Goal: Transaction & Acquisition: Purchase product/service

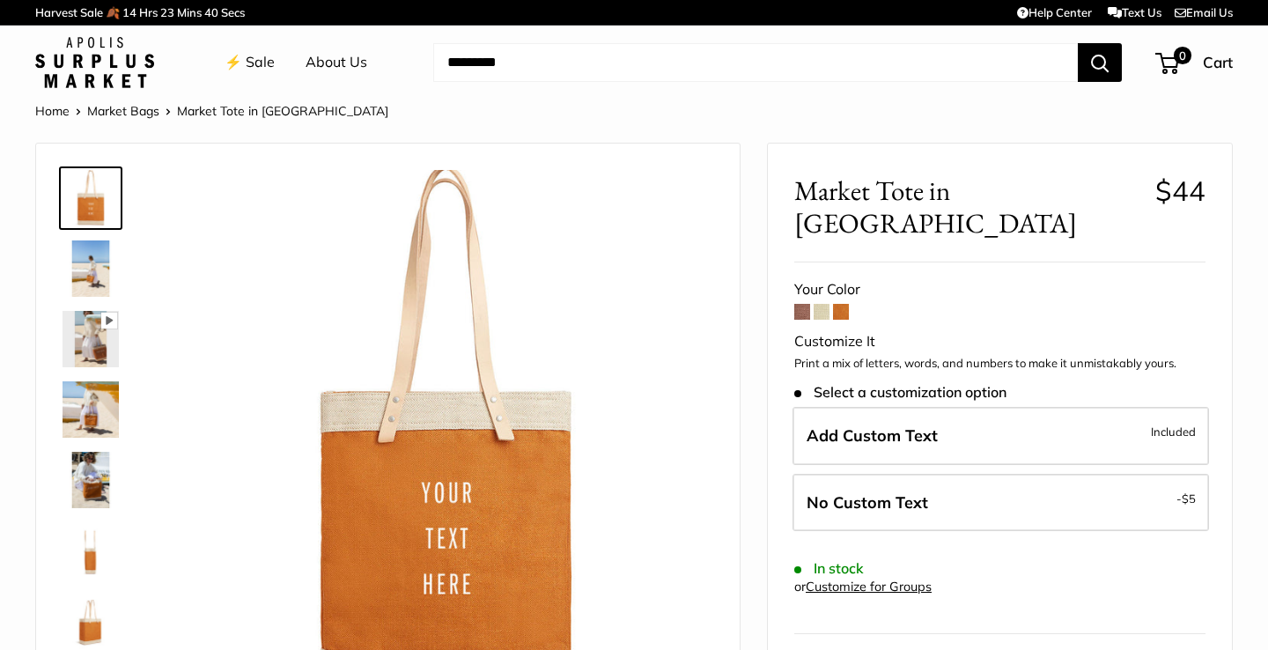
click at [100, 409] on img at bounding box center [91, 409] width 56 height 56
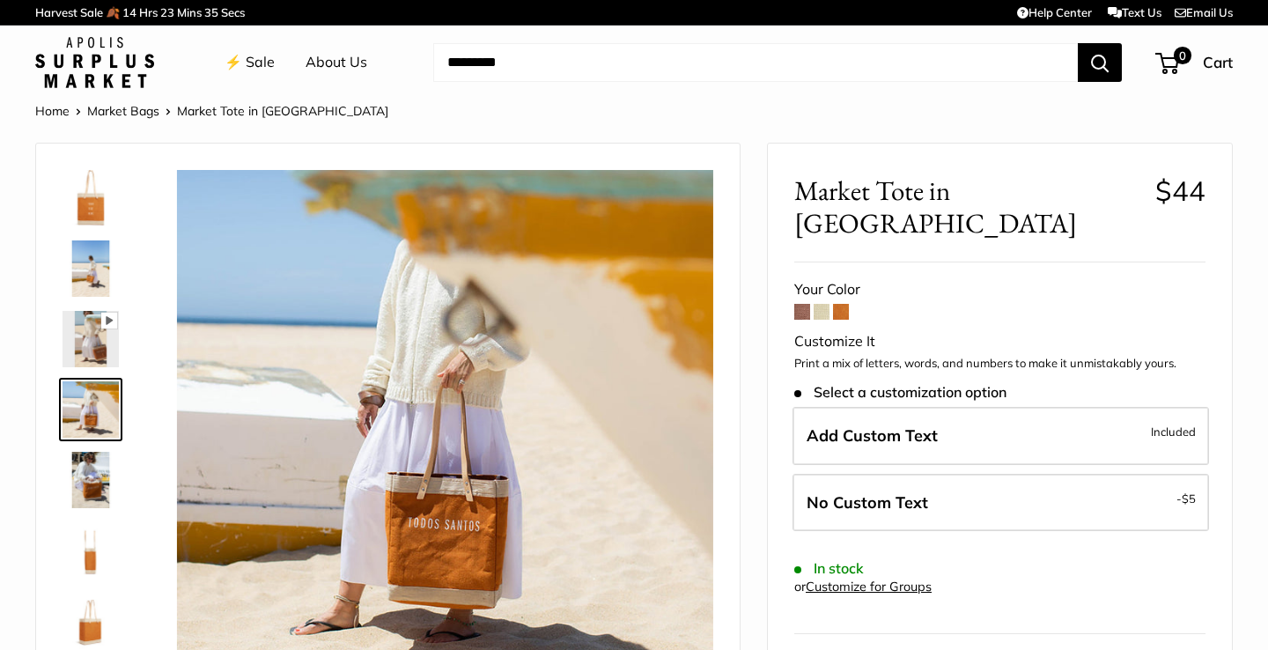
click at [801, 304] on span at bounding box center [802, 312] width 16 height 16
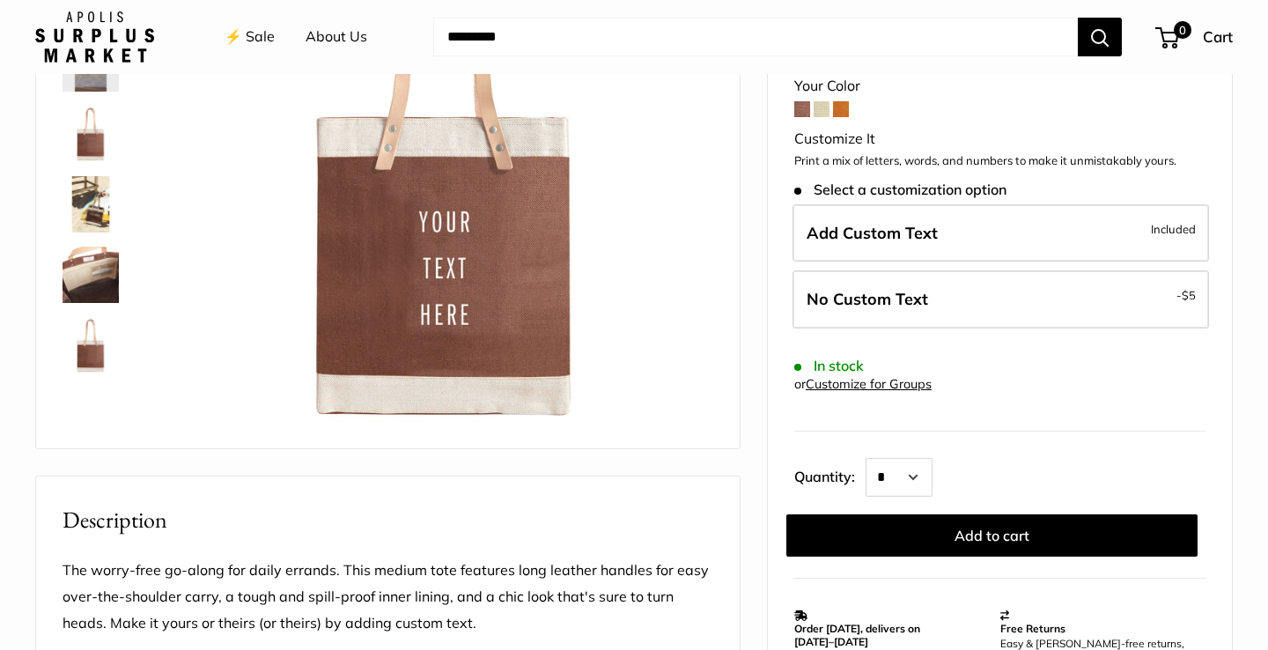
scroll to position [297, 0]
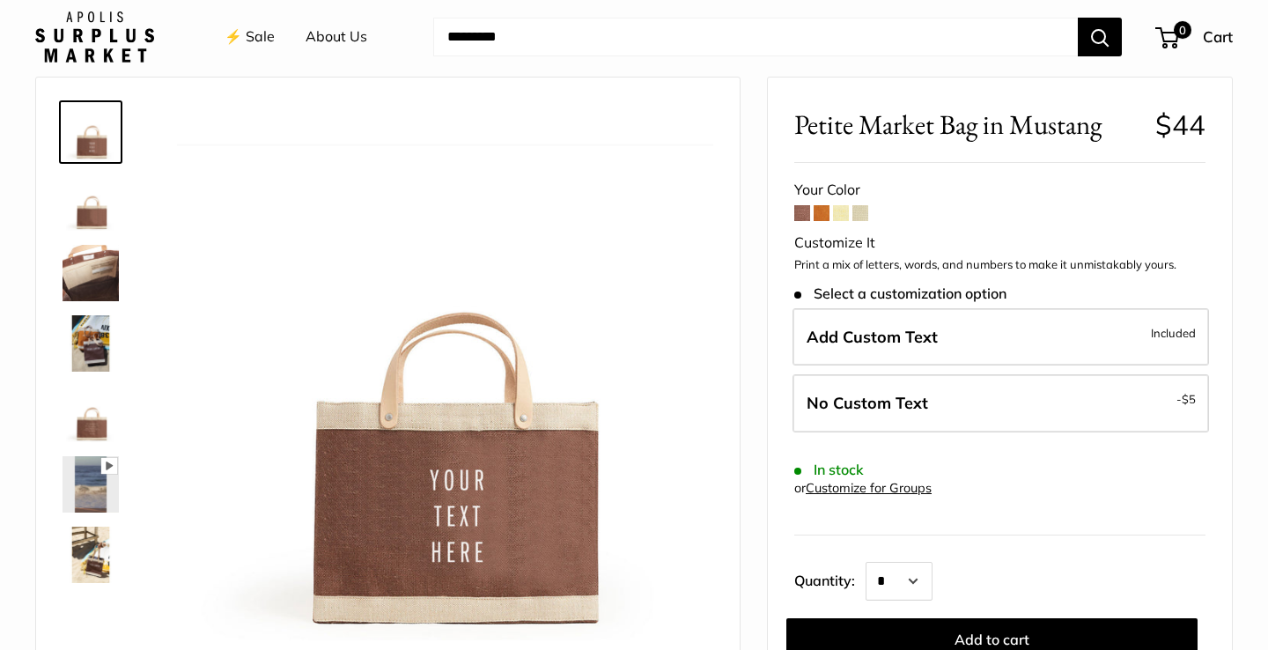
scroll to position [114, 0]
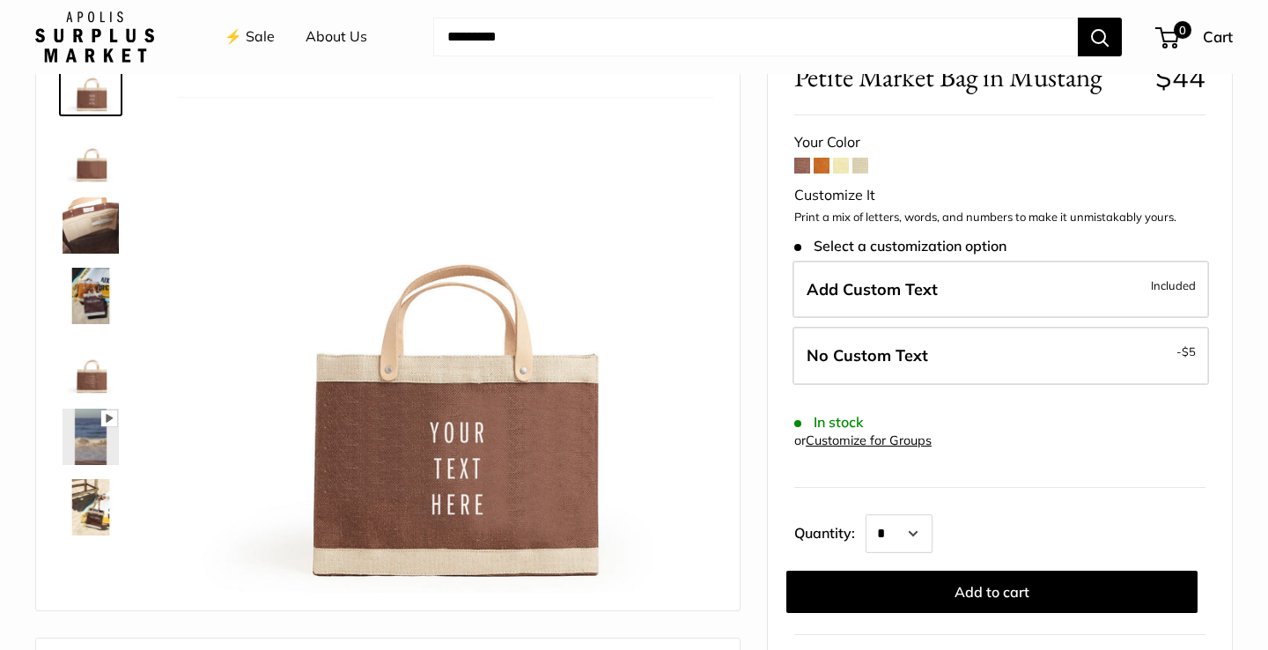
click at [100, 314] on img at bounding box center [91, 296] width 56 height 56
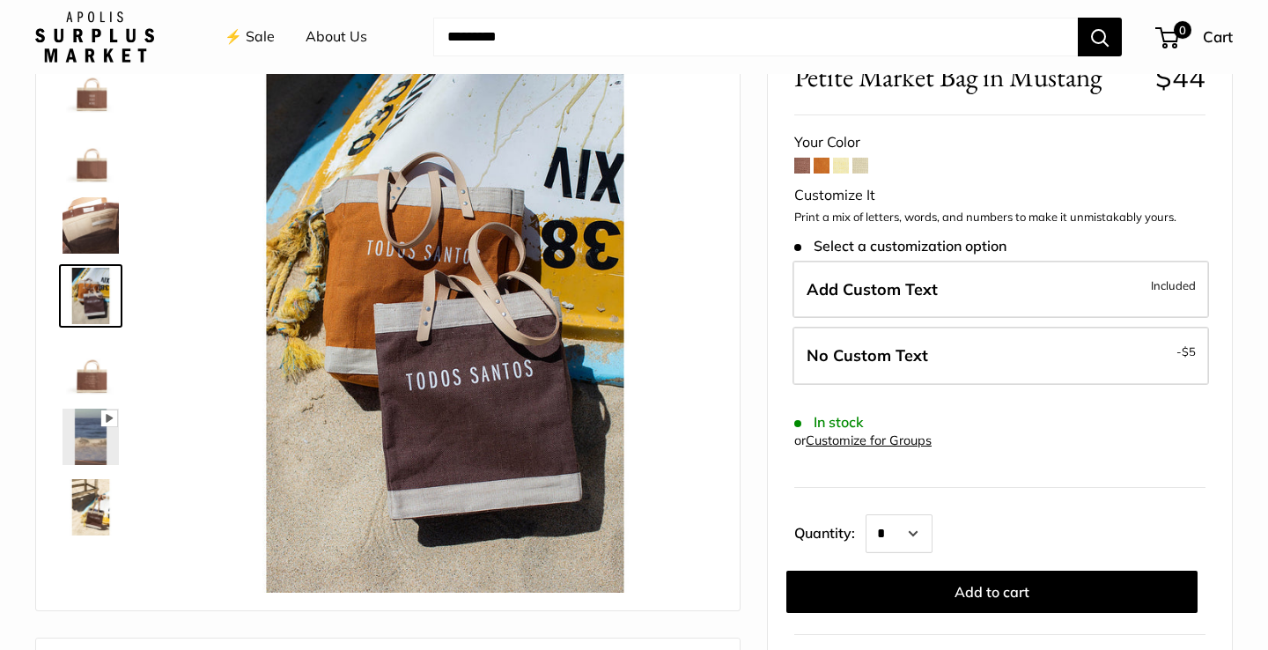
click at [827, 169] on span at bounding box center [822, 166] width 16 height 16
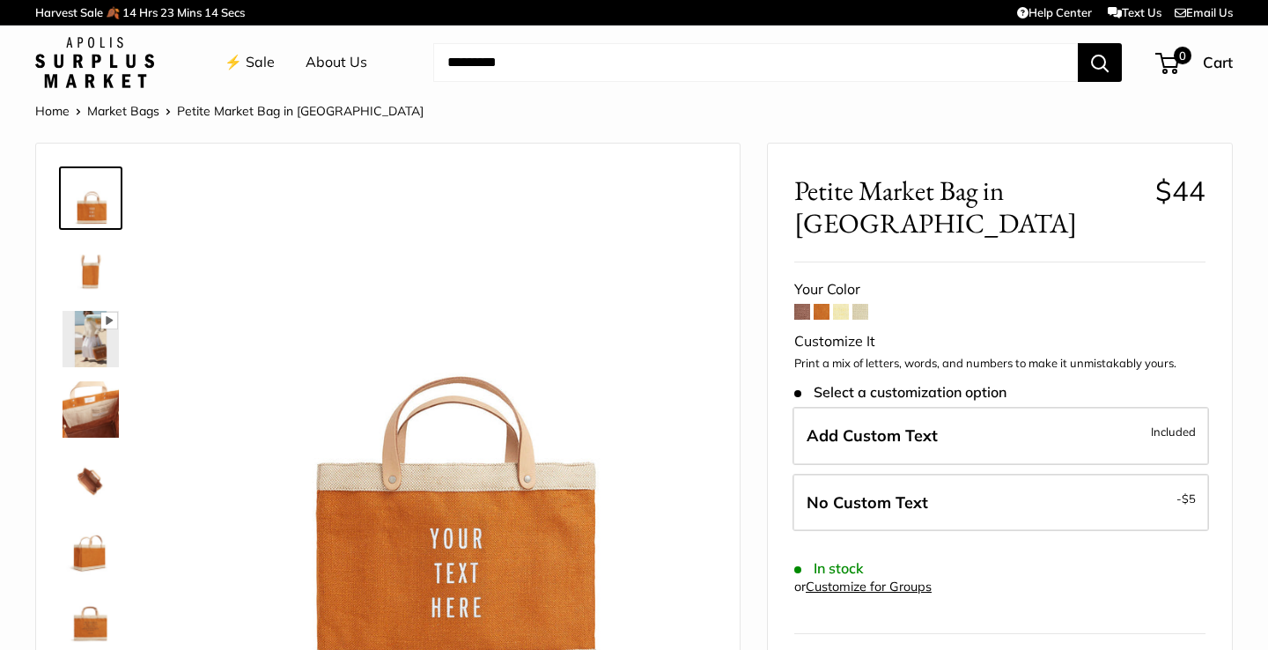
click at [99, 420] on img at bounding box center [91, 409] width 56 height 56
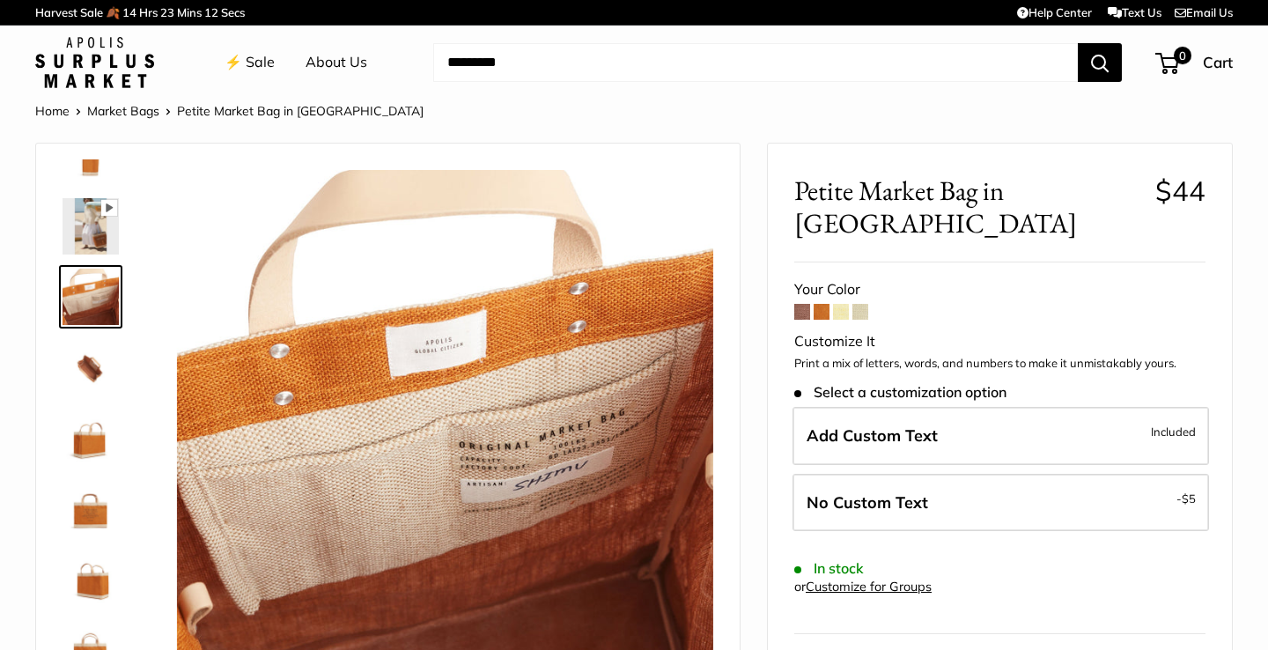
scroll to position [113, 0]
click at [95, 443] on img at bounding box center [91, 438] width 56 height 56
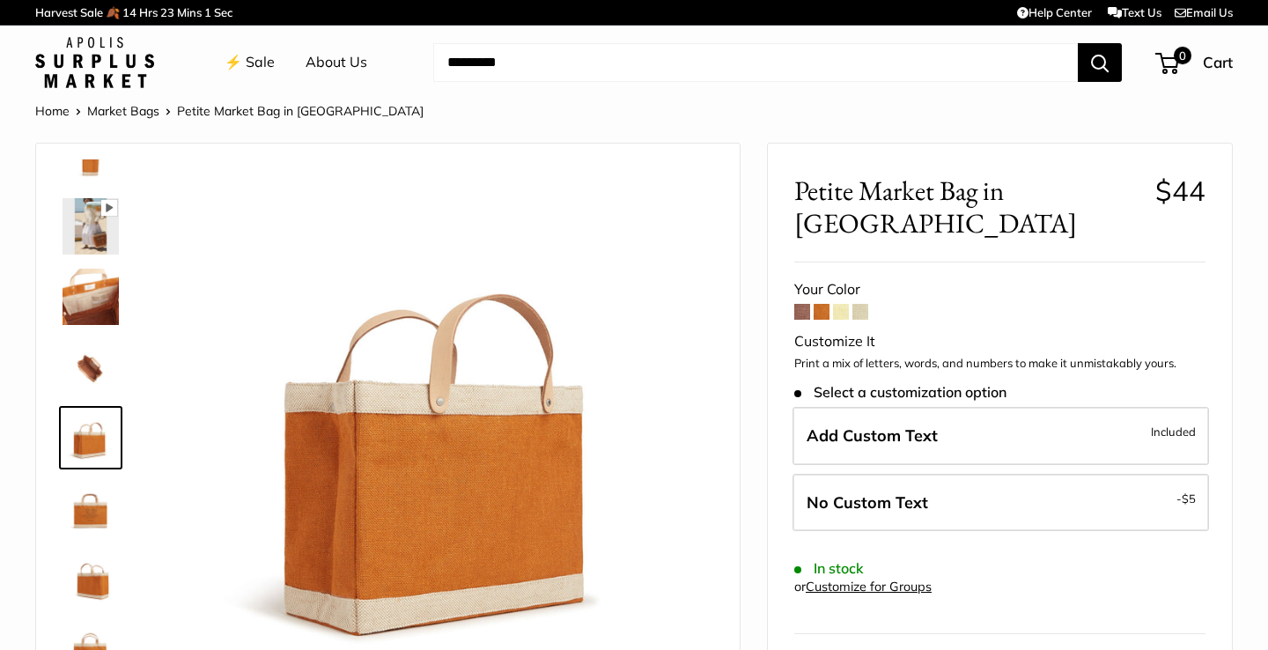
click at [861, 304] on span at bounding box center [860, 312] width 16 height 16
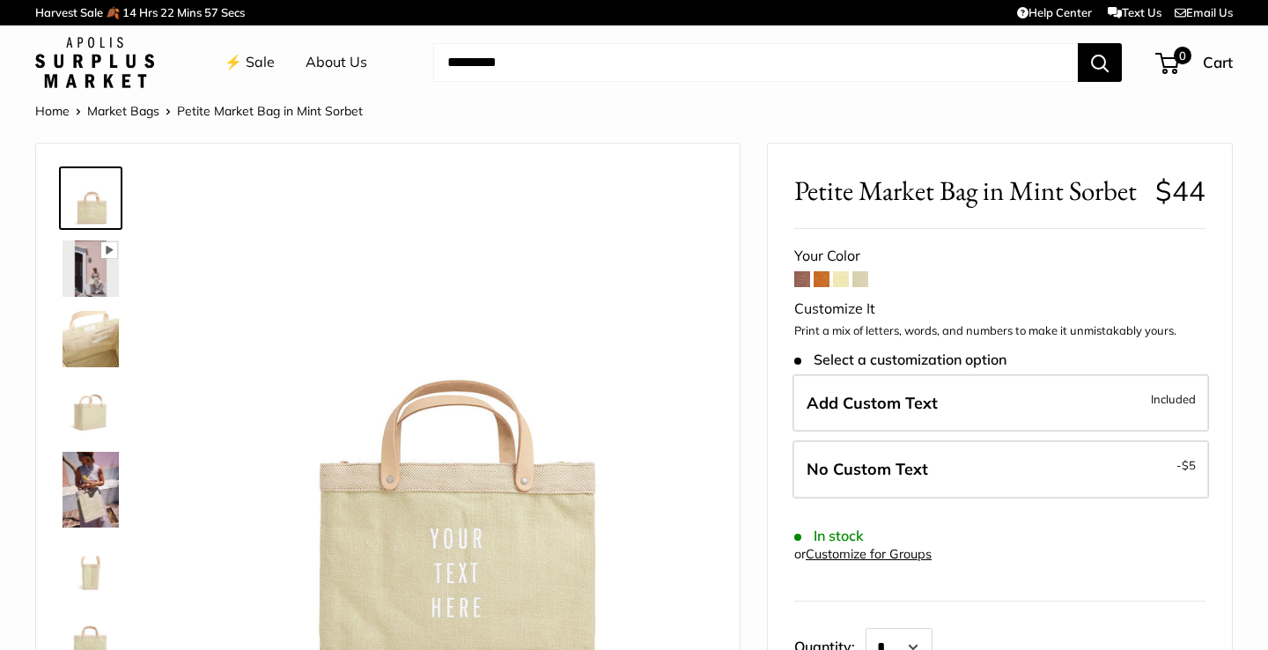
click at [96, 520] on img at bounding box center [91, 490] width 56 height 76
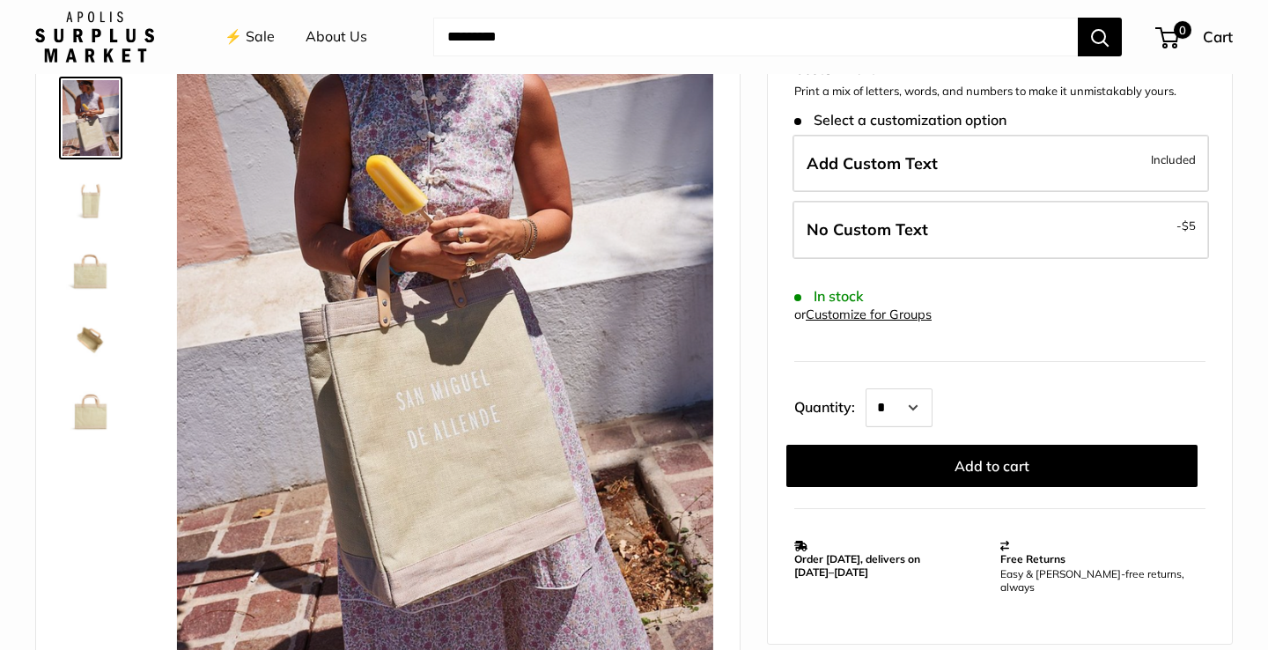
scroll to position [286, 0]
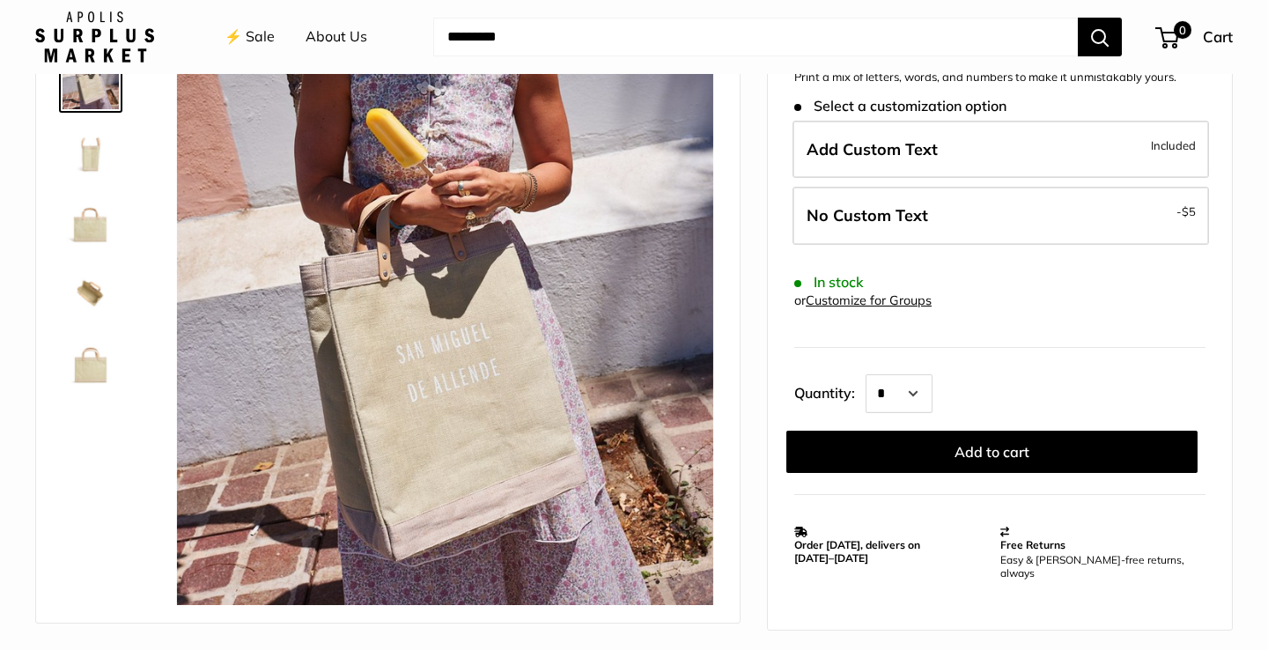
click at [89, 373] on img at bounding box center [91, 363] width 56 height 56
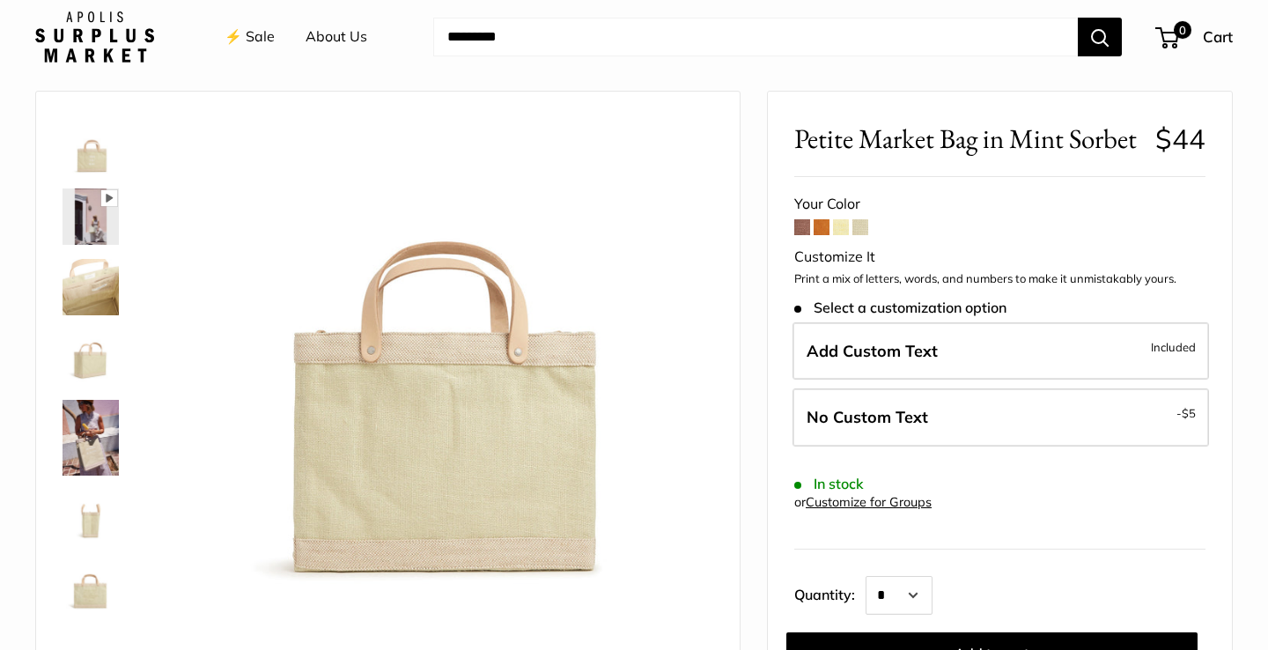
scroll to position [21, 0]
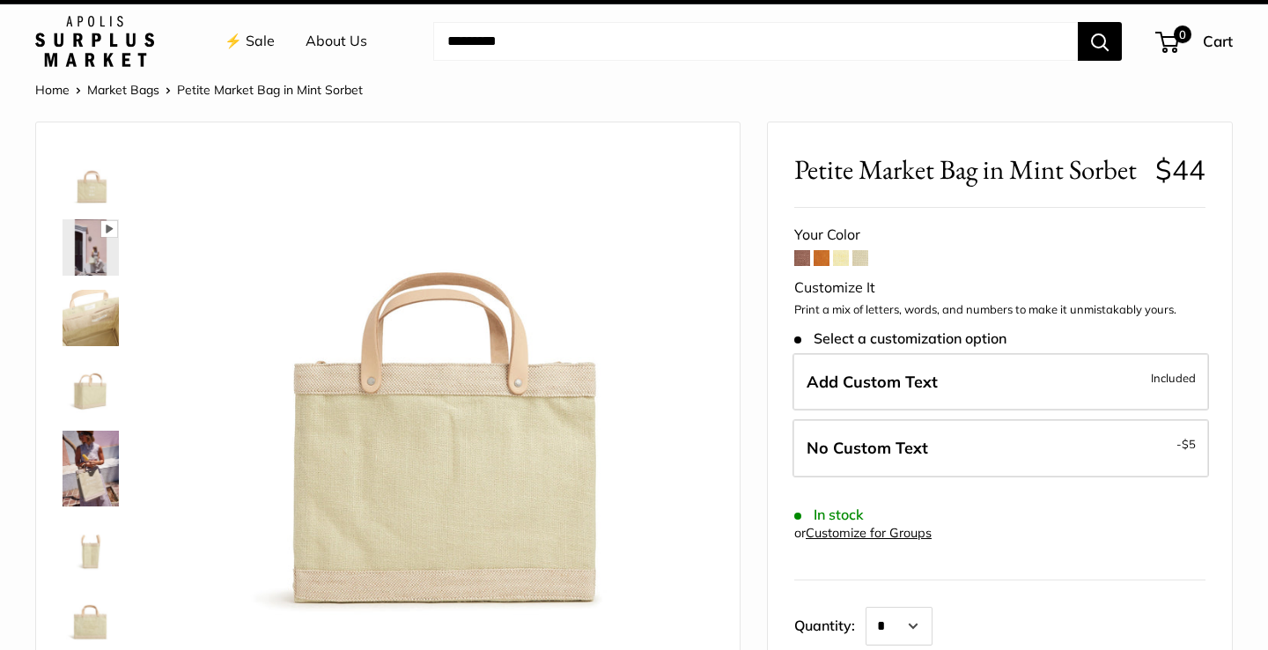
click at [847, 257] on span at bounding box center [841, 258] width 16 height 16
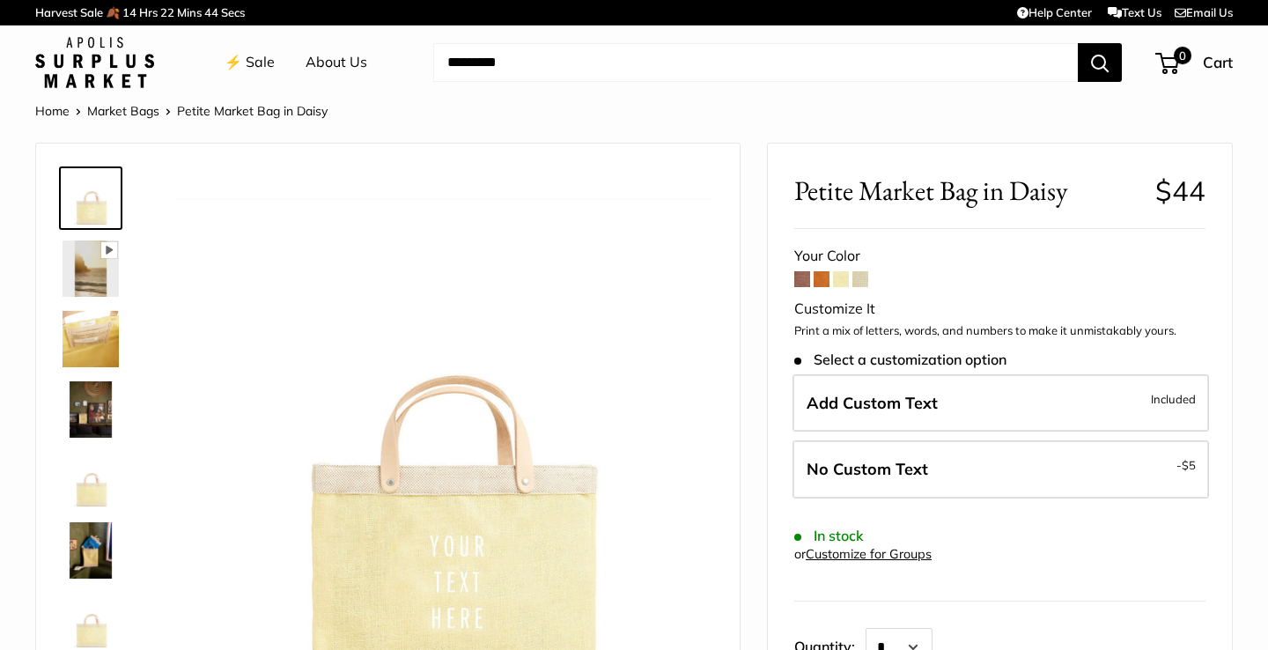
scroll to position [11, 0]
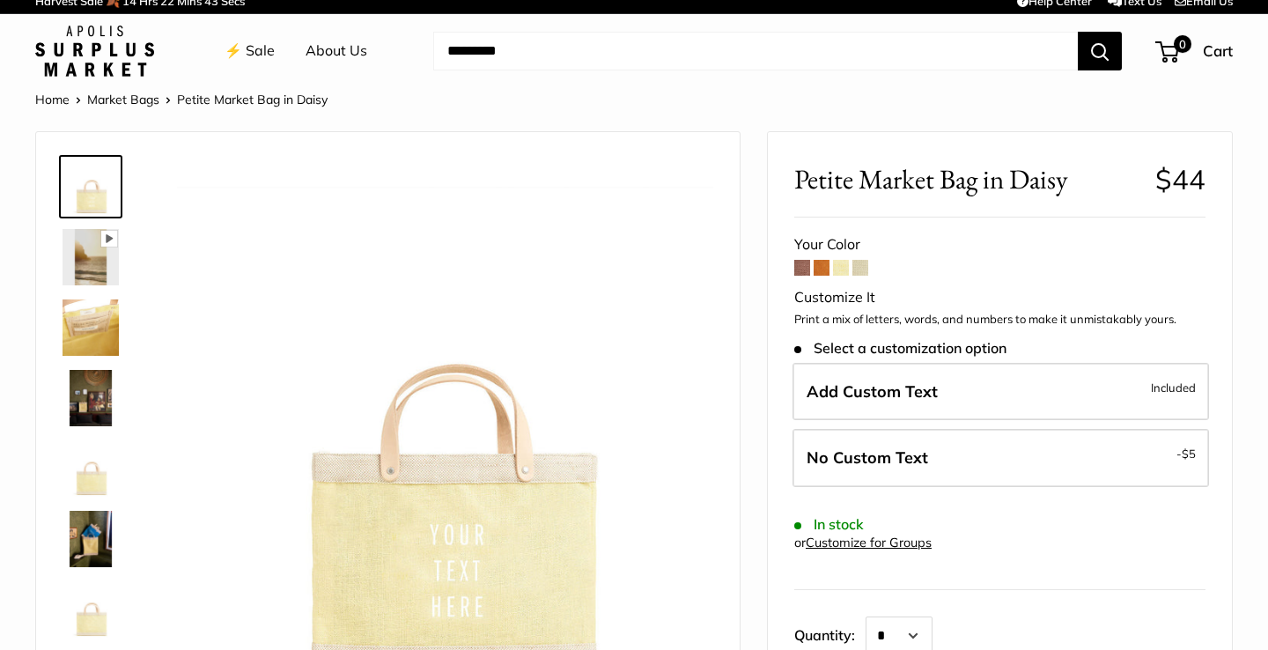
click at [863, 269] on span at bounding box center [860, 268] width 16 height 16
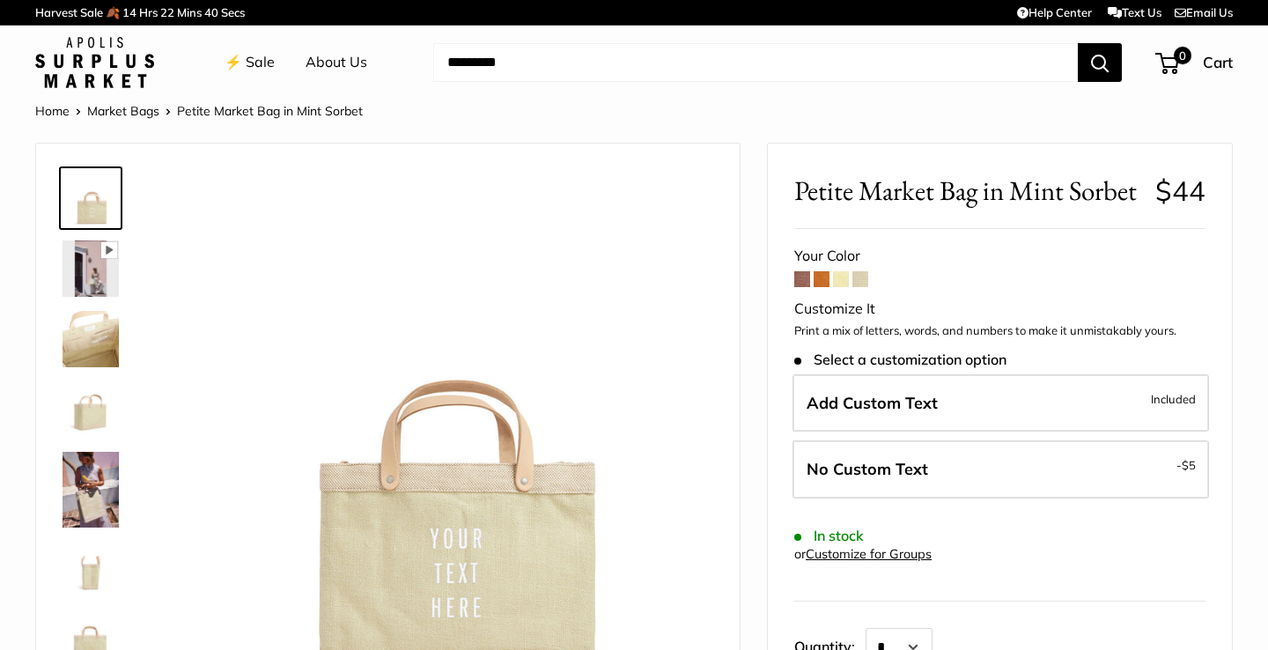
click at [843, 279] on span at bounding box center [841, 279] width 16 height 16
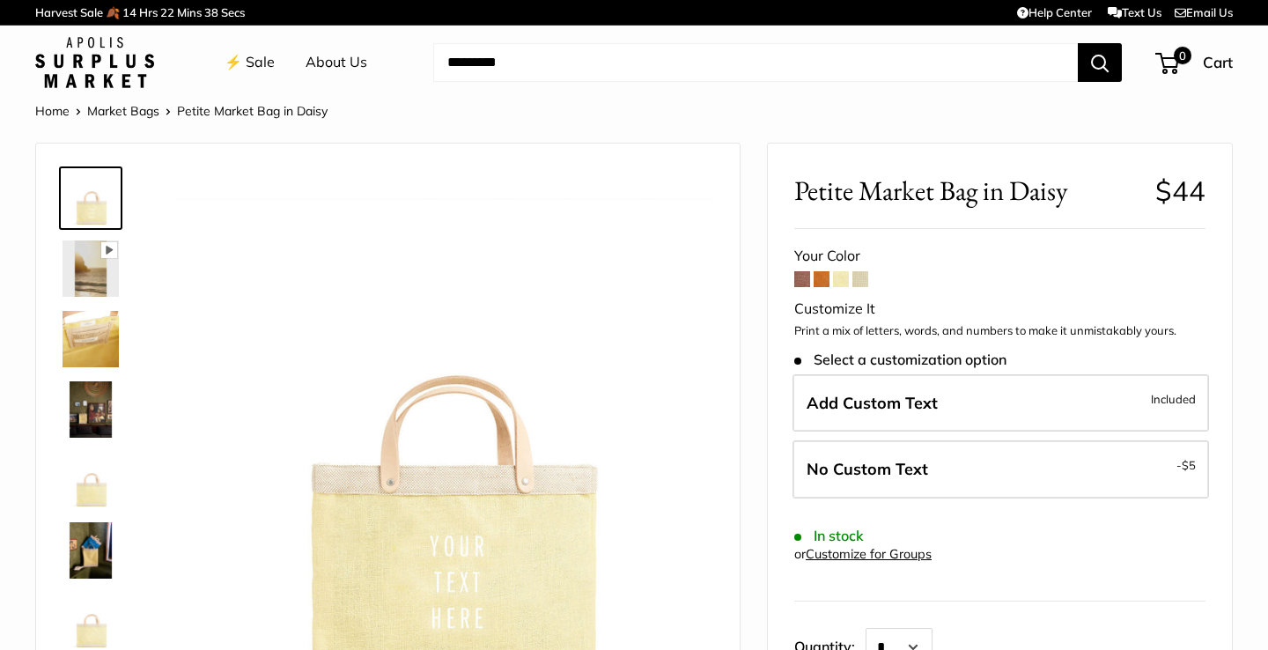
click at [822, 282] on span at bounding box center [822, 279] width 16 height 16
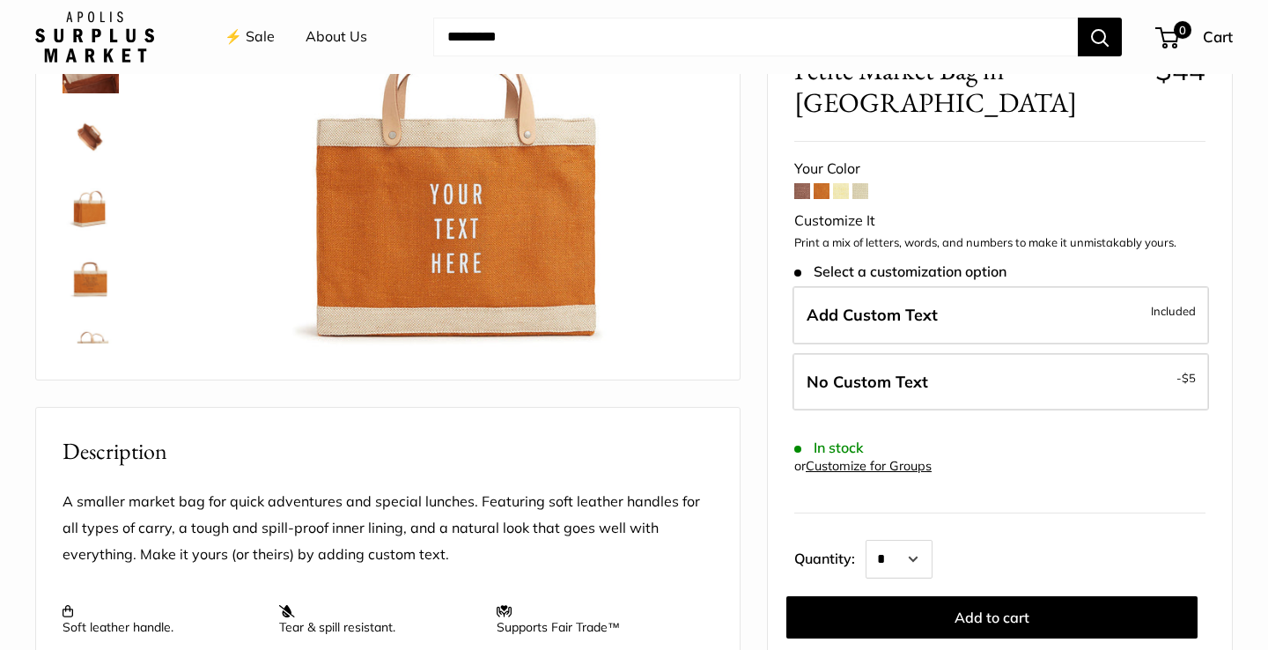
scroll to position [343, 0]
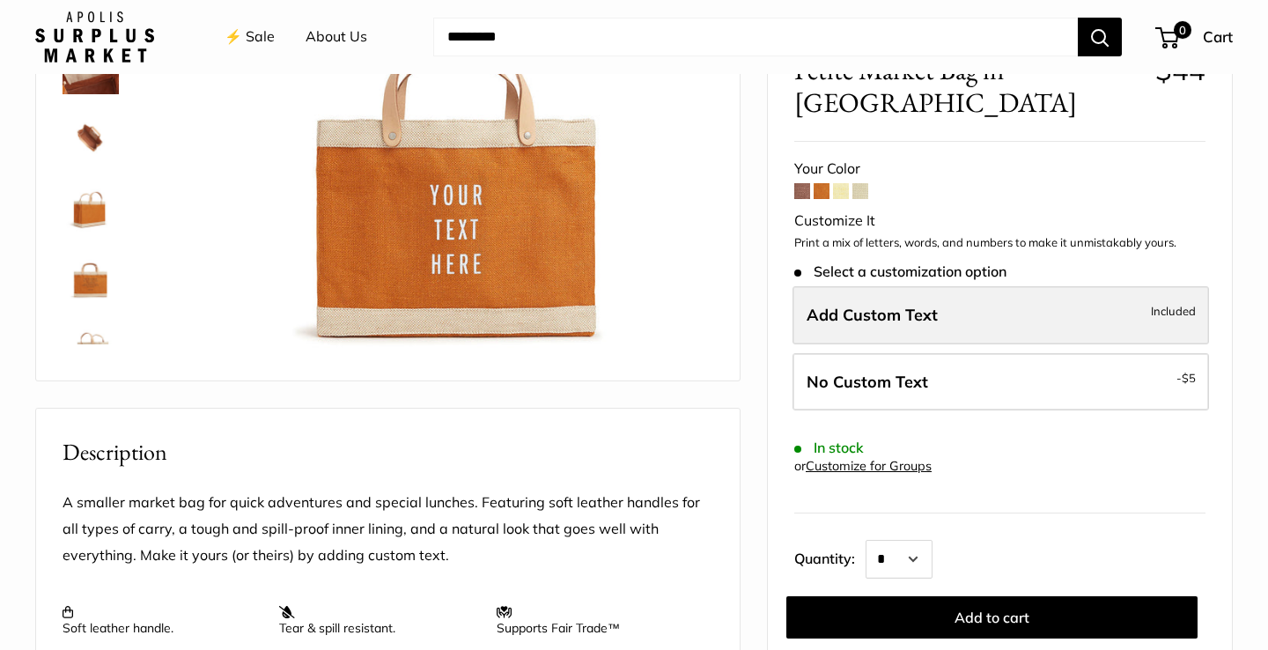
click at [918, 305] on span "Add Custom Text" at bounding box center [872, 315] width 131 height 20
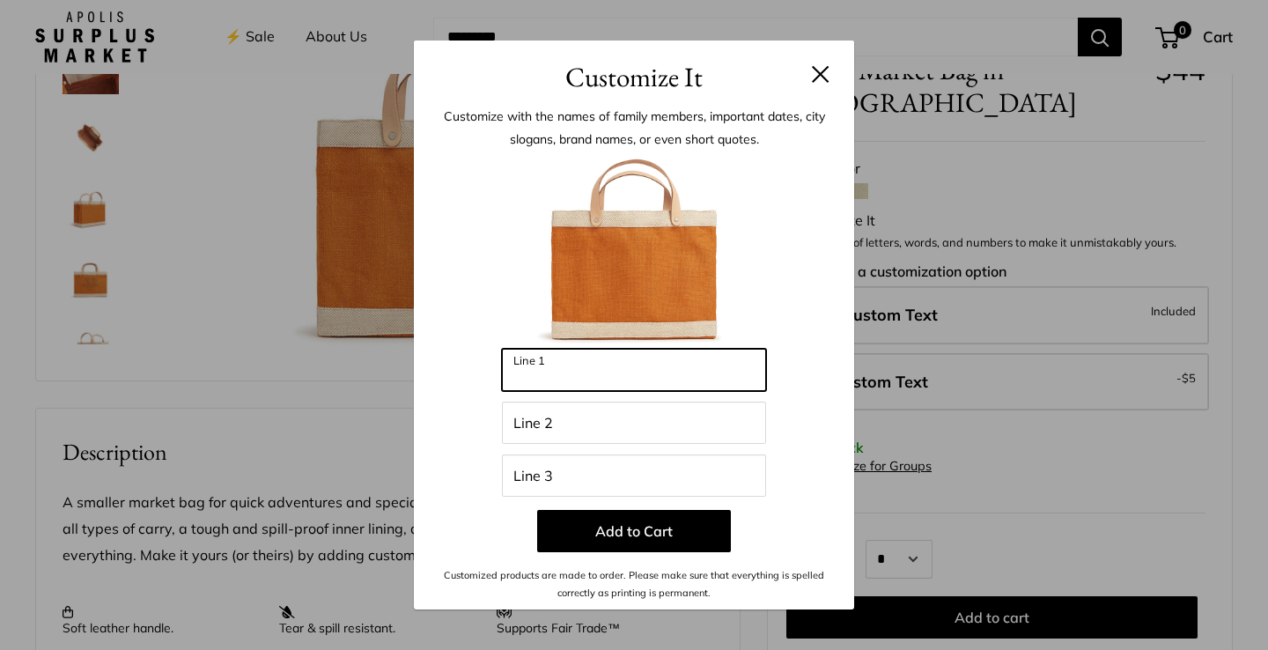
click at [716, 375] on input "Line 1" at bounding box center [634, 370] width 264 height 42
type input "**********"
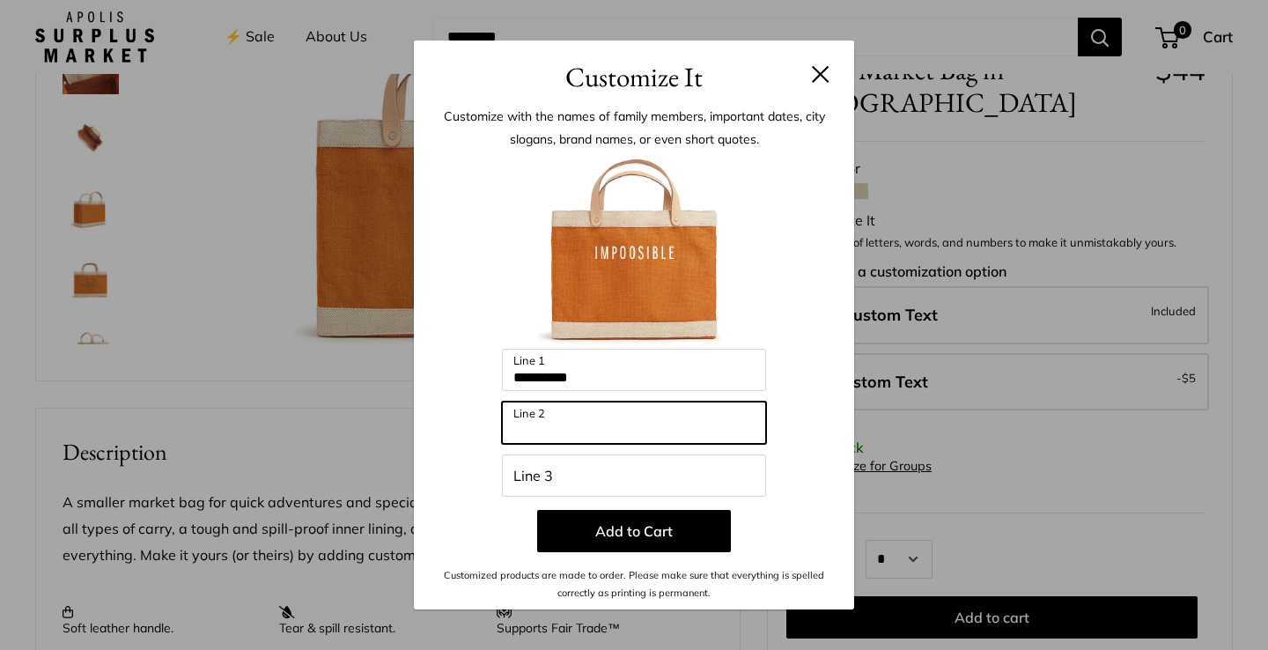
click at [668, 429] on input "Line 2" at bounding box center [634, 423] width 264 height 42
type input "**"
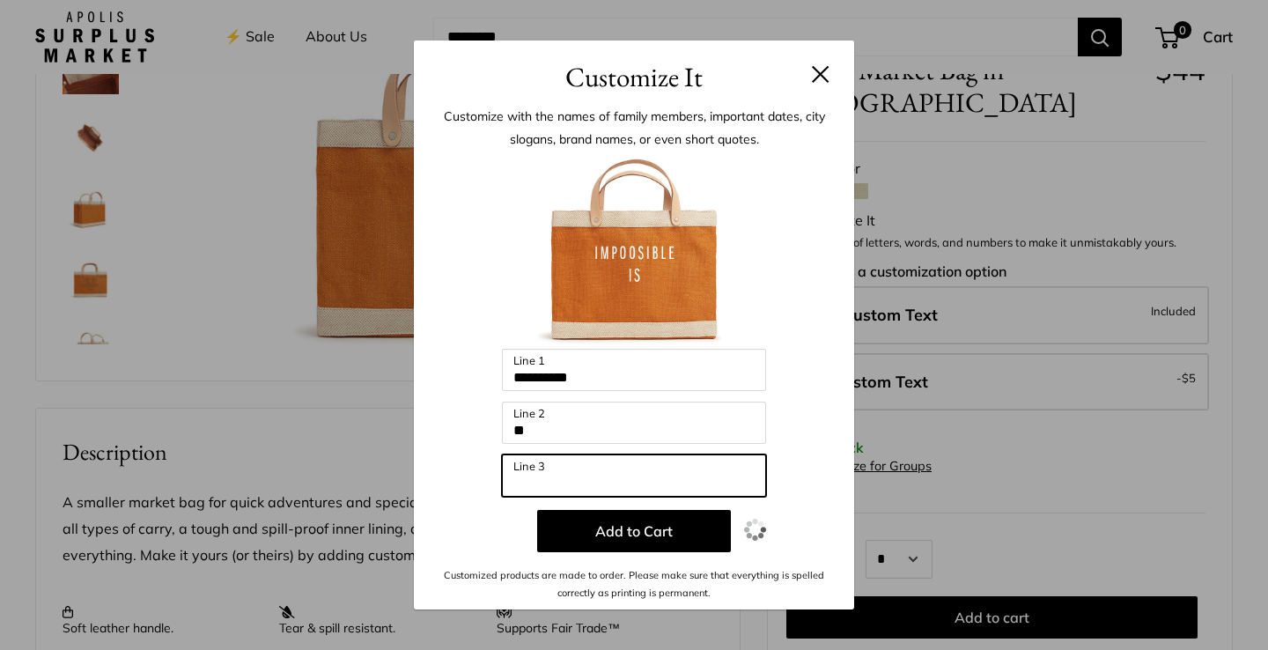
click at [674, 486] on input "Line 3" at bounding box center [634, 475] width 264 height 42
type input "*******"
drag, startPoint x: 587, startPoint y: 483, endPoint x: 511, endPoint y: 418, distance: 99.3
click at [511, 418] on div "**********" at bounding box center [633, 378] width 387 height 447
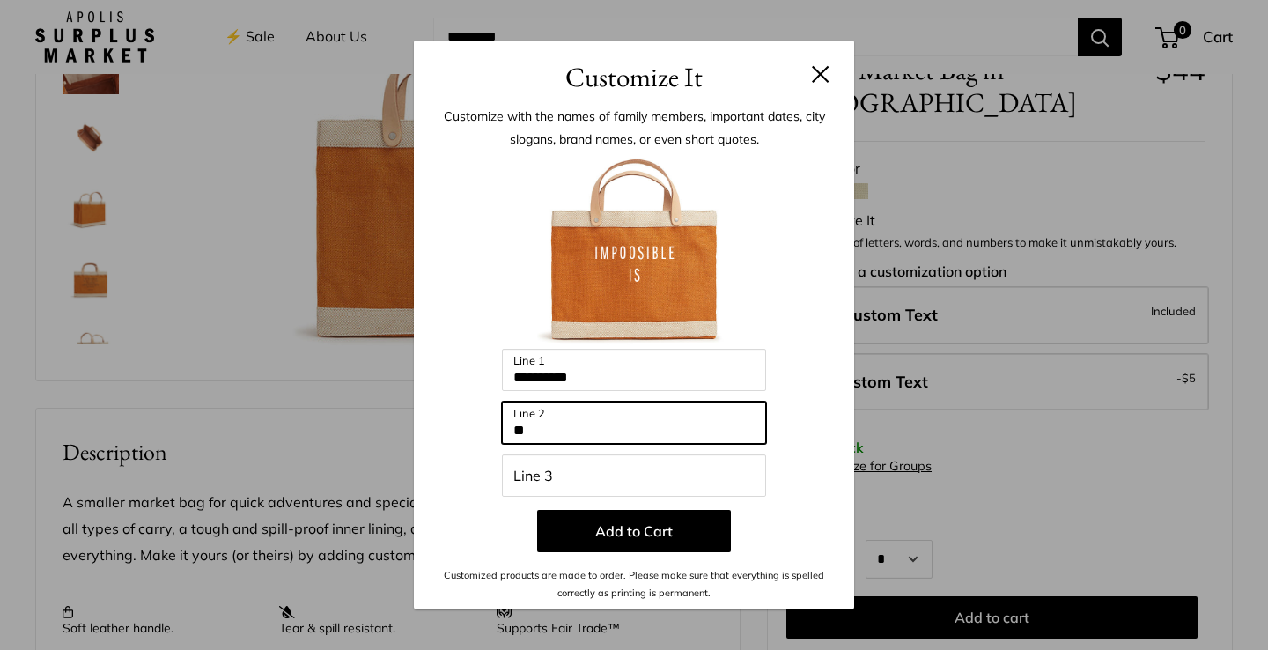
click at [533, 432] on input "**" at bounding box center [634, 423] width 264 height 42
type input "*"
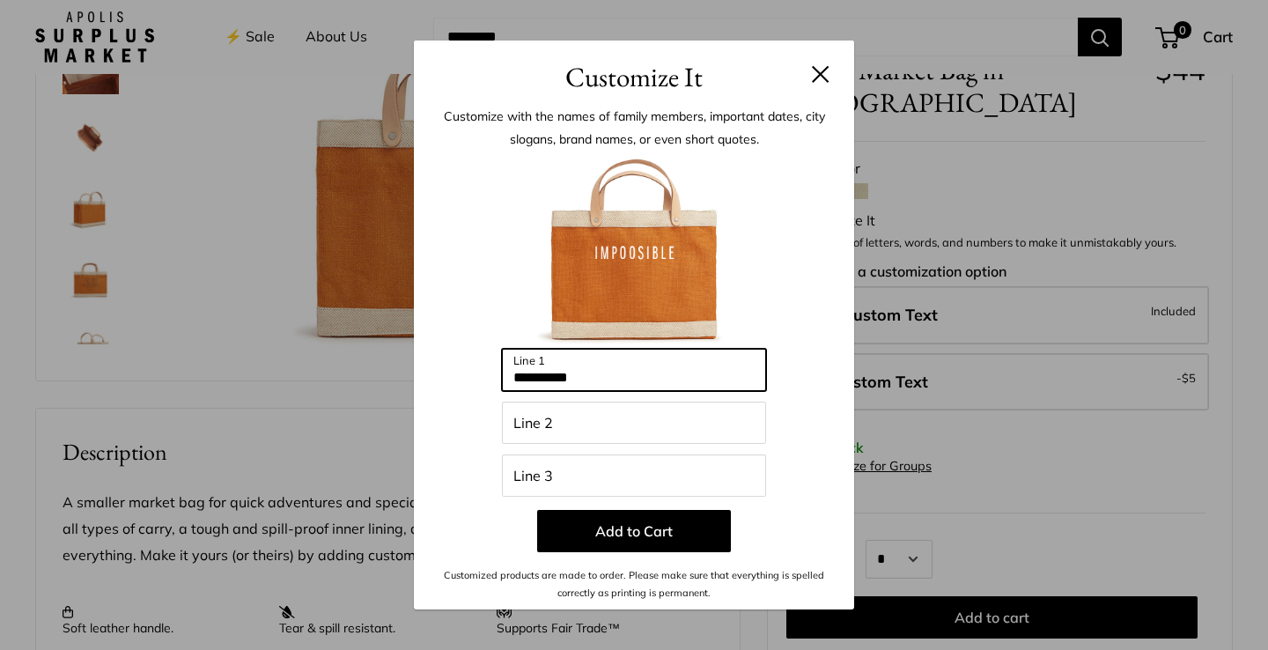
drag, startPoint x: 609, startPoint y: 380, endPoint x: 497, endPoint y: 371, distance: 112.2
click at [497, 371] on div "**********" at bounding box center [633, 378] width 387 height 447
paste input "**********"
drag, startPoint x: 634, startPoint y: 385, endPoint x: 581, endPoint y: 376, distance: 53.6
click at [581, 376] on input "**********" at bounding box center [634, 370] width 264 height 42
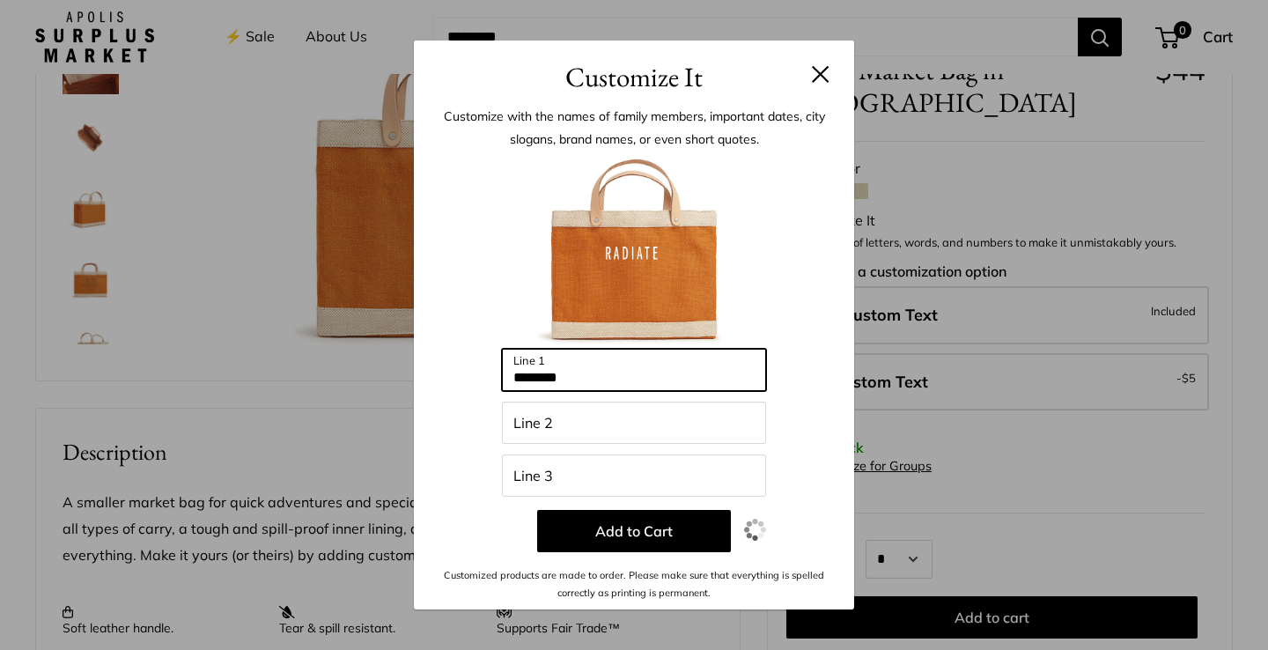
type input "*******"
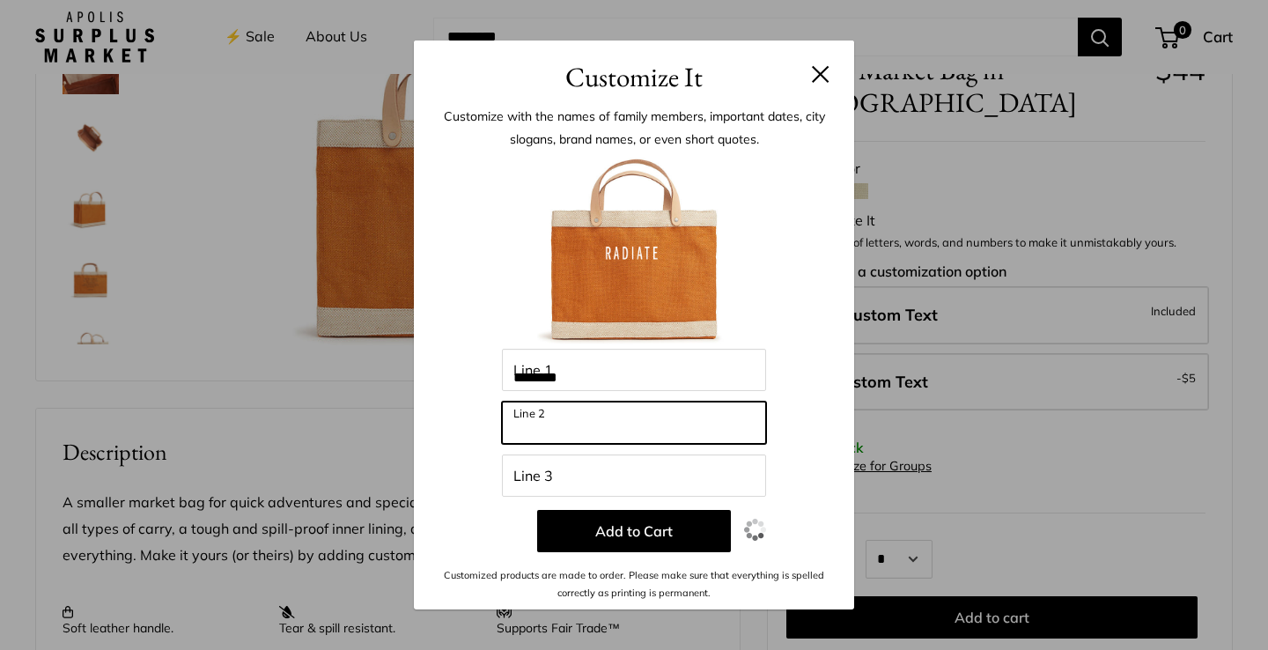
click at [544, 424] on input "Line 2" at bounding box center [634, 423] width 264 height 42
paste input "*****"
type input "**********"
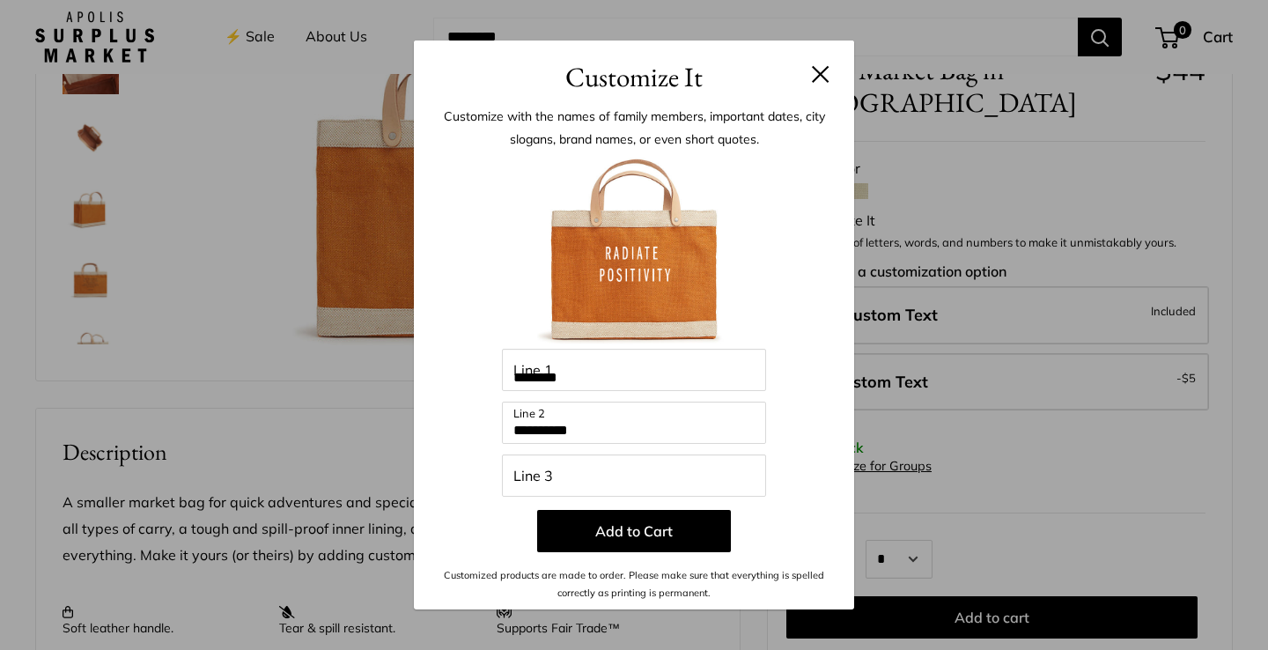
click at [794, 244] on div at bounding box center [633, 252] width 387 height 194
drag, startPoint x: 598, startPoint y: 430, endPoint x: 501, endPoint y: 421, distance: 97.3
click at [502, 421] on input "**********" at bounding box center [634, 423] width 264 height 42
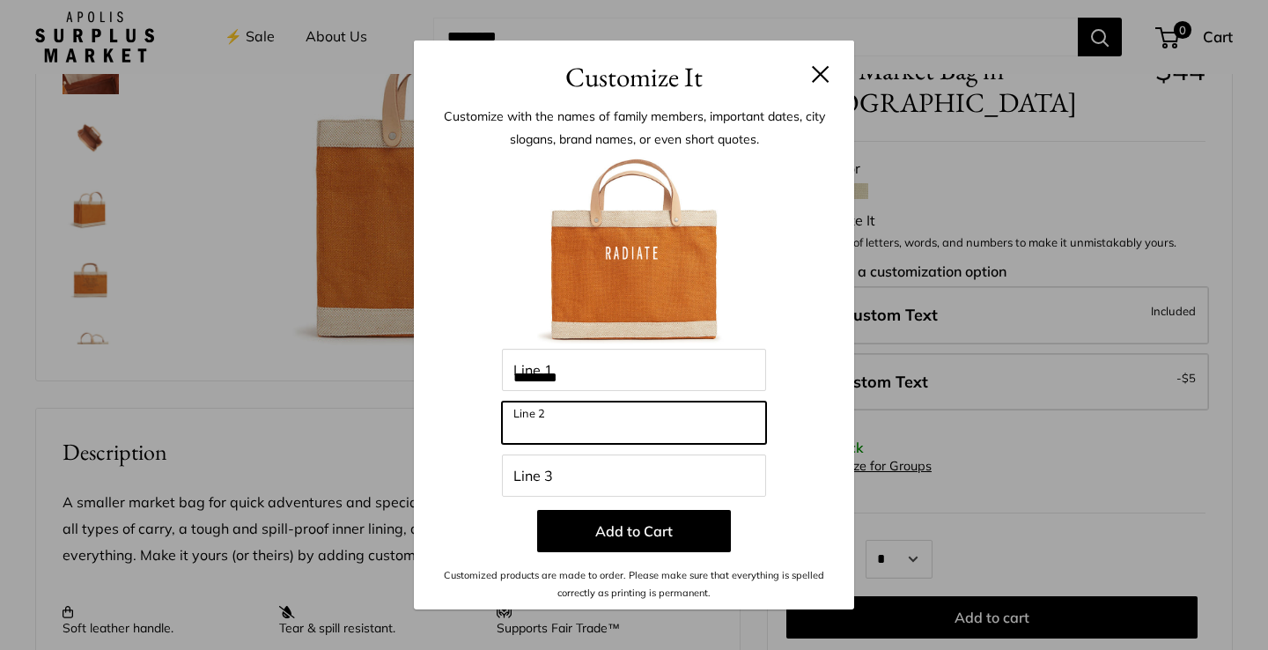
paste input "**********"
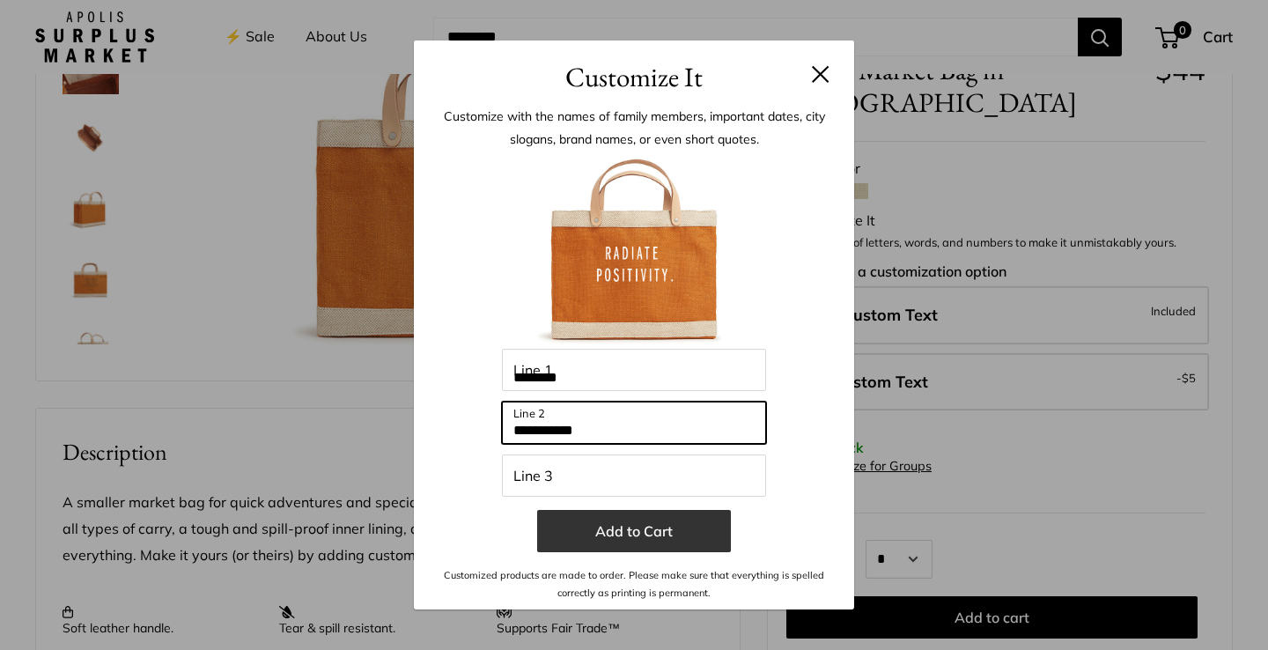
type input "**********"
click at [686, 524] on button "Add to Cart" at bounding box center [634, 531] width 194 height 42
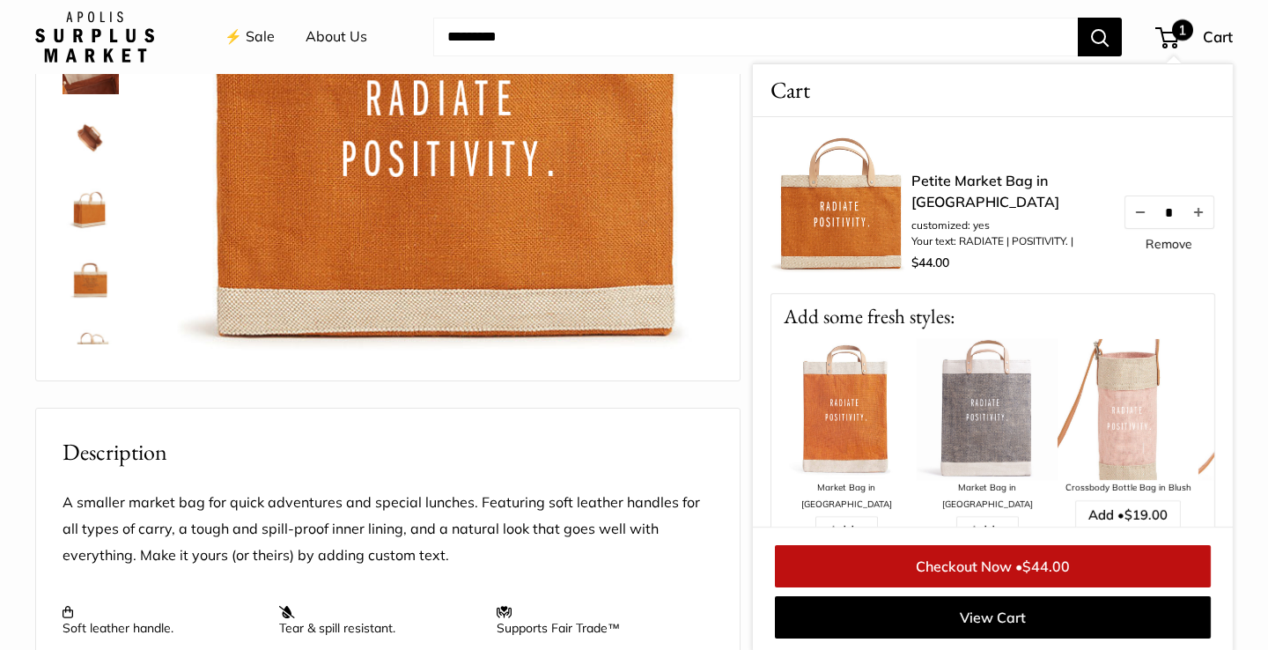
click at [1252, 474] on div "Home Market Bags Petite Market Bag in Cognac Pause Play % buffered 00:00 Unmute…" at bounding box center [634, 503] width 1268 height 1494
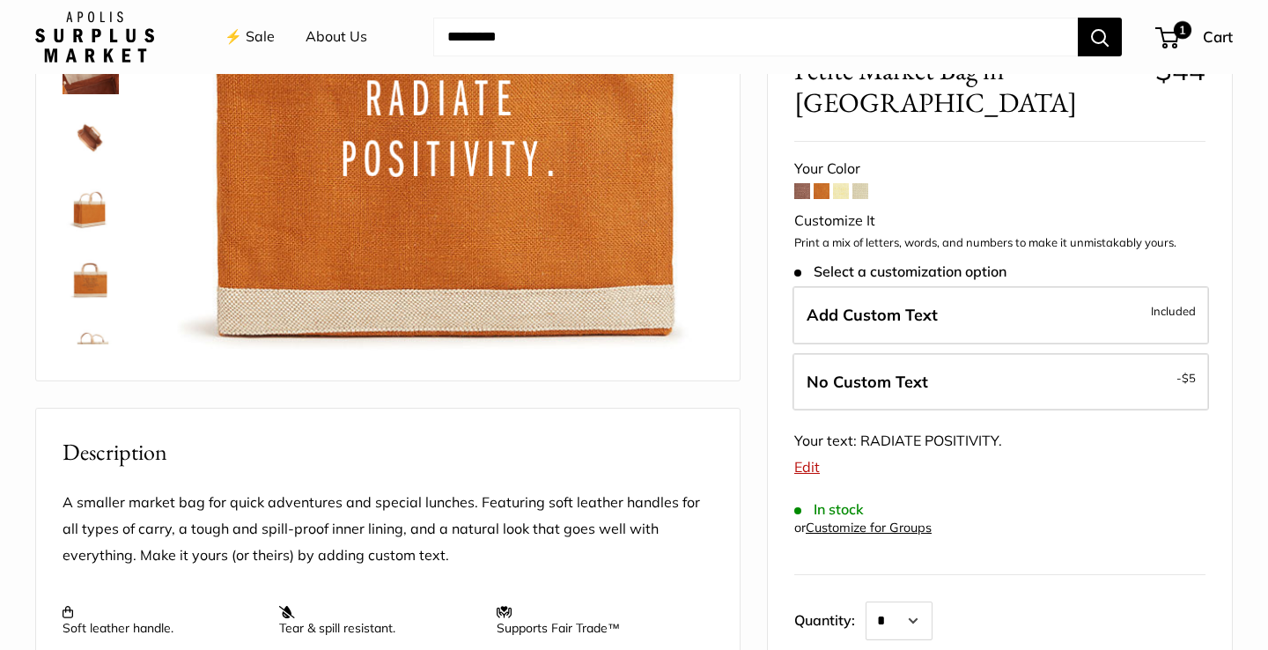
click at [804, 183] on span at bounding box center [802, 191] width 16 height 16
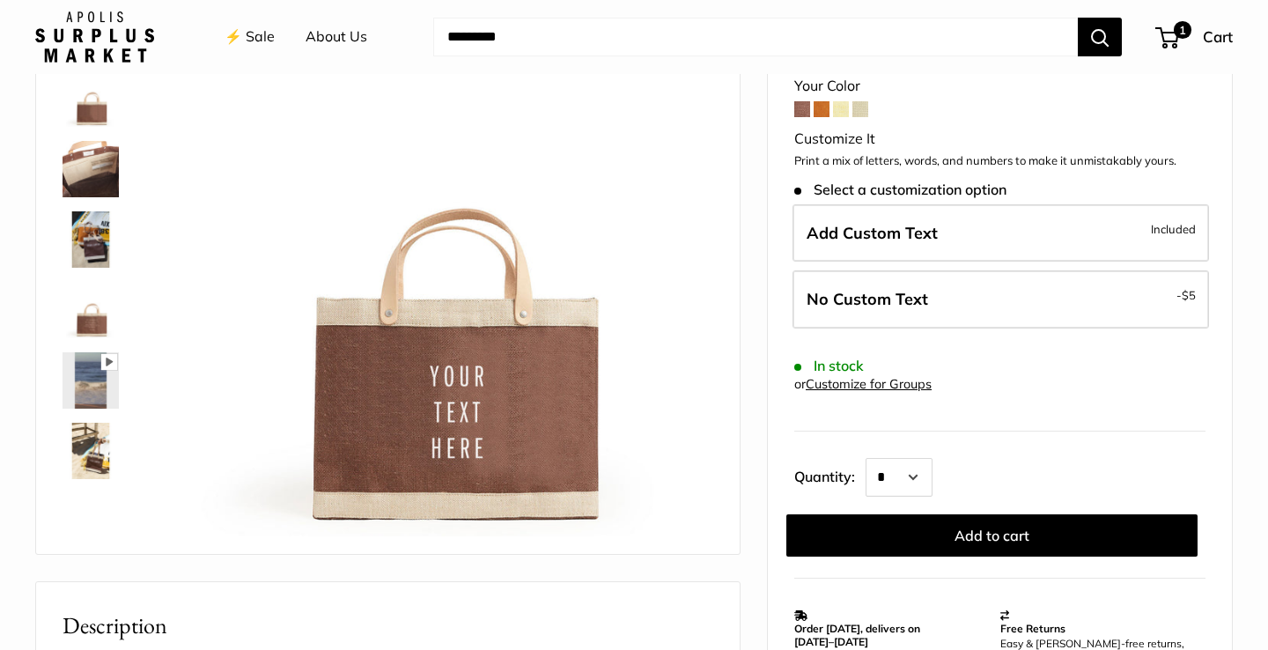
scroll to position [129, 0]
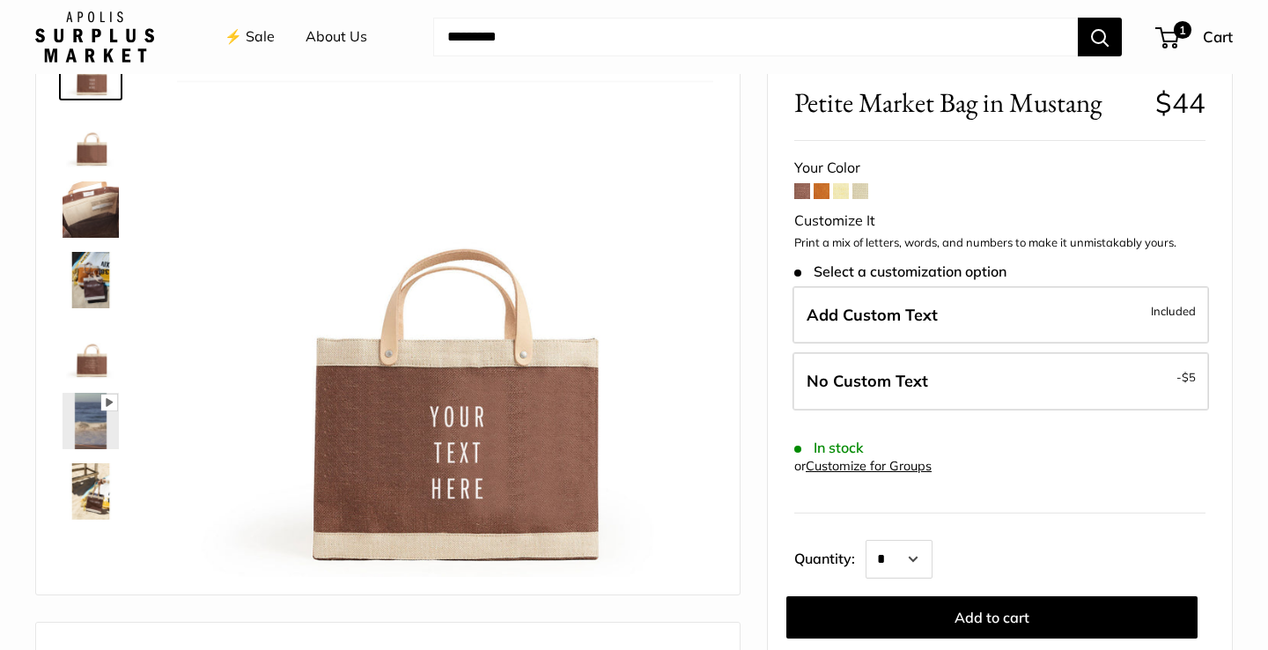
click at [92, 293] on img at bounding box center [91, 280] width 56 height 56
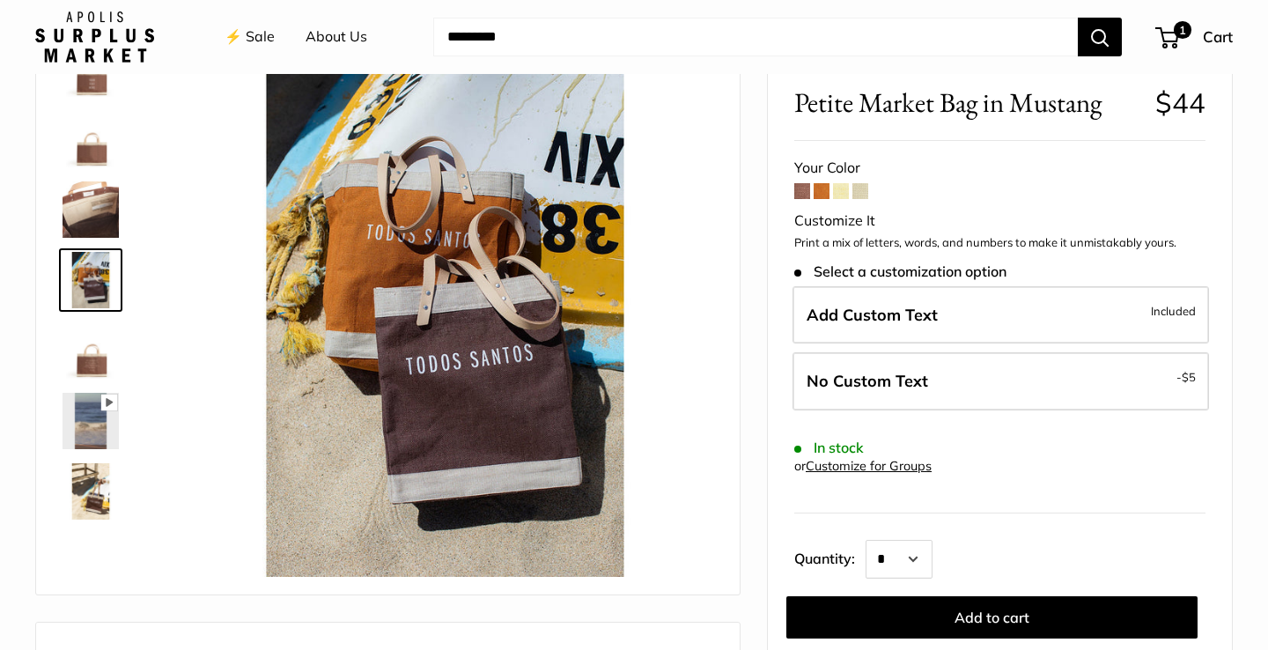
click at [85, 350] on img at bounding box center [91, 350] width 56 height 56
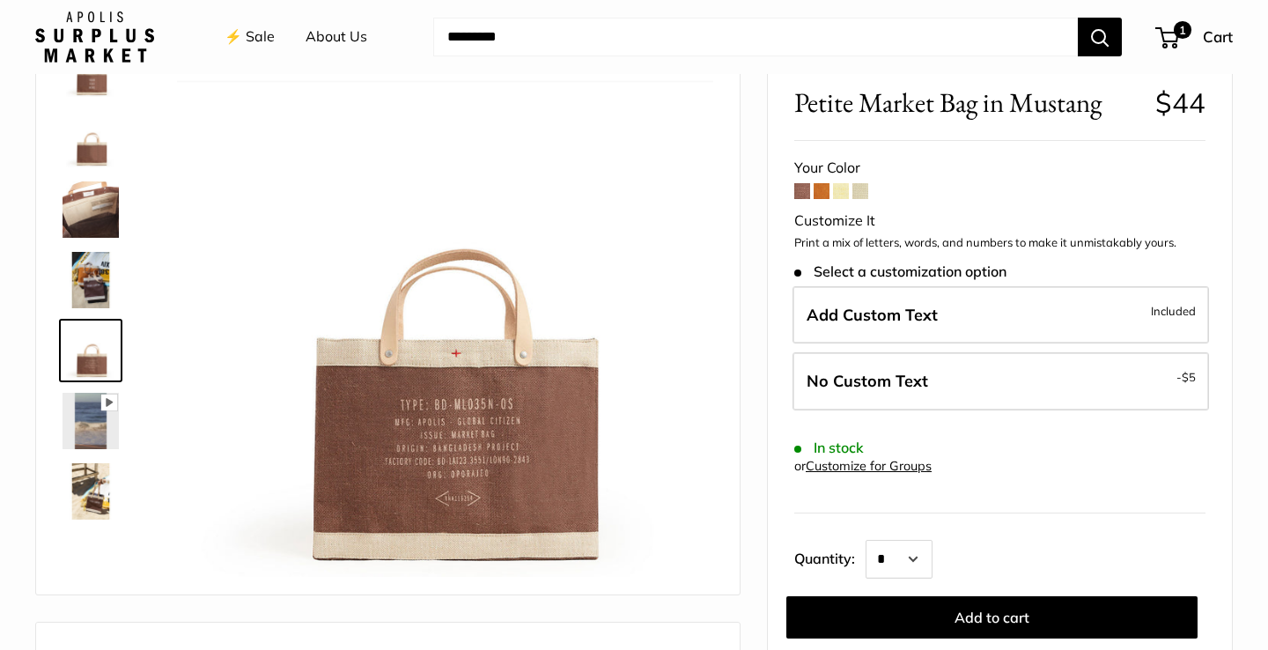
click at [92, 163] on img at bounding box center [91, 139] width 56 height 56
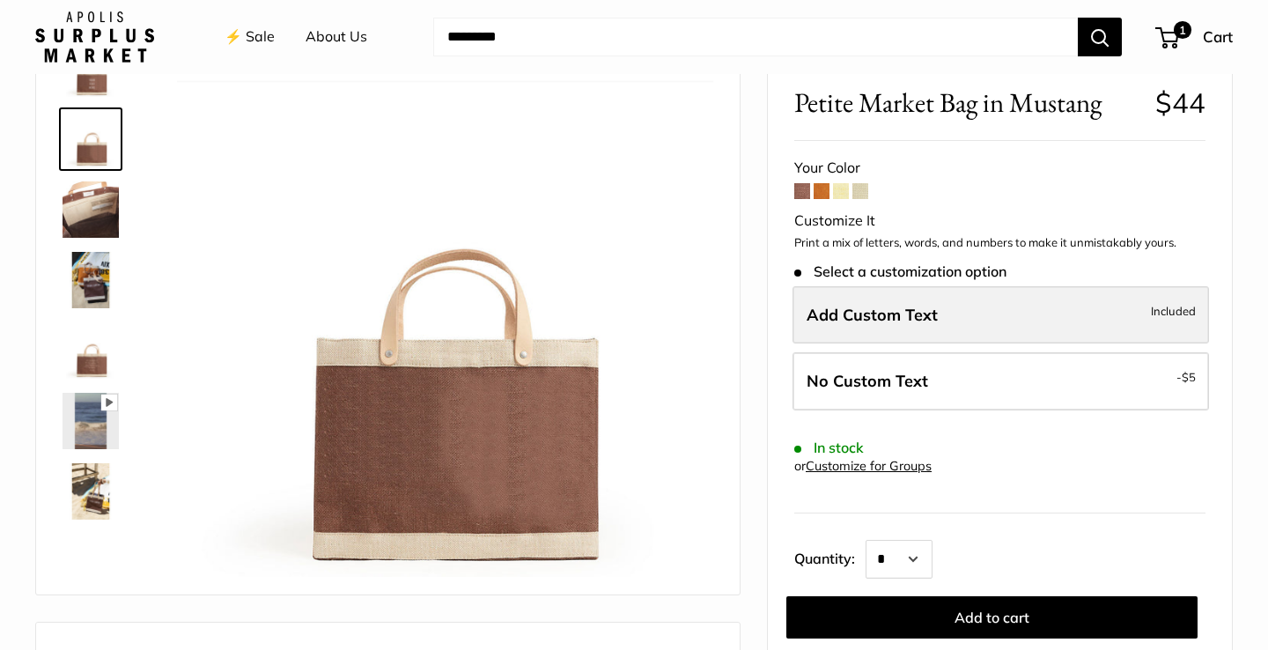
click at [861, 324] on label "Add Custom Text Included" at bounding box center [1001, 315] width 417 height 58
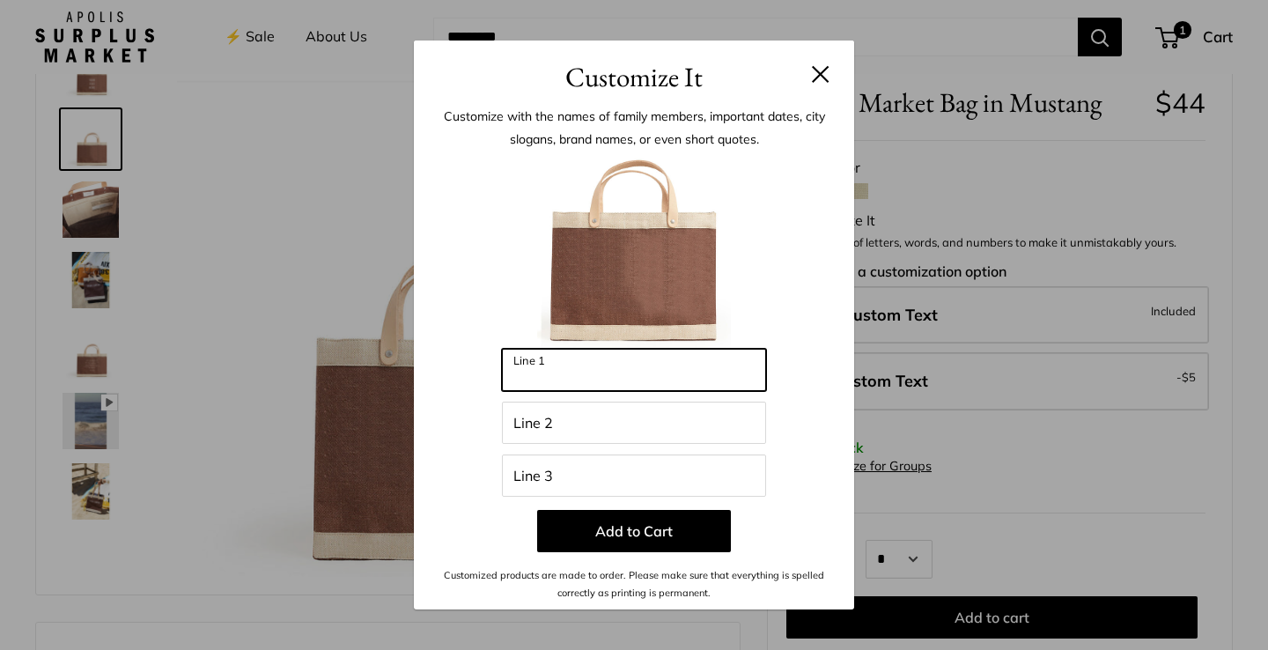
click at [601, 380] on input "Line 1" at bounding box center [634, 370] width 264 height 42
paste input "**********"
type input "********"
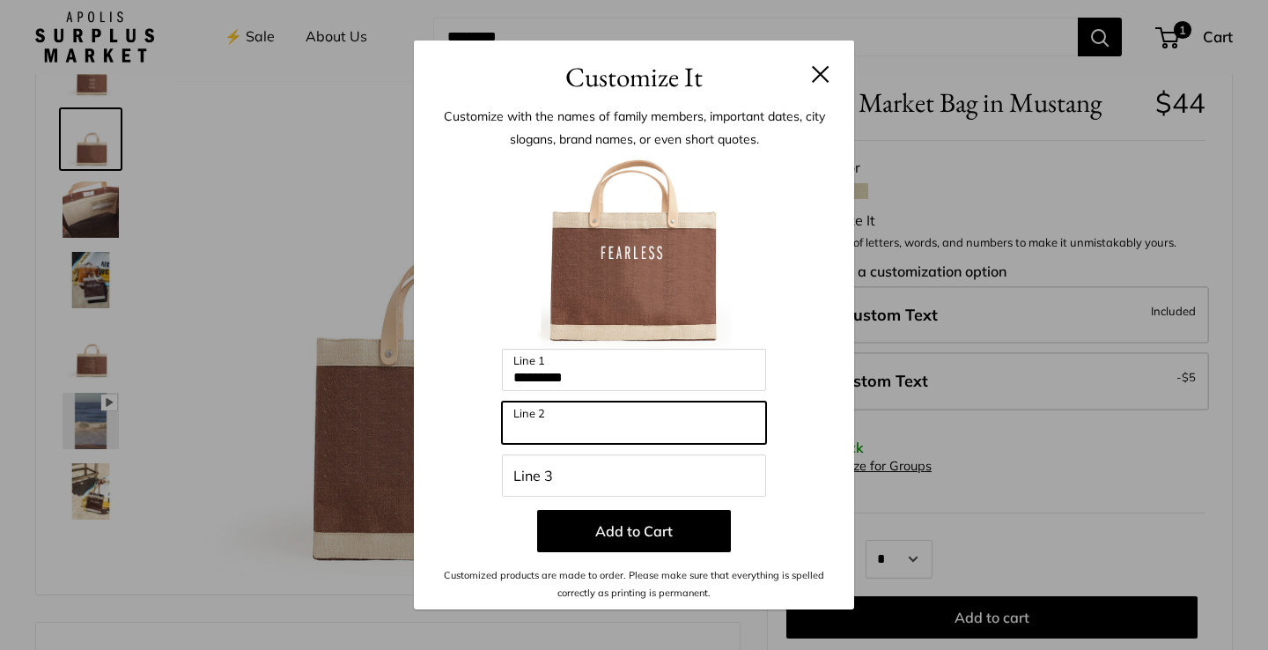
click at [543, 417] on input "Line 2" at bounding box center [634, 423] width 264 height 42
type input "*"
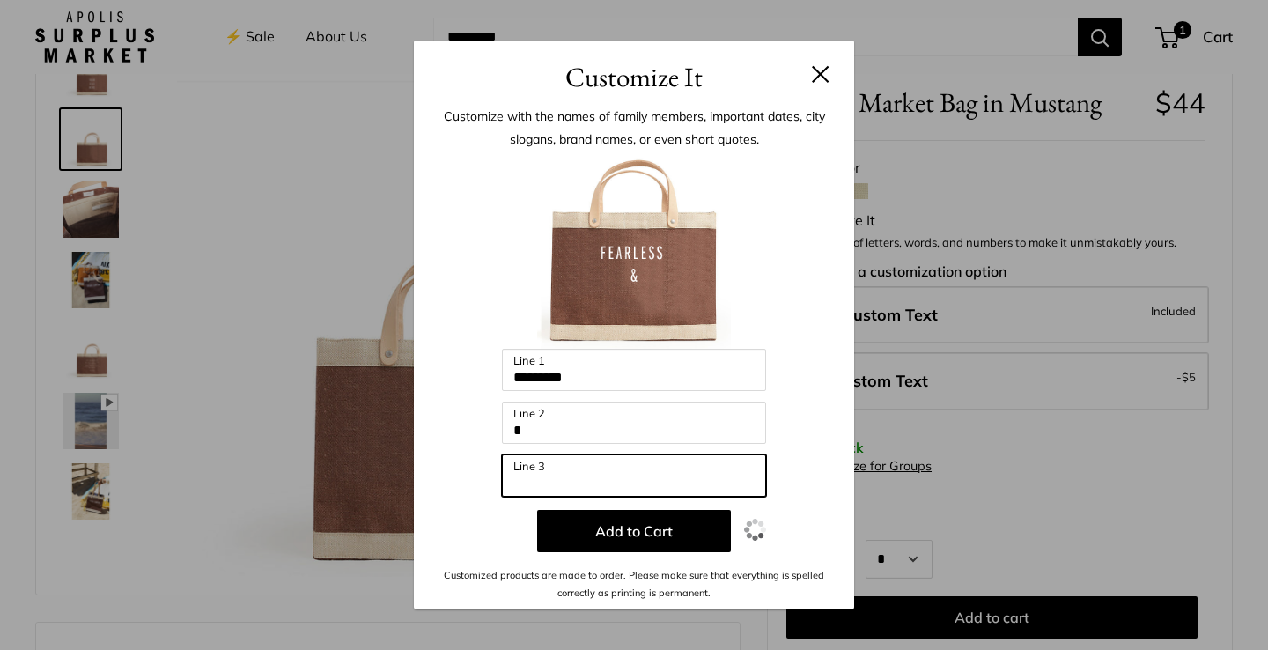
click at [567, 481] on input "Line 3" at bounding box center [634, 475] width 264 height 42
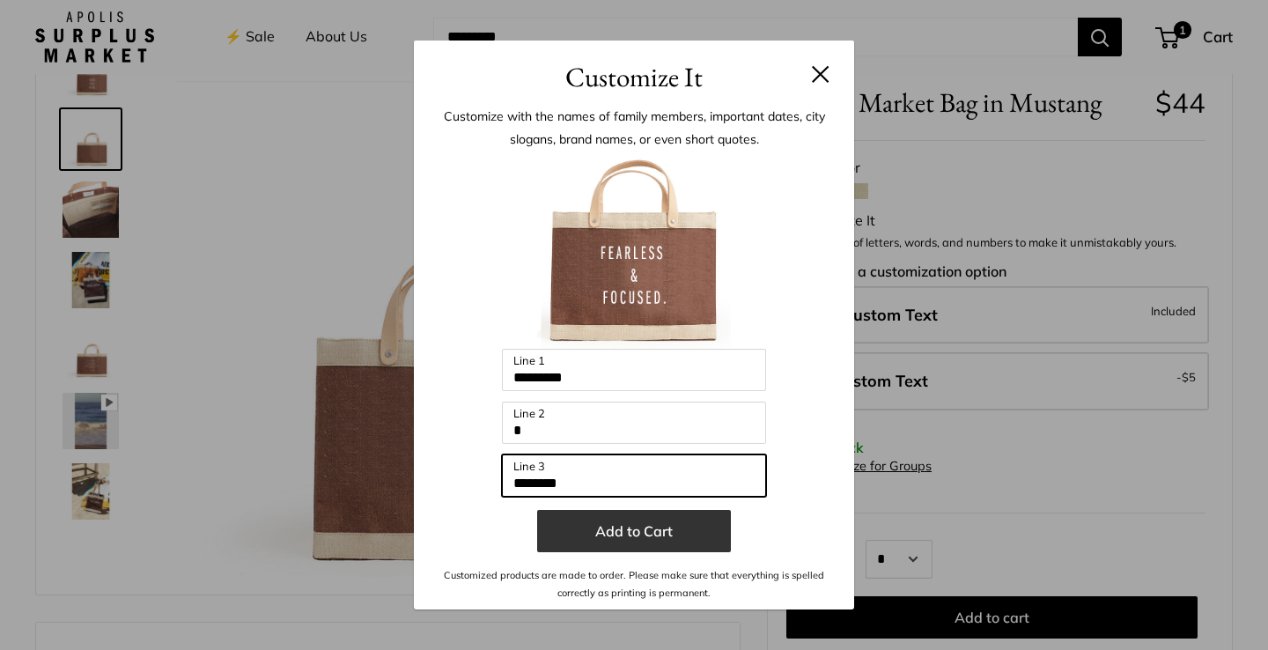
type input "********"
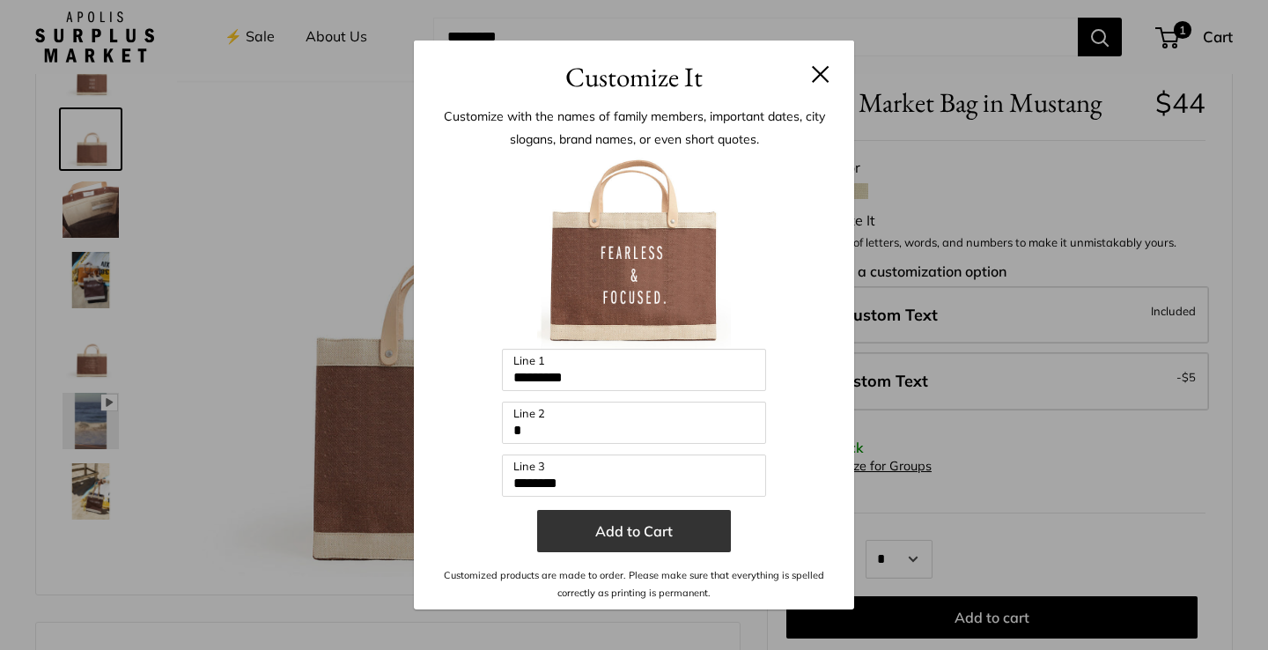
click at [665, 542] on button "Add to Cart" at bounding box center [634, 531] width 194 height 42
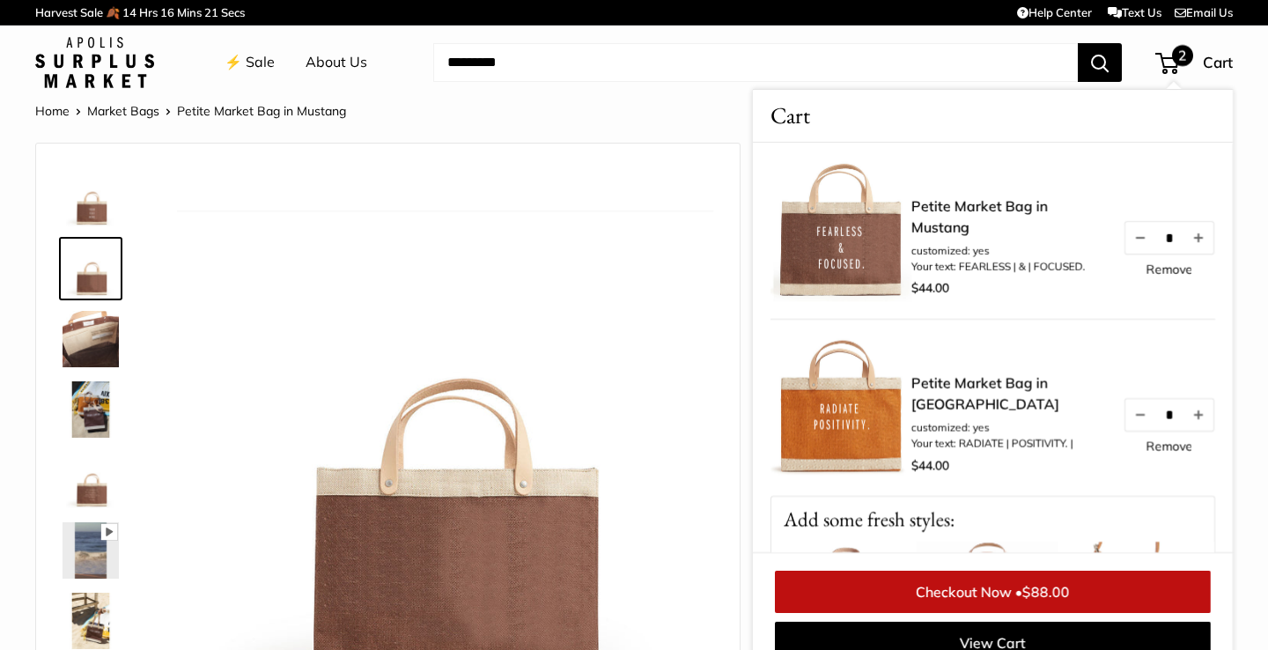
scroll to position [0, 0]
click at [537, 180] on img at bounding box center [445, 438] width 536 height 536
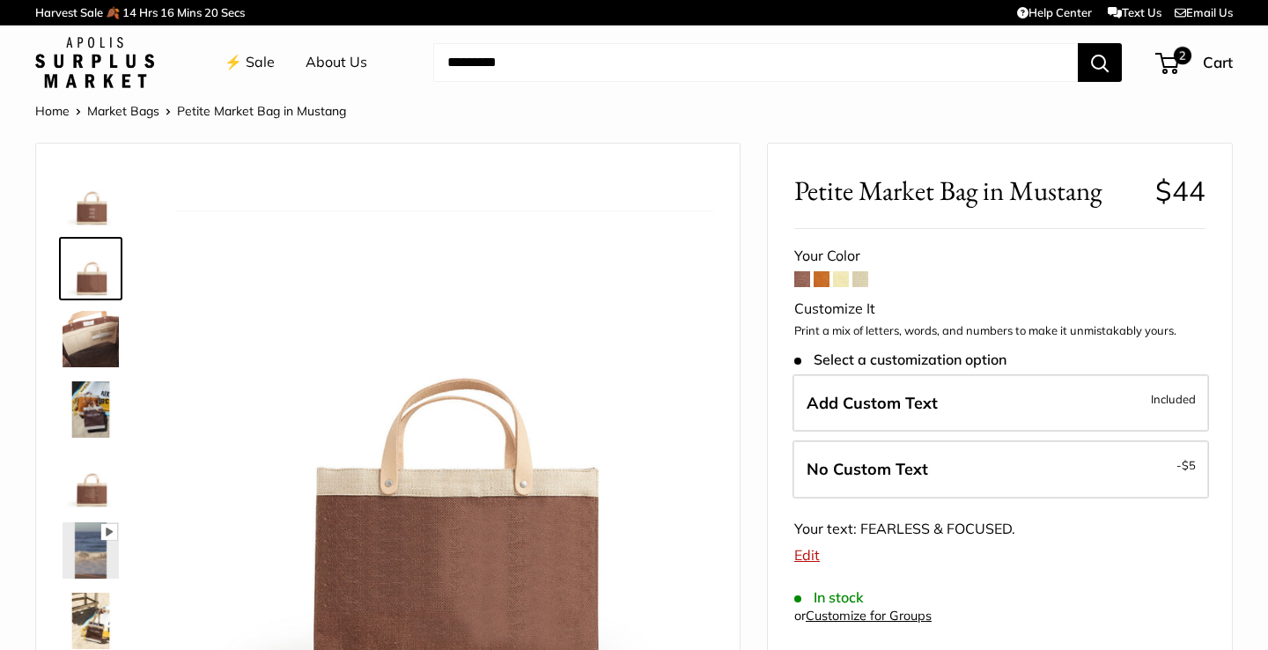
scroll to position [173, 0]
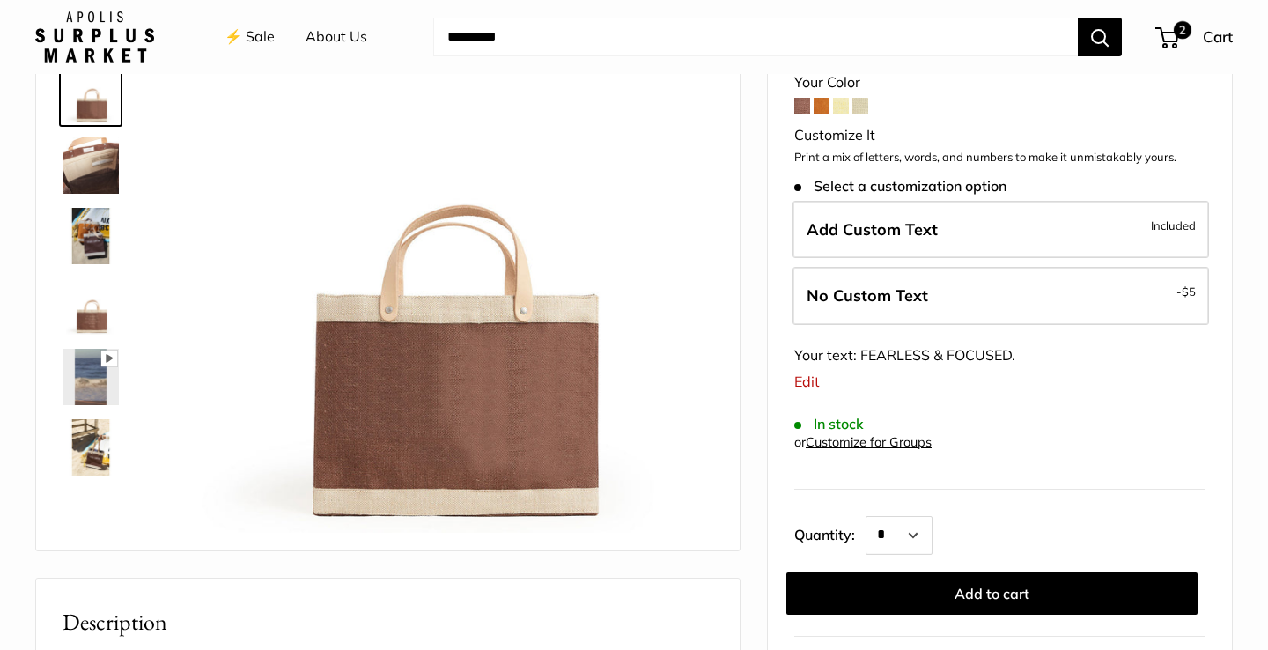
click at [255, 35] on link "⚡️ Sale" at bounding box center [250, 37] width 50 height 26
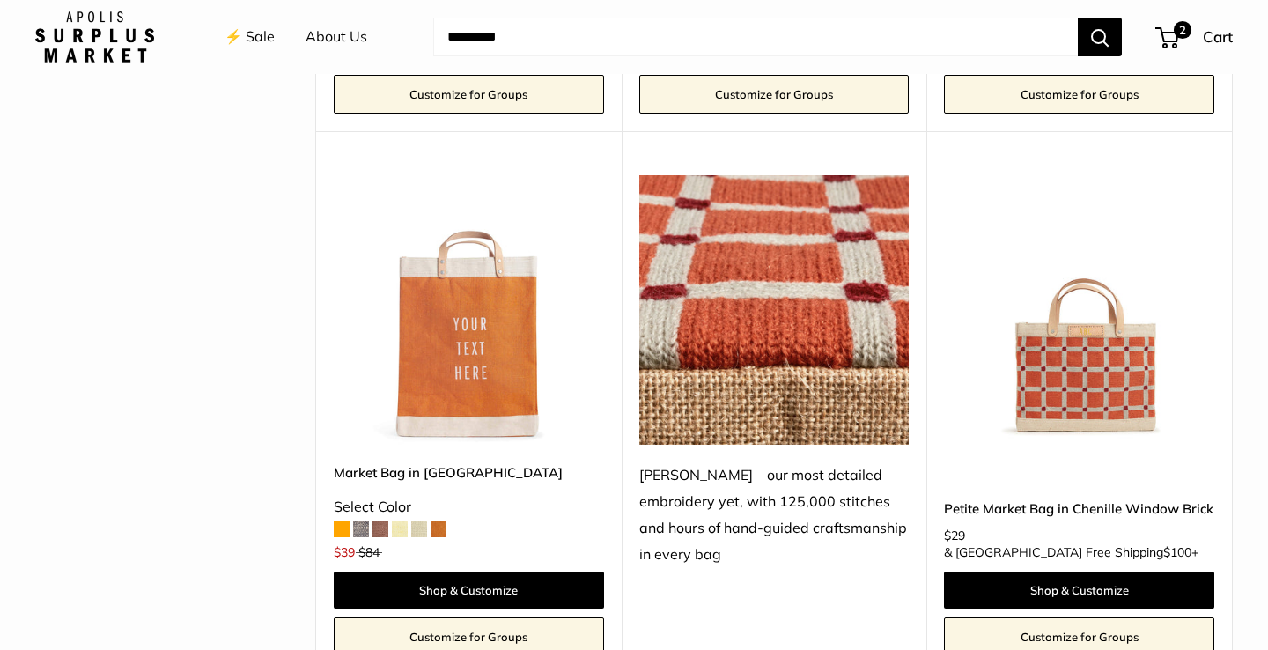
scroll to position [3045, 0]
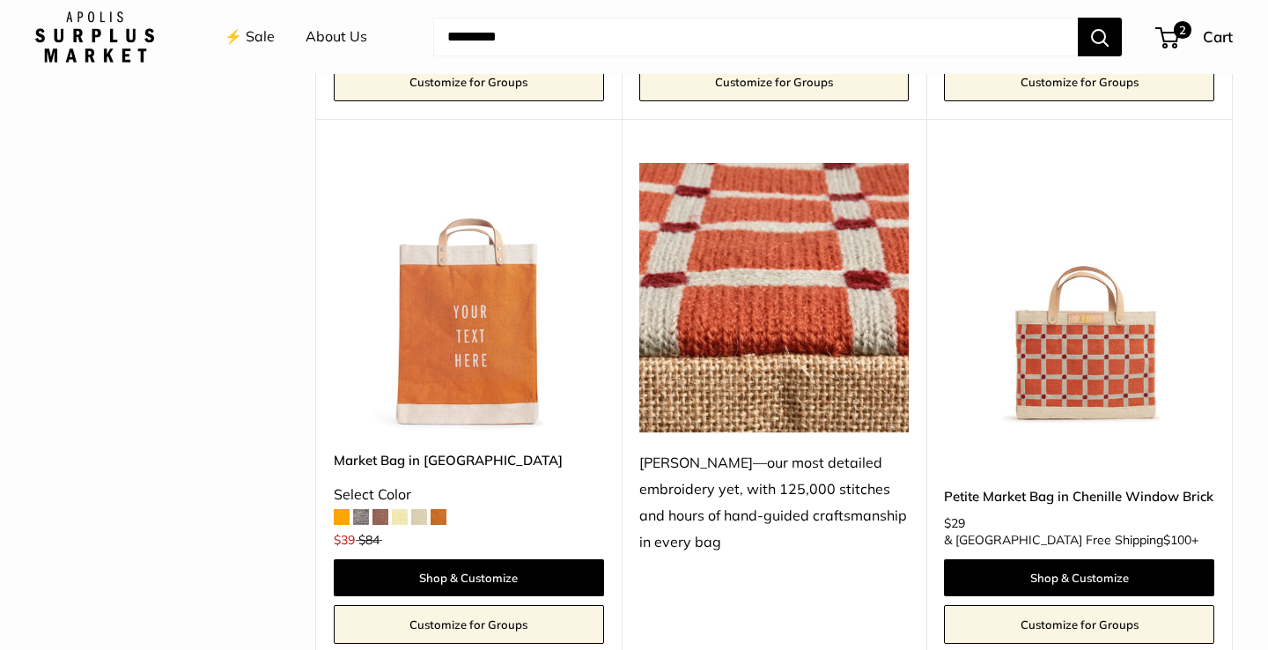
click at [0, 0] on img at bounding box center [0, 0] width 0 height 0
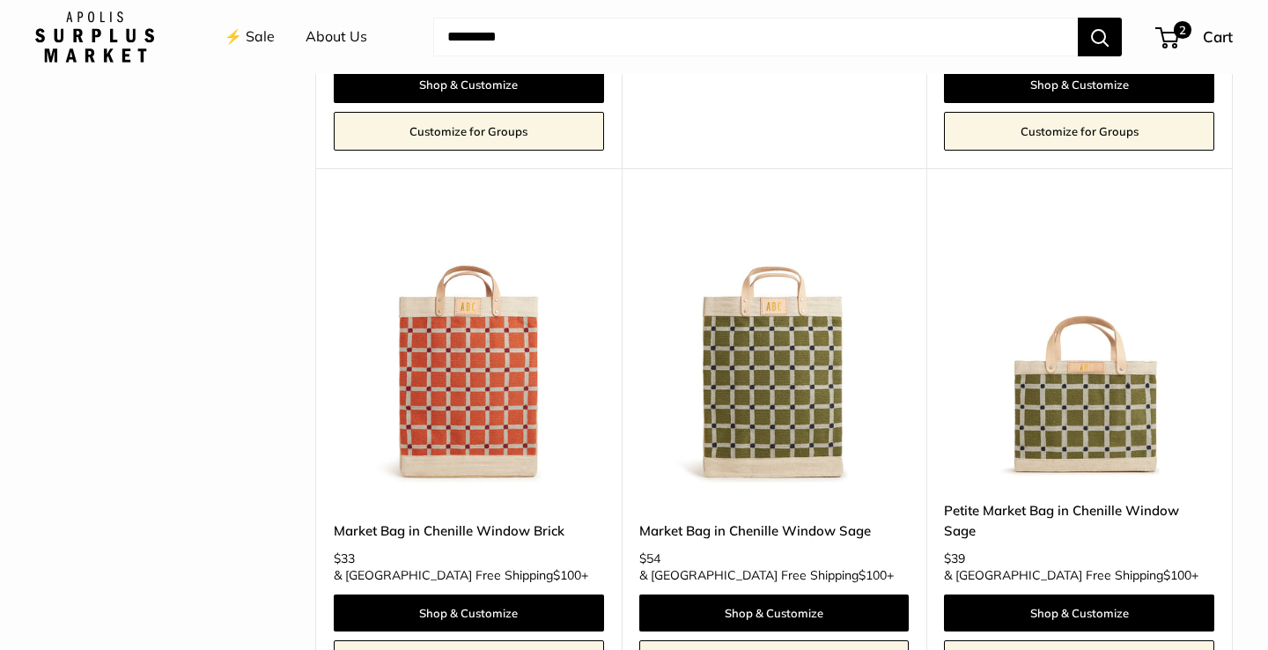
scroll to position [3556, 0]
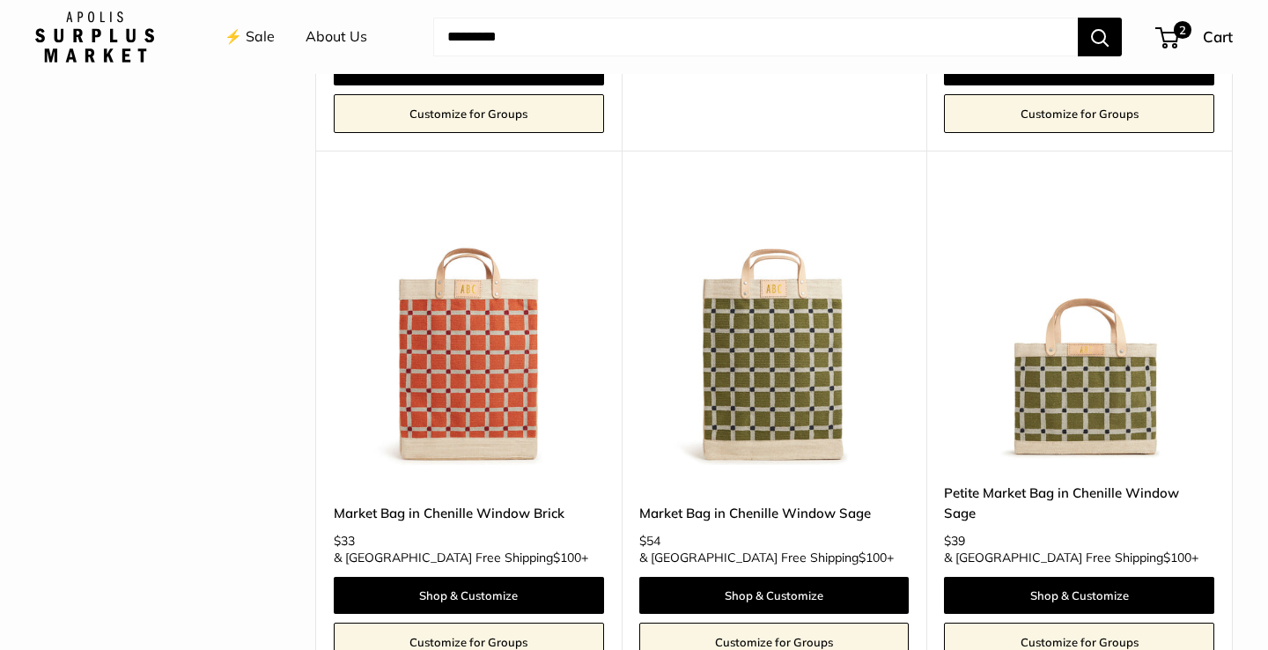
click at [0, 0] on img at bounding box center [0, 0] width 0 height 0
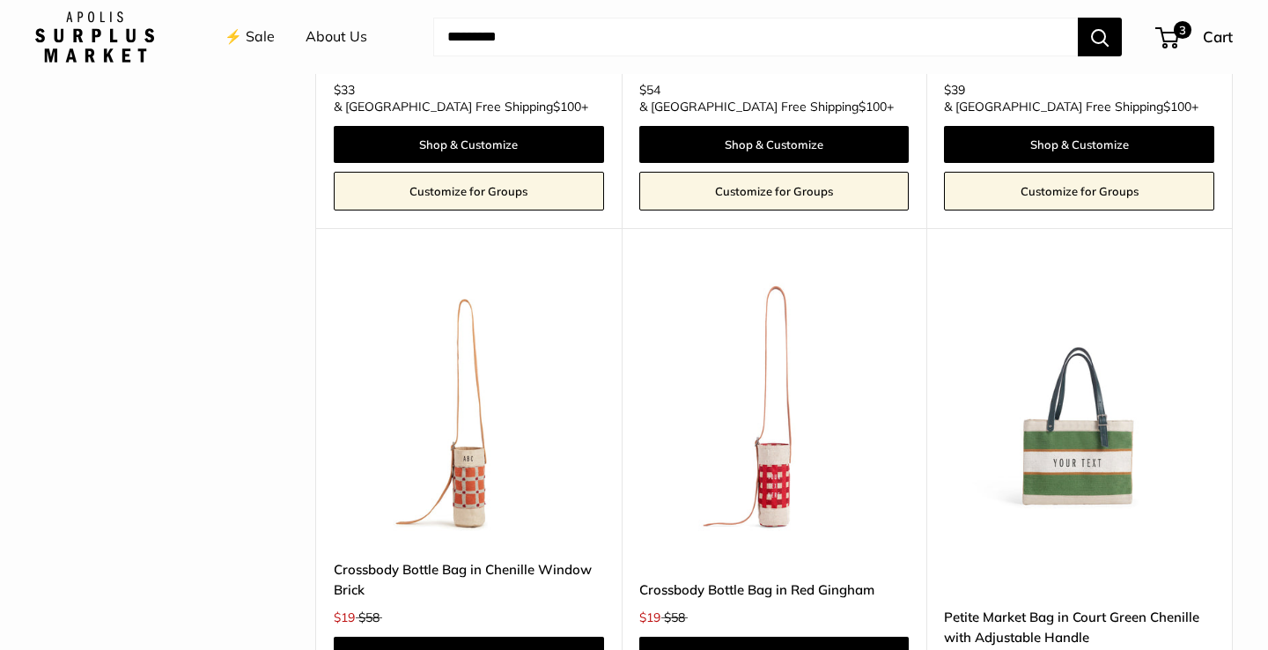
scroll to position [3972, 0]
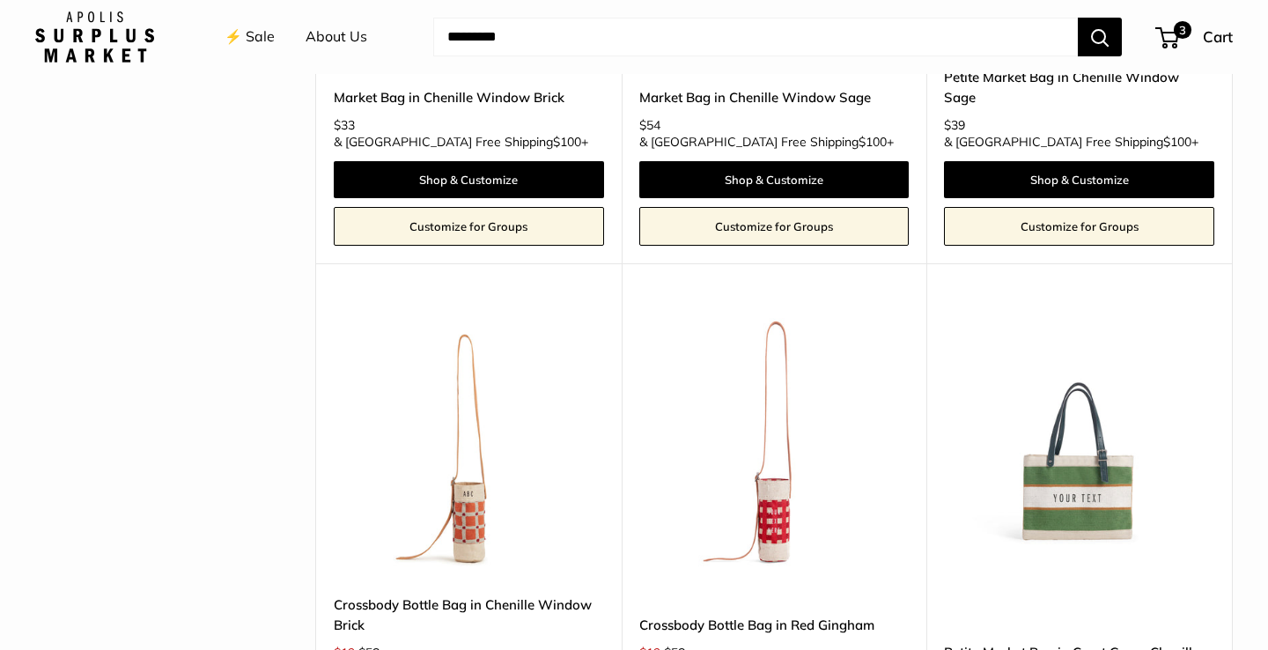
click at [0, 0] on img at bounding box center [0, 0] width 0 height 0
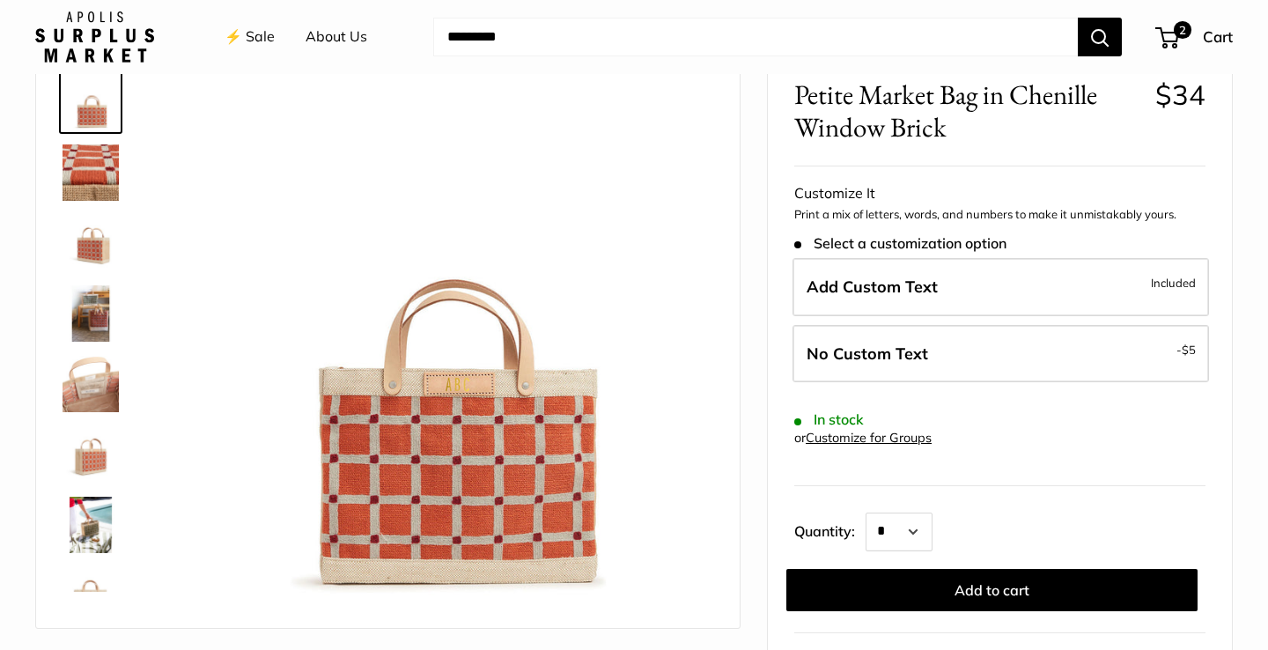
scroll to position [98, 0]
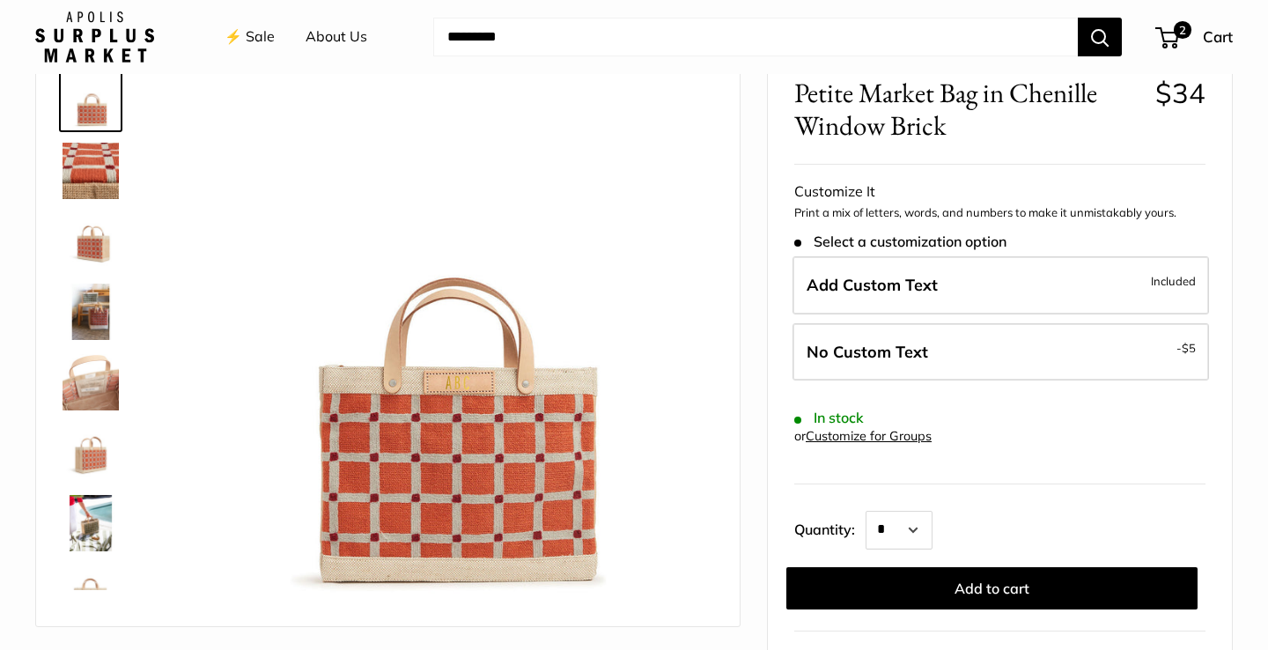
click at [105, 248] on img at bounding box center [91, 241] width 56 height 56
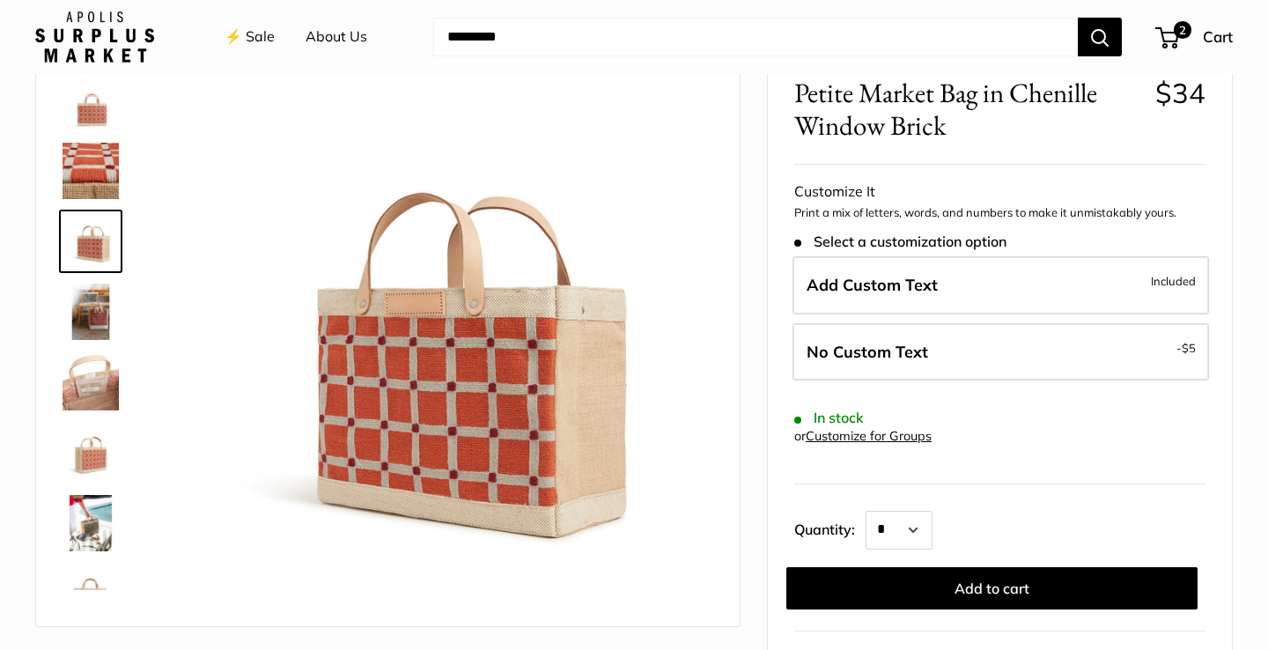
click at [90, 449] on img at bounding box center [91, 452] width 56 height 56
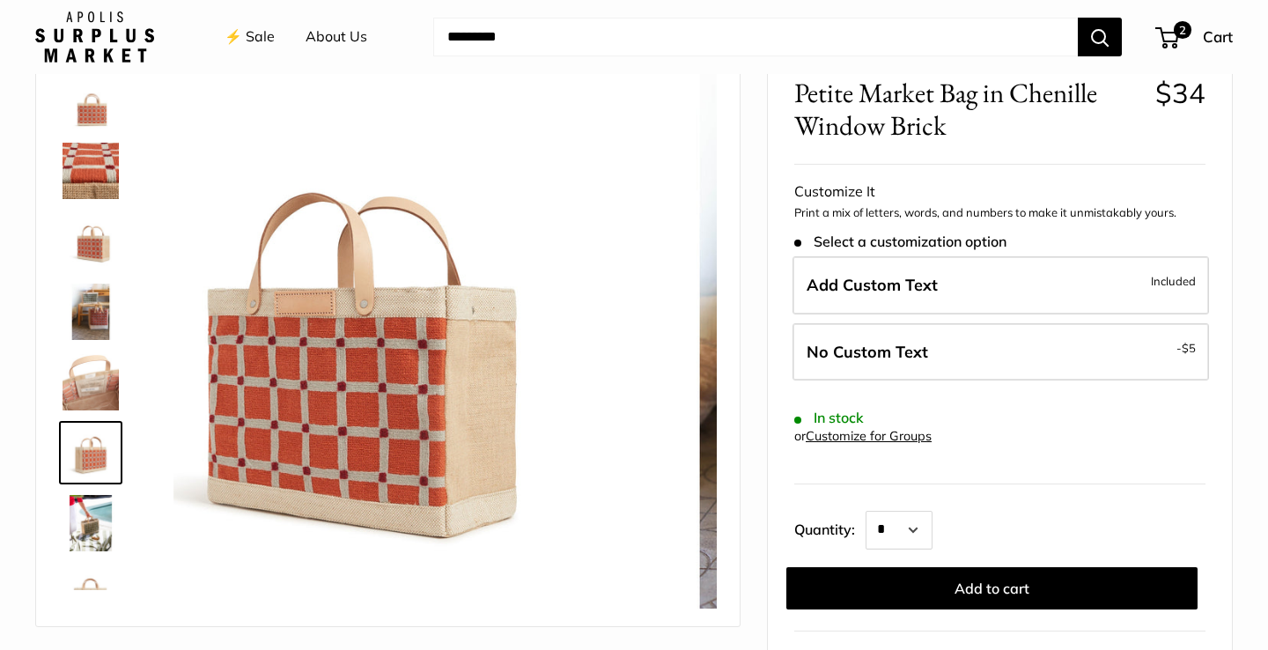
scroll to position [113, 0]
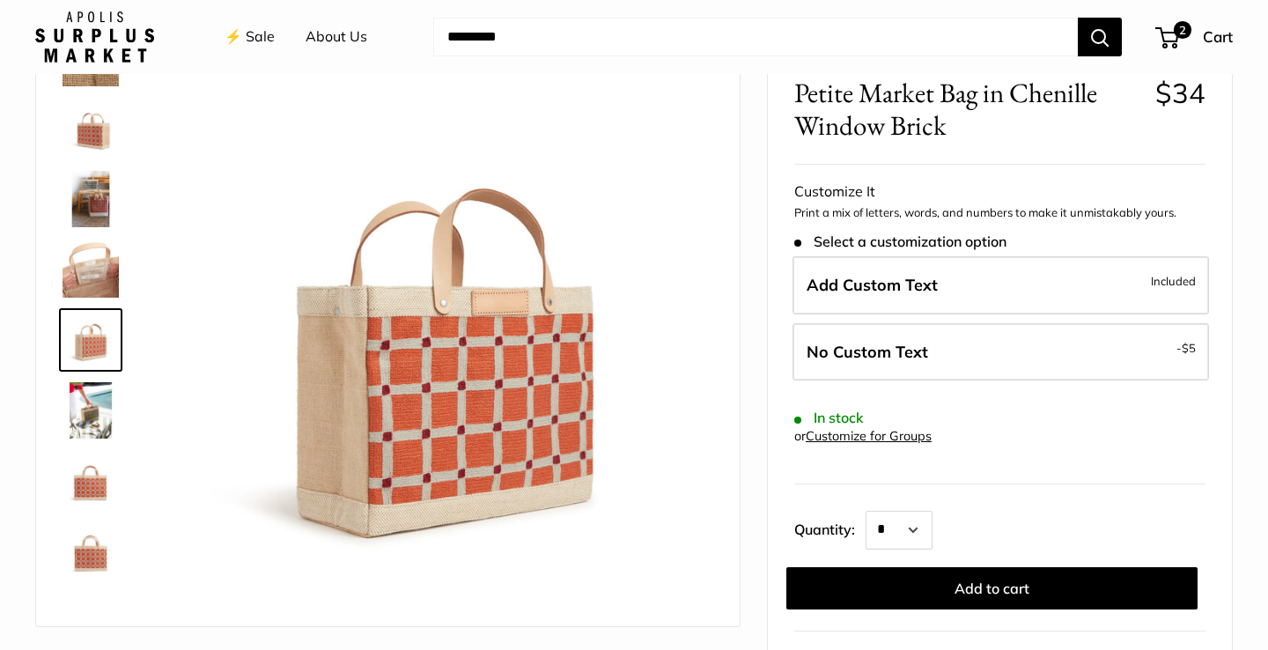
click at [90, 496] on img at bounding box center [91, 481] width 56 height 56
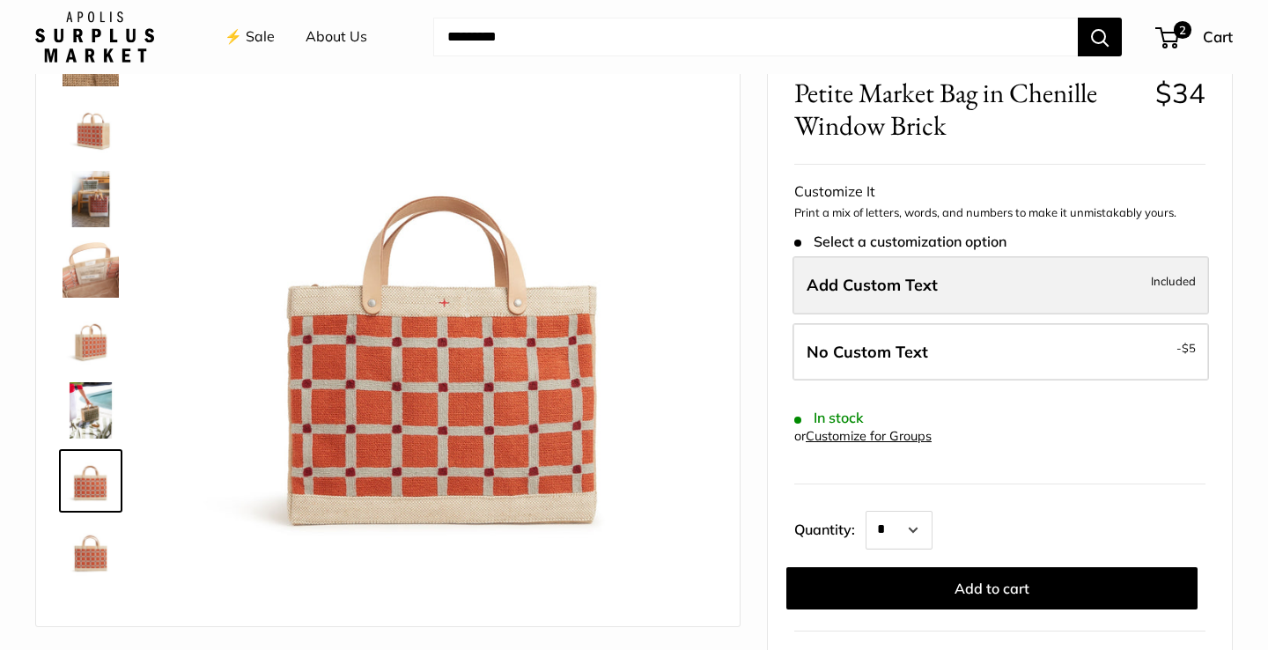
click at [941, 285] on label "Add Custom Text Included" at bounding box center [1001, 285] width 417 height 58
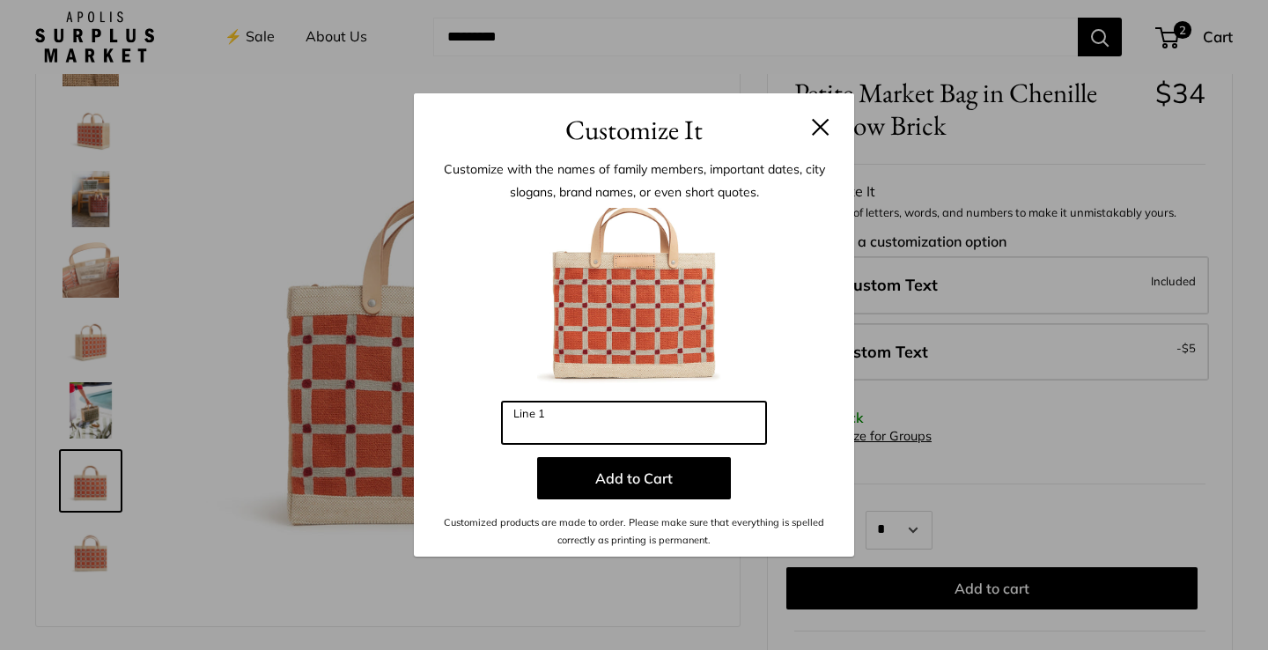
click at [587, 428] on input "Line 1" at bounding box center [634, 423] width 264 height 42
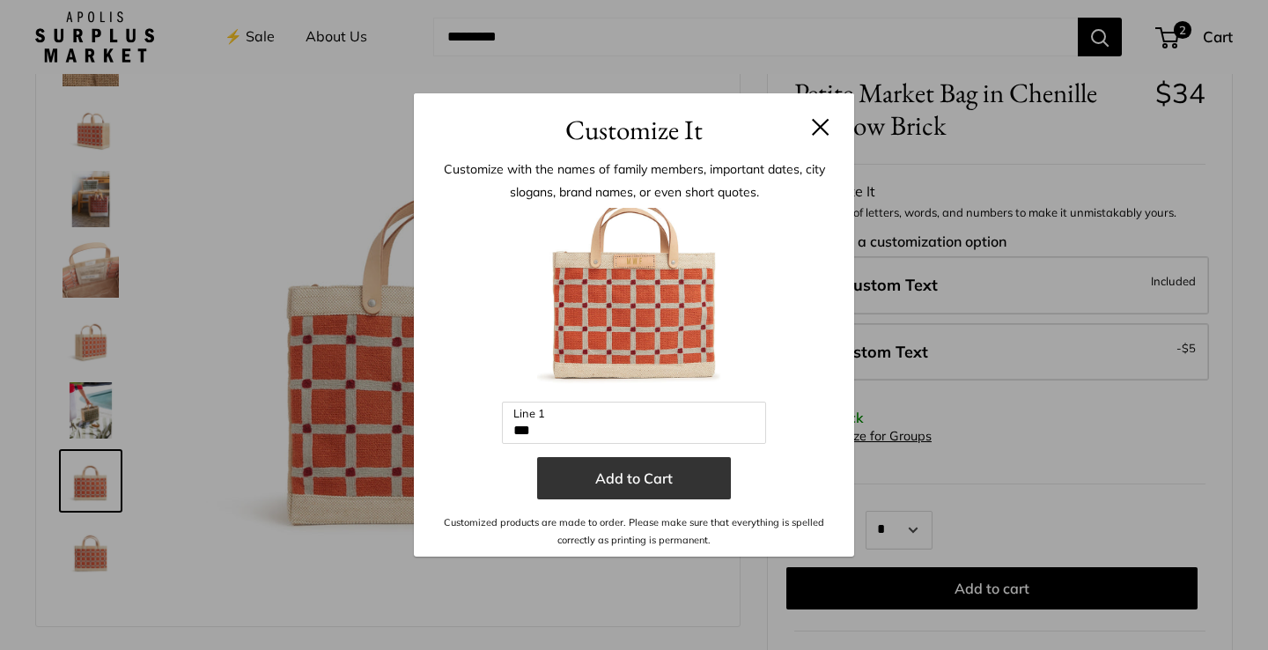
click at [651, 482] on button "Add to Cart" at bounding box center [634, 478] width 194 height 42
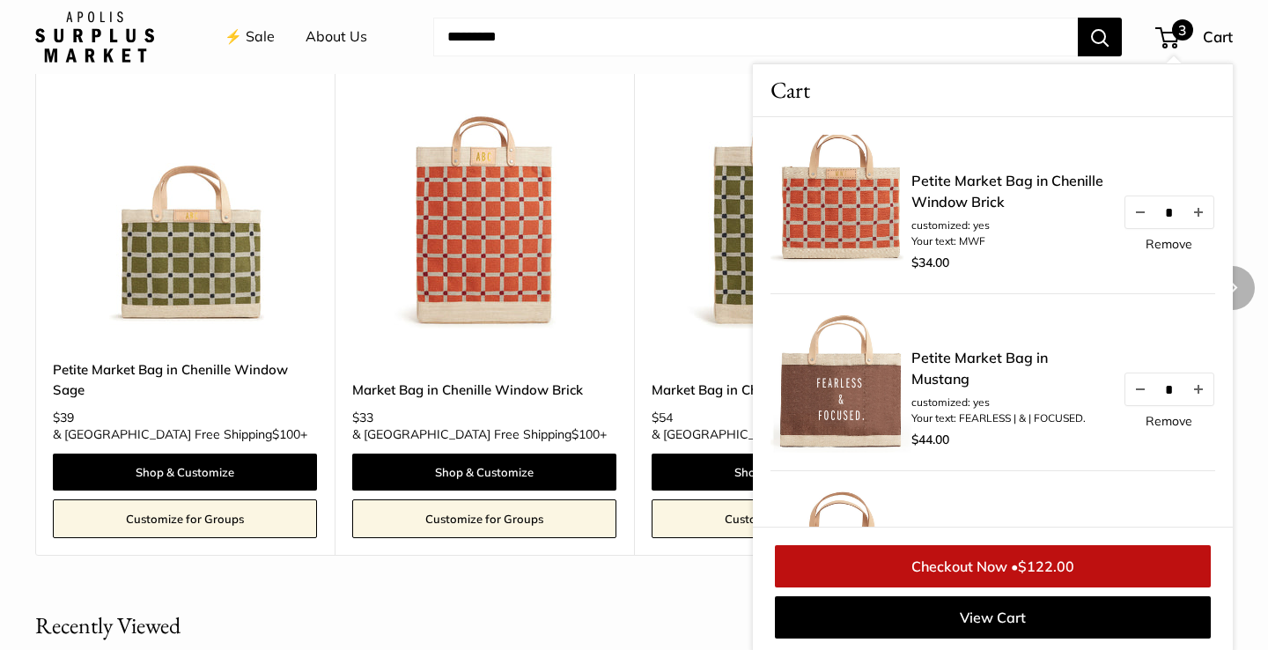
scroll to position [1679, 0]
click at [0, 0] on img at bounding box center [0, 0] width 0 height 0
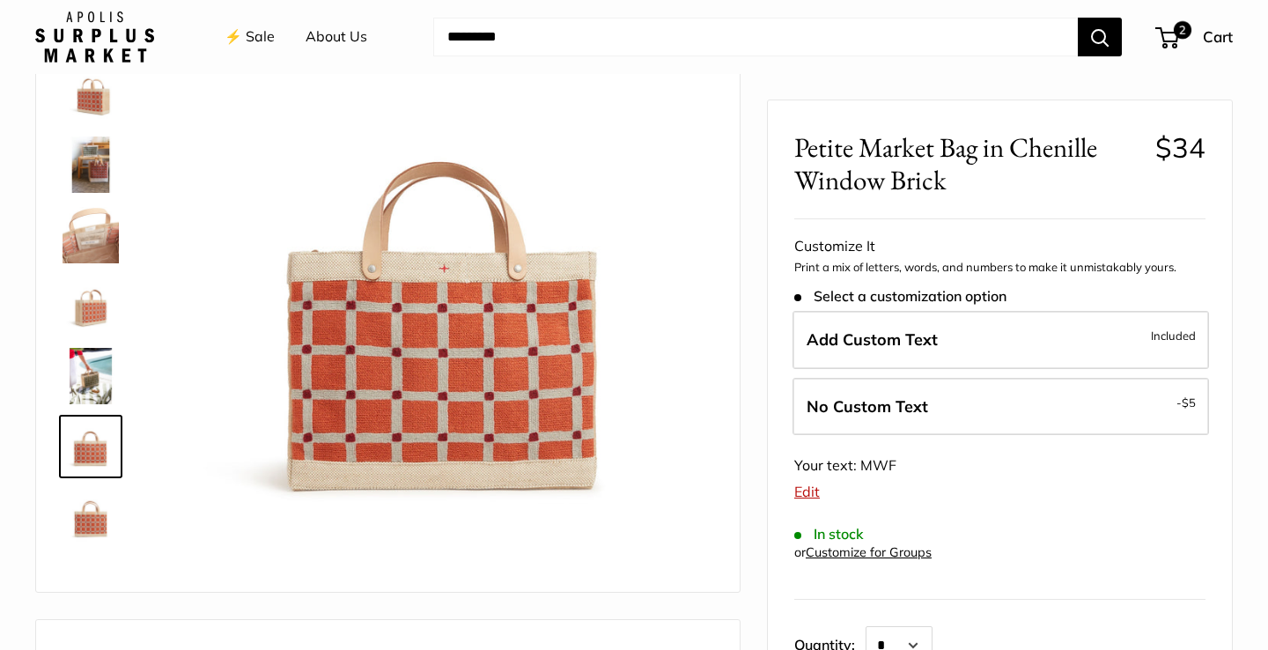
scroll to position [56, 0]
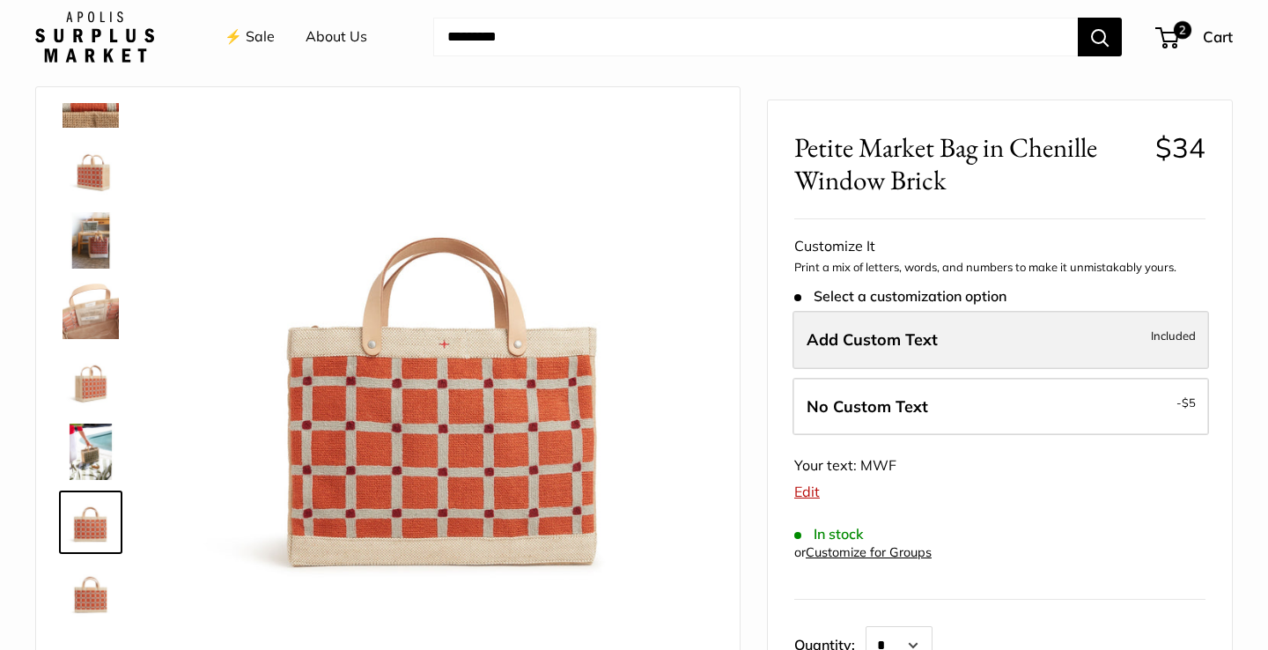
click at [929, 338] on span "Add Custom Text" at bounding box center [872, 339] width 131 height 20
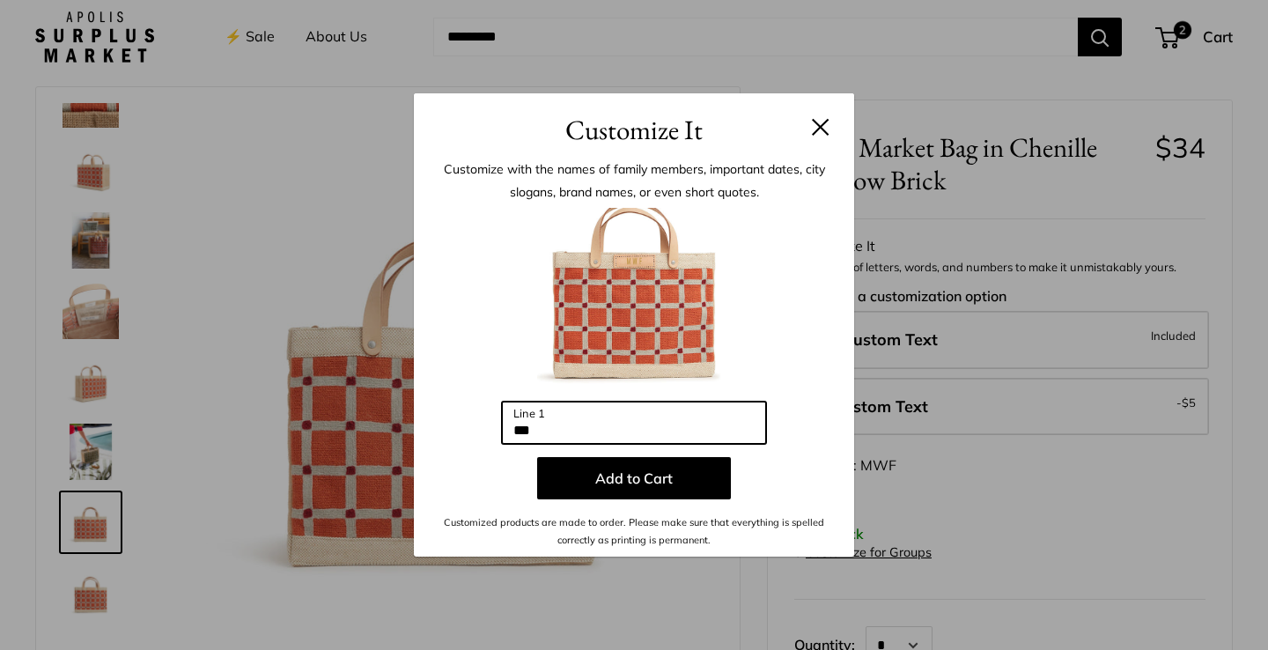
drag, startPoint x: 588, startPoint y: 436, endPoint x: 498, endPoint y: 417, distance: 91.9
click at [498, 417] on div "Enter 3 letters *** Line 1 Add to Cart Customized products are made to order. P…" at bounding box center [633, 379] width 387 height 342
type input "*"
click at [819, 129] on button at bounding box center [821, 127] width 18 height 18
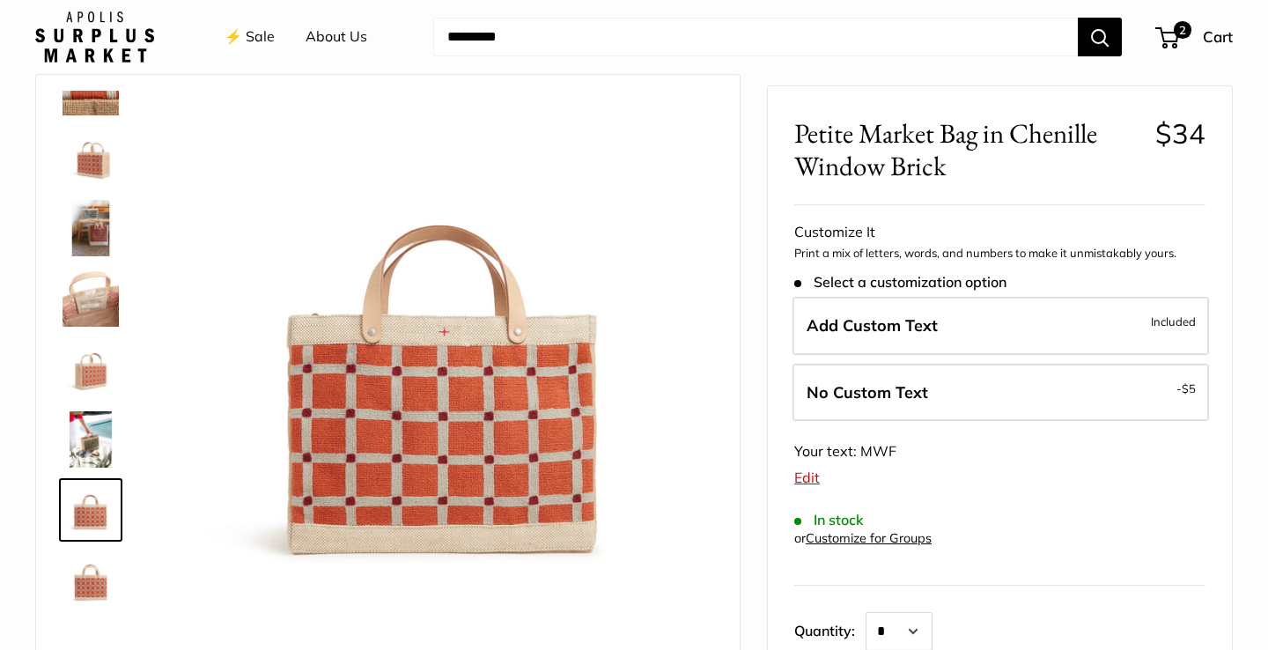
scroll to position [70, 0]
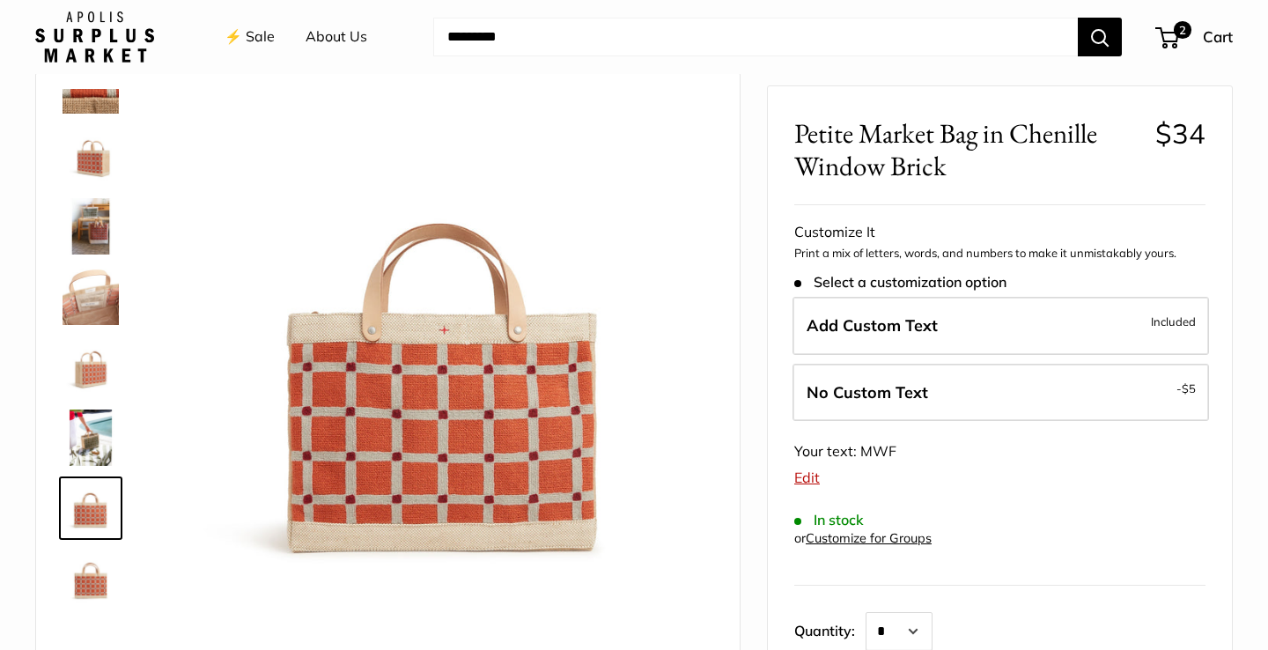
click at [101, 376] on img at bounding box center [91, 367] width 56 height 56
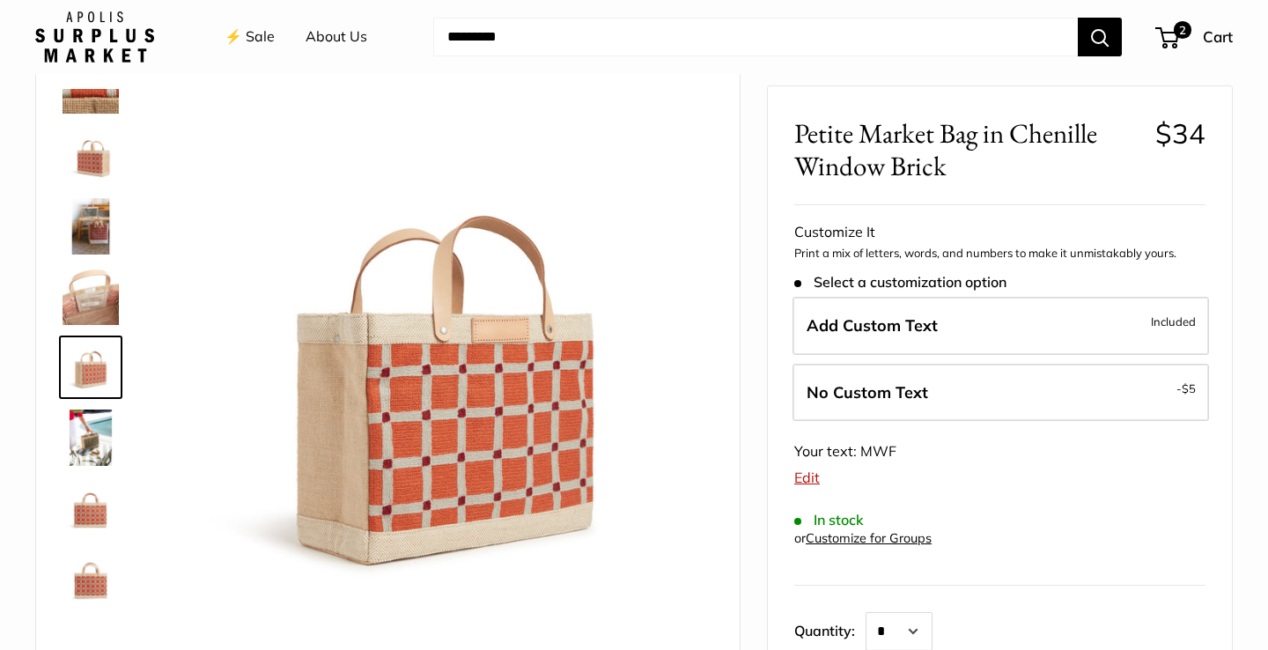
click at [98, 300] on img at bounding box center [91, 297] width 56 height 56
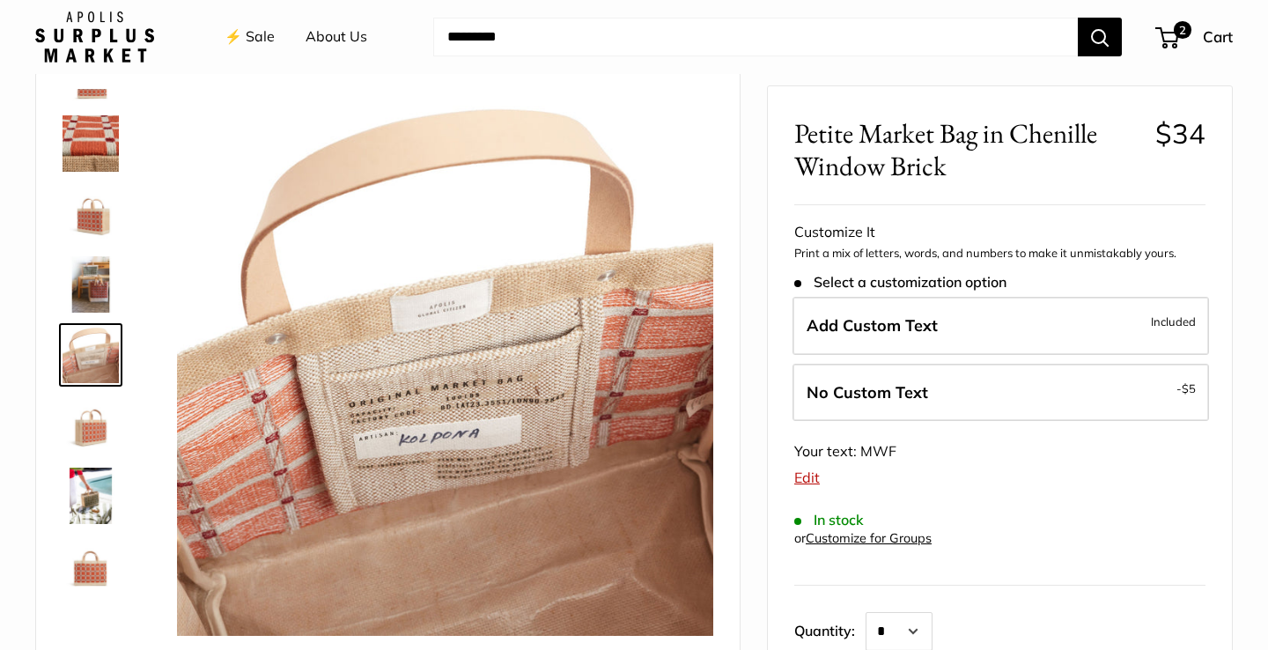
click at [102, 261] on img at bounding box center [91, 284] width 56 height 56
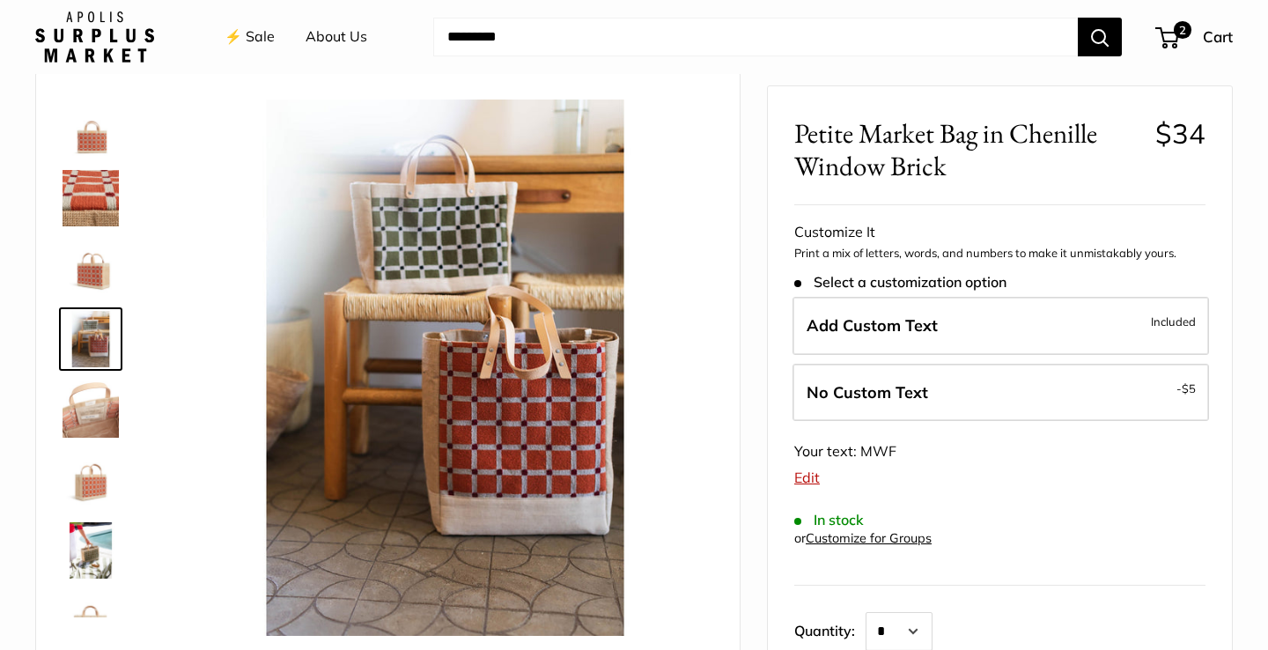
click at [428, 247] on img at bounding box center [445, 368] width 536 height 536
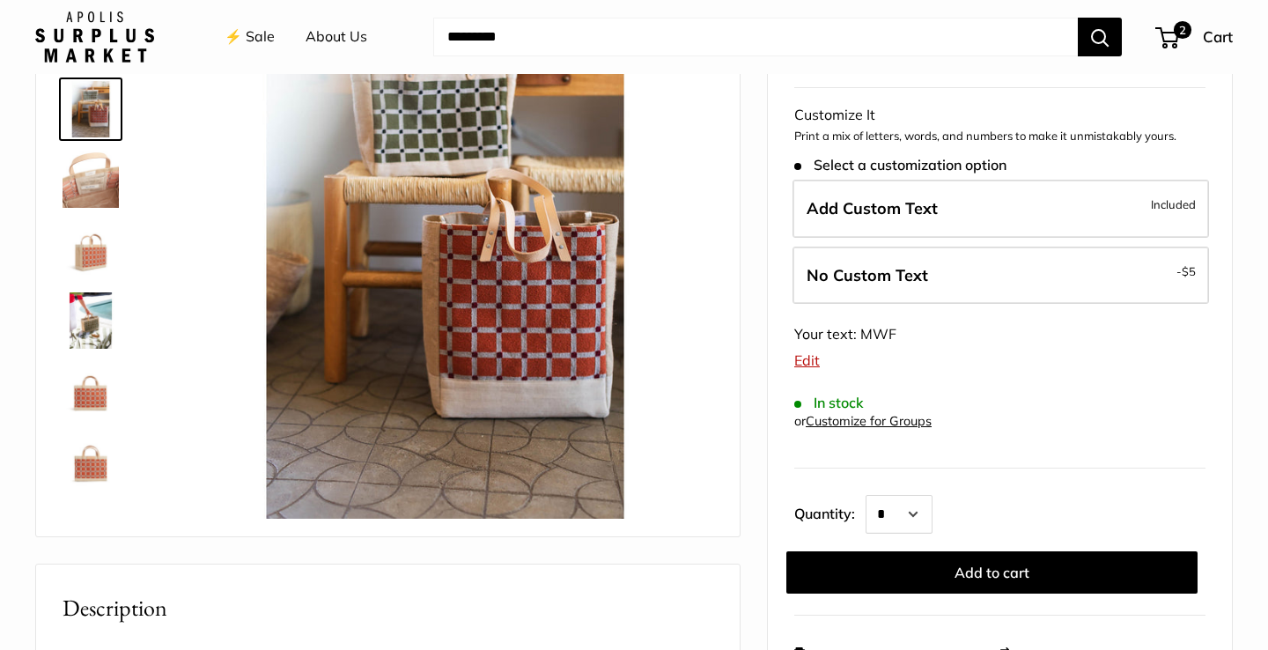
scroll to position [113, 0]
click at [105, 403] on img at bounding box center [91, 391] width 56 height 56
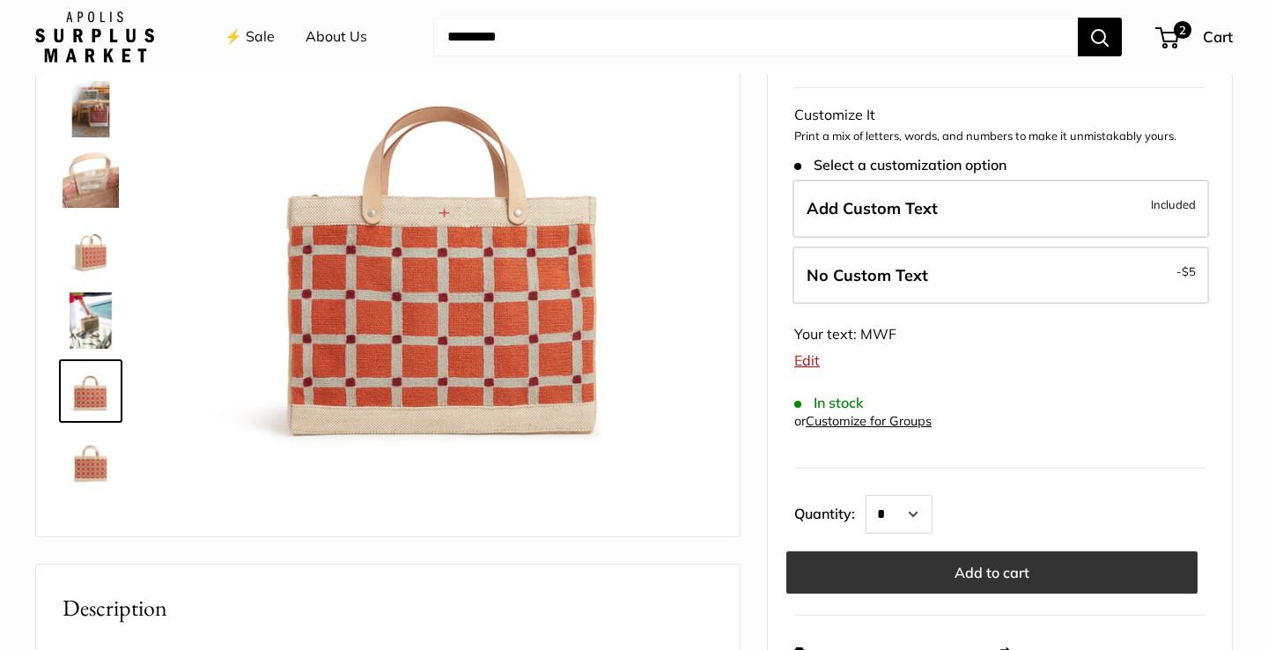
click at [845, 567] on button "Add to cart" at bounding box center [991, 572] width 411 height 42
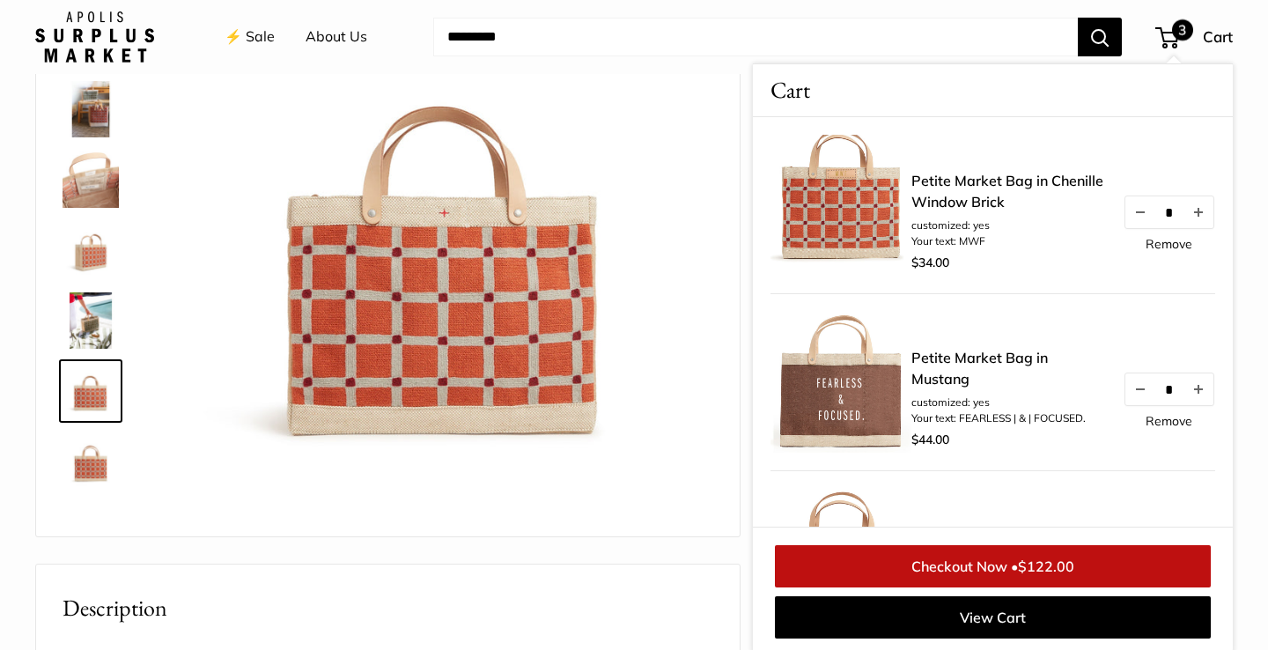
click at [1171, 248] on link "Remove" at bounding box center [1169, 244] width 47 height 12
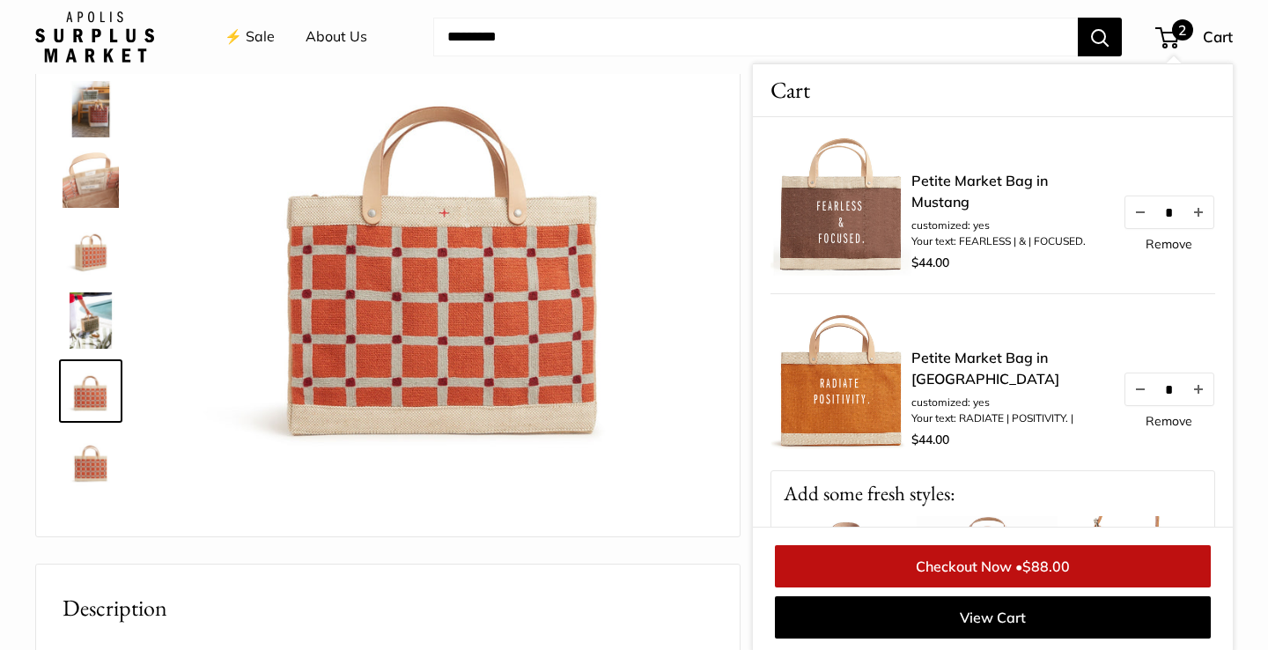
click at [341, 569] on div "Description" at bounding box center [388, 594] width 704 height 61
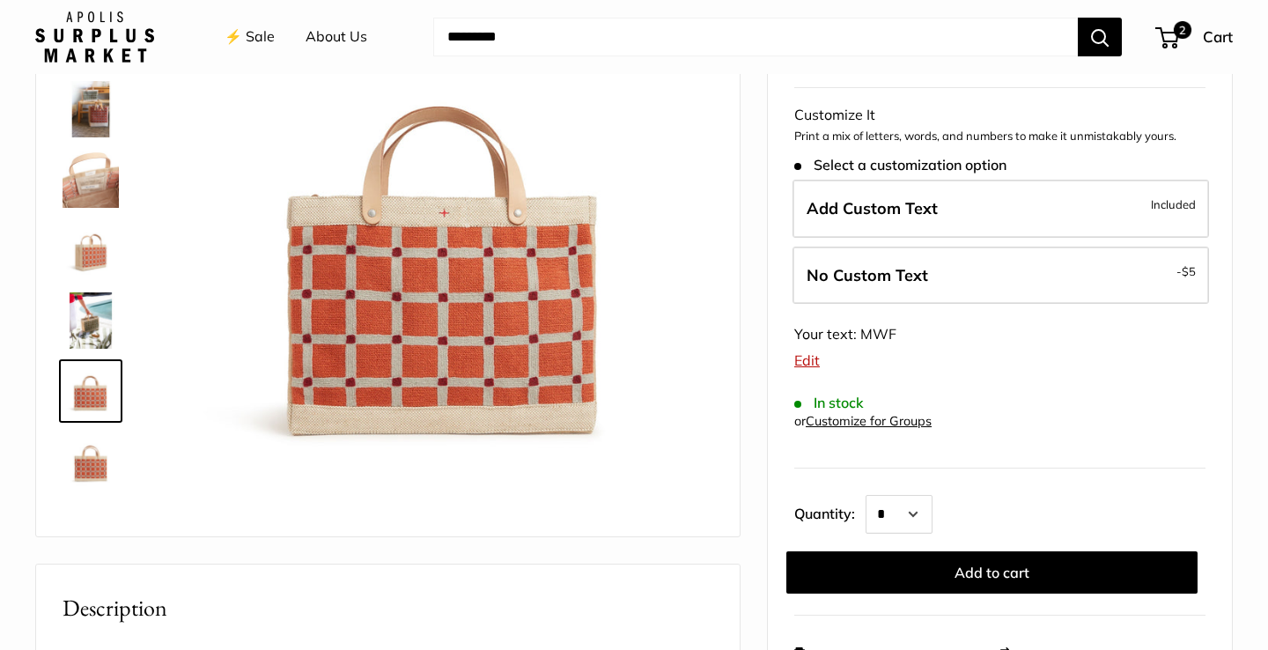
click at [813, 358] on link "Edit" at bounding box center [807, 360] width 26 height 18
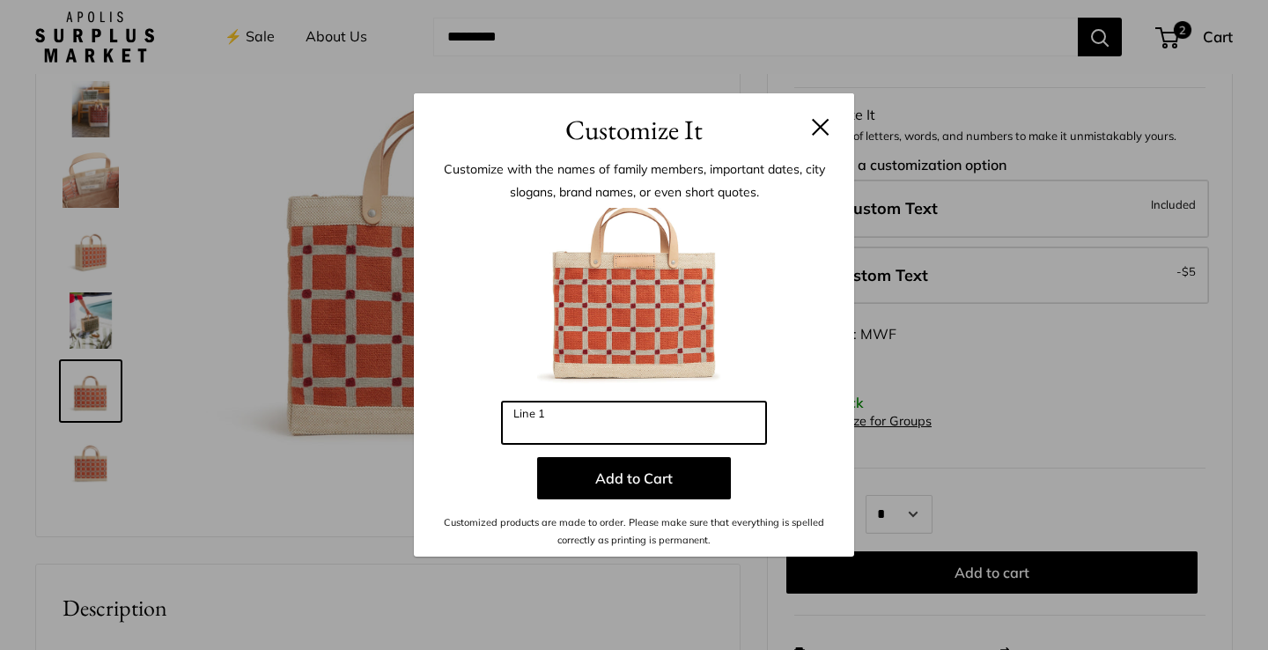
click at [603, 424] on input "Line 1" at bounding box center [634, 423] width 264 height 42
click at [822, 129] on button at bounding box center [821, 127] width 18 height 18
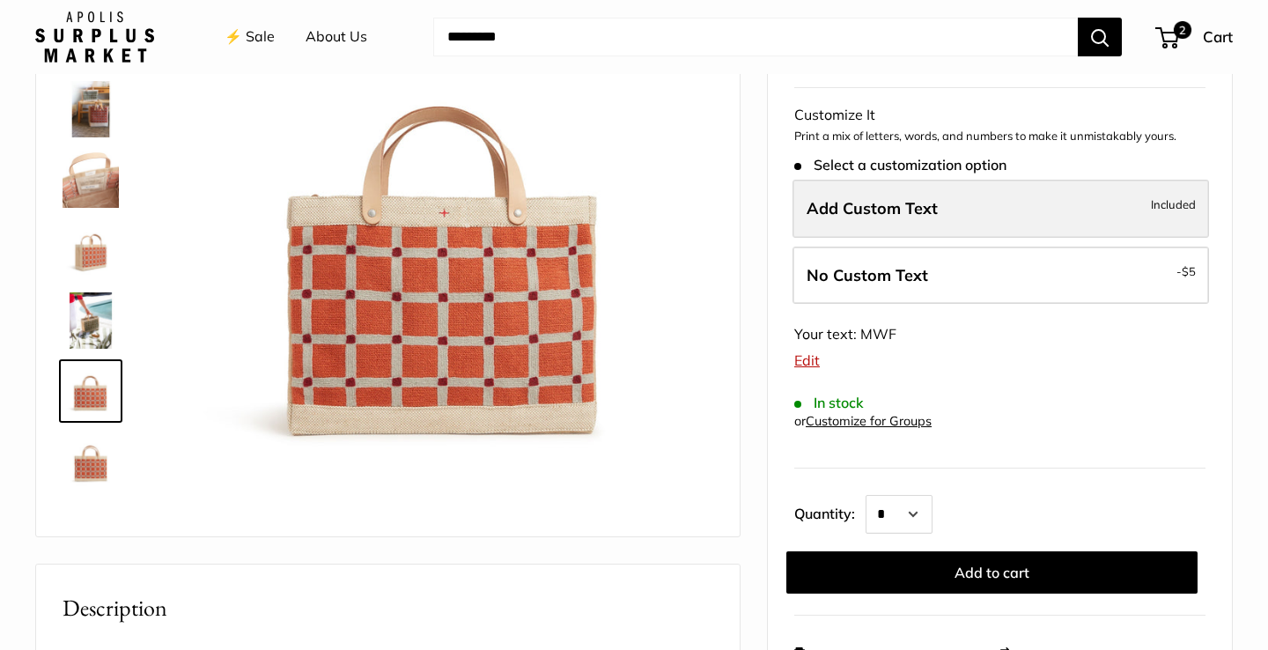
click at [923, 208] on span "Add Custom Text" at bounding box center [872, 208] width 131 height 20
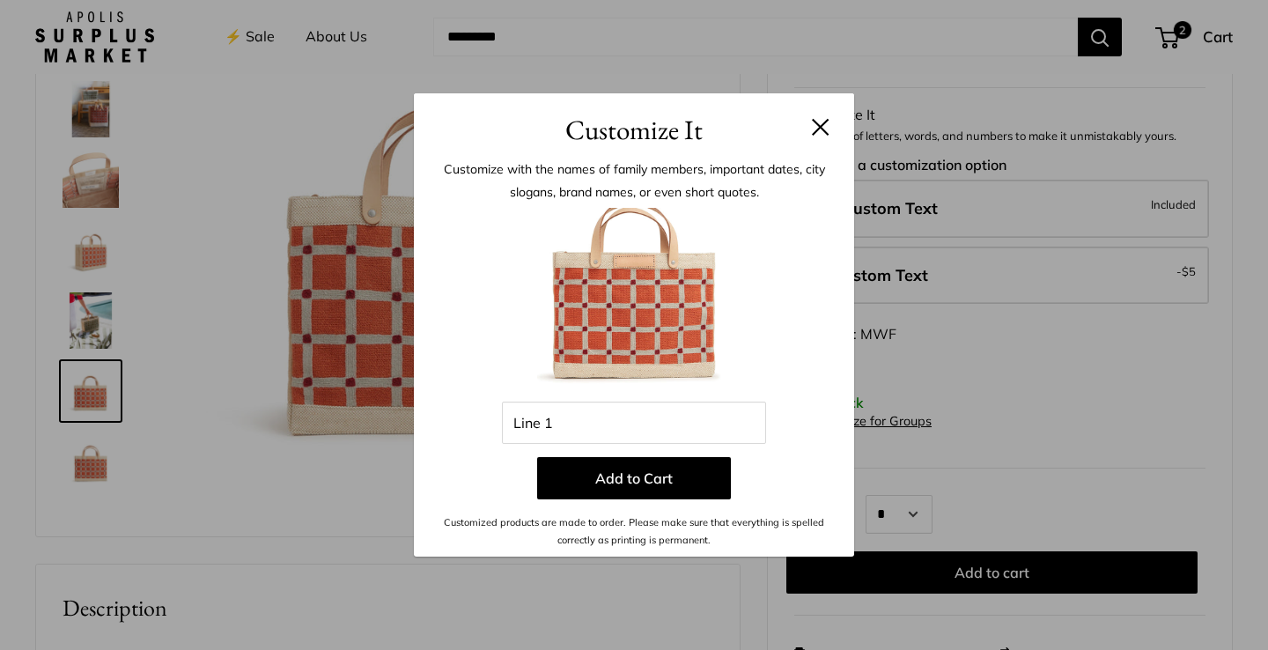
click at [825, 130] on button at bounding box center [821, 127] width 18 height 18
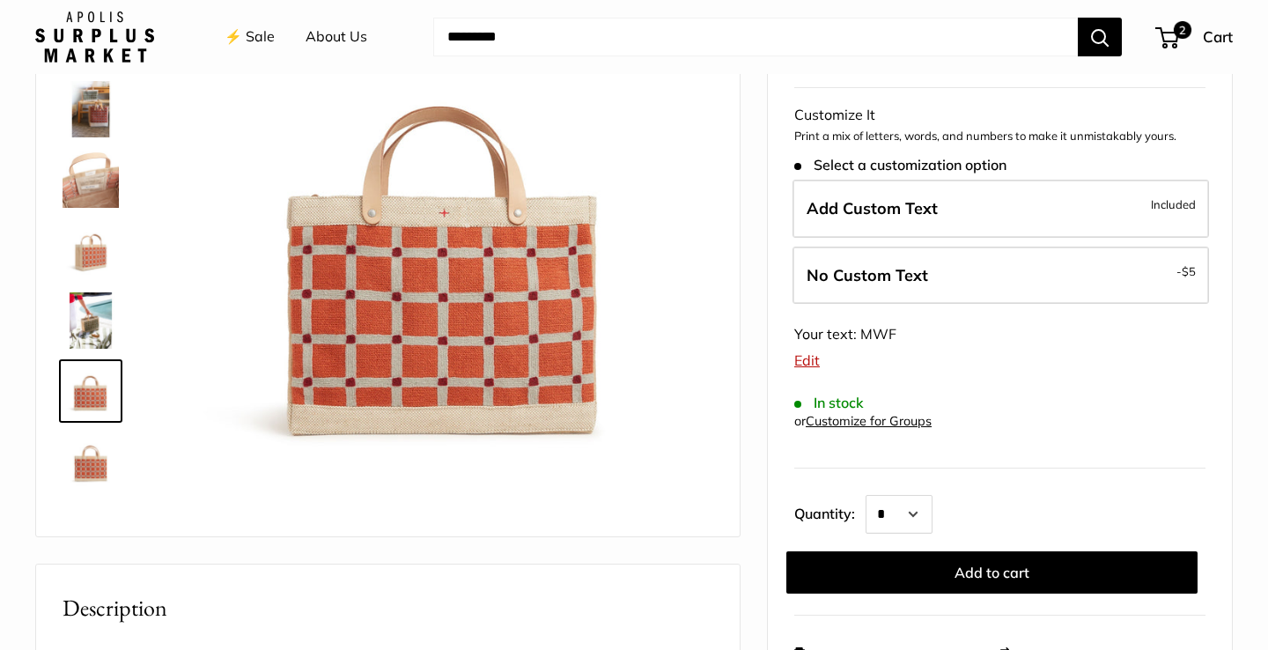
click at [813, 355] on link "Edit" at bounding box center [807, 360] width 26 height 18
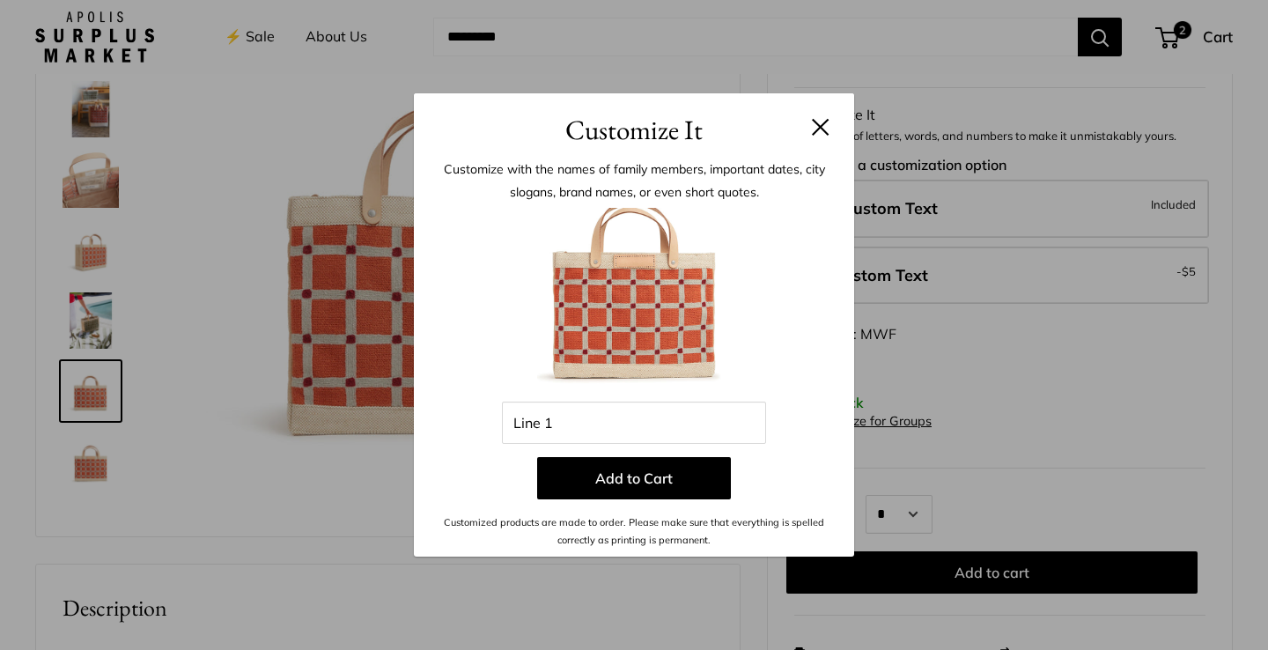
click at [820, 134] on button at bounding box center [821, 127] width 18 height 18
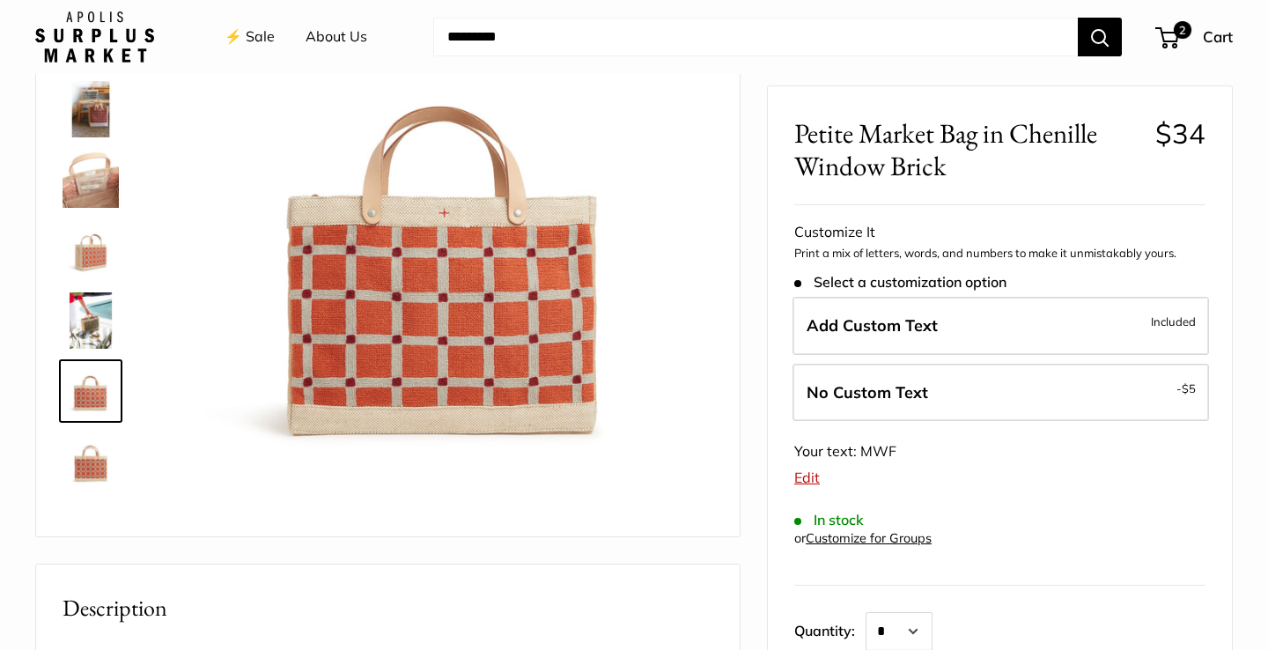
scroll to position [70, 0]
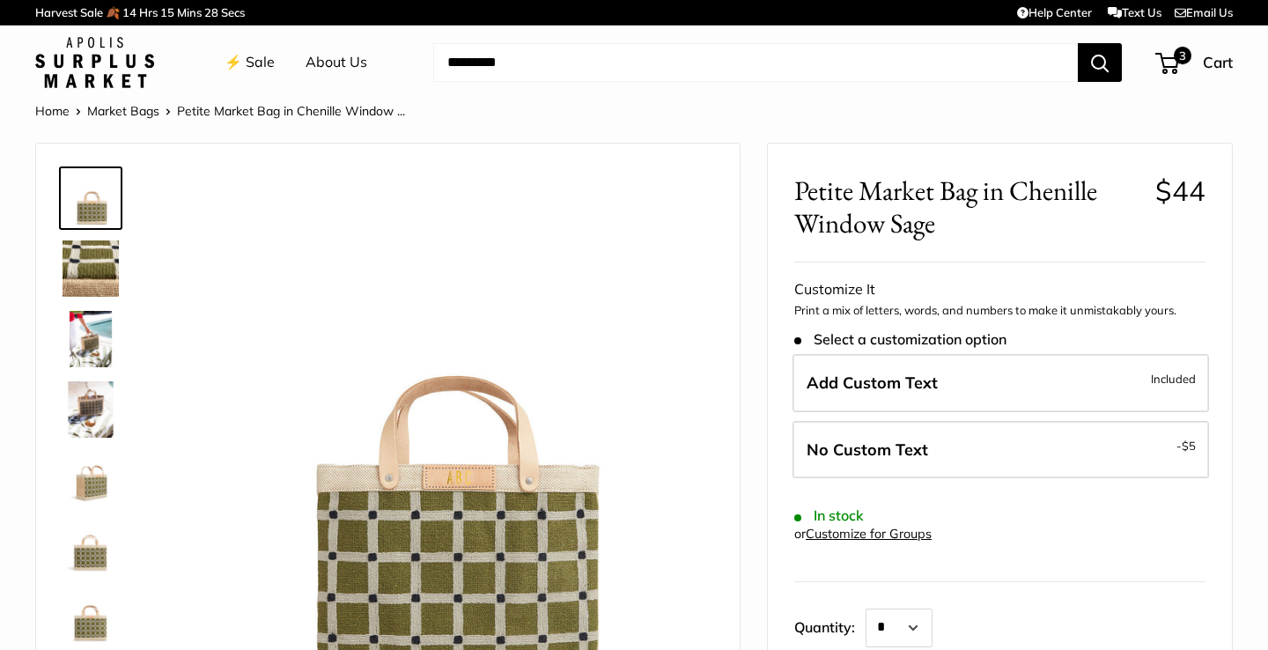
scroll to position [180, 0]
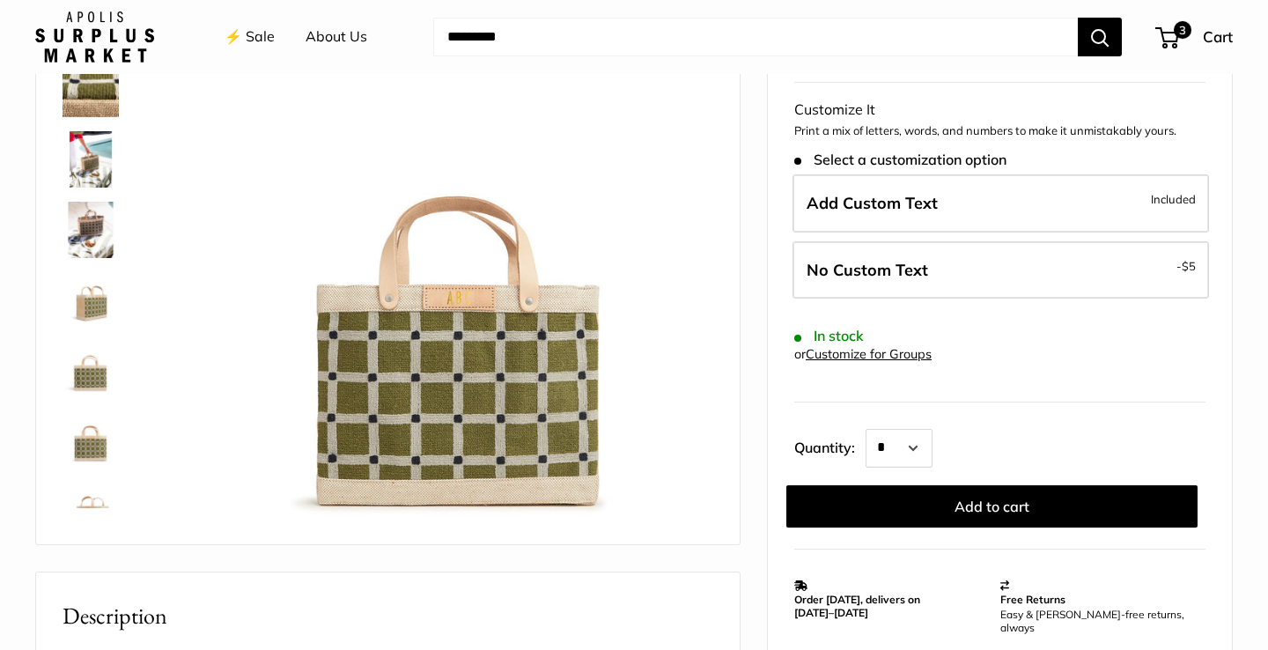
click at [100, 303] on img at bounding box center [91, 300] width 56 height 56
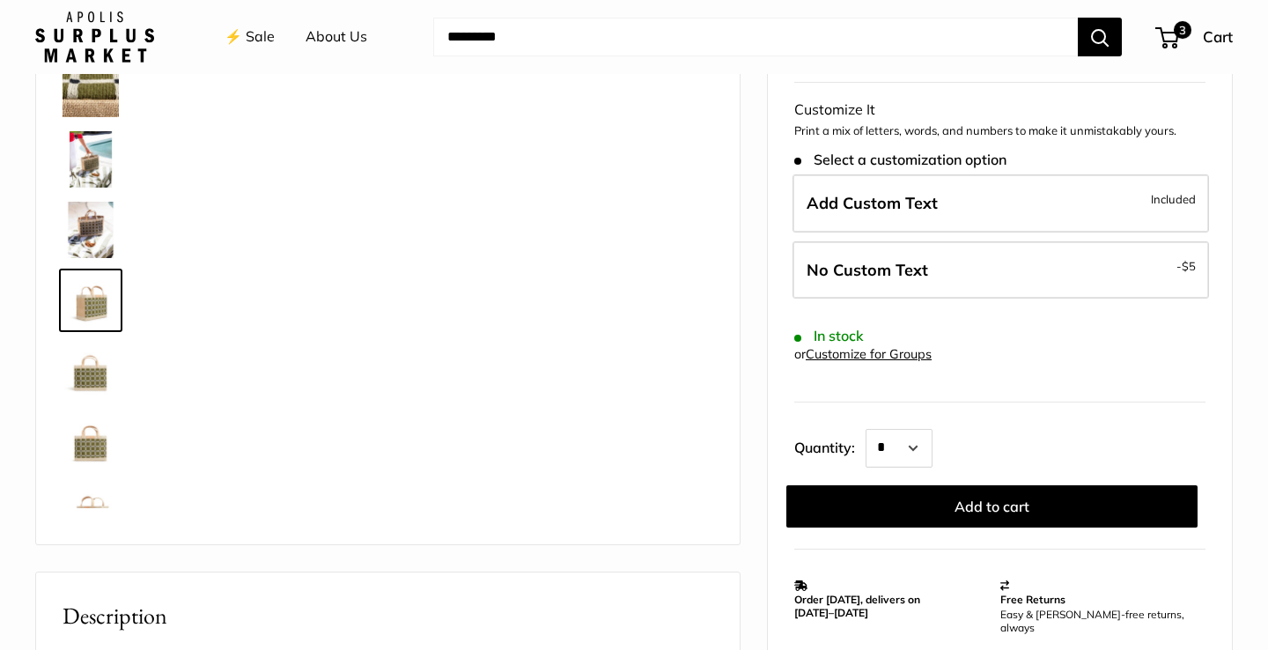
scroll to position [55, 0]
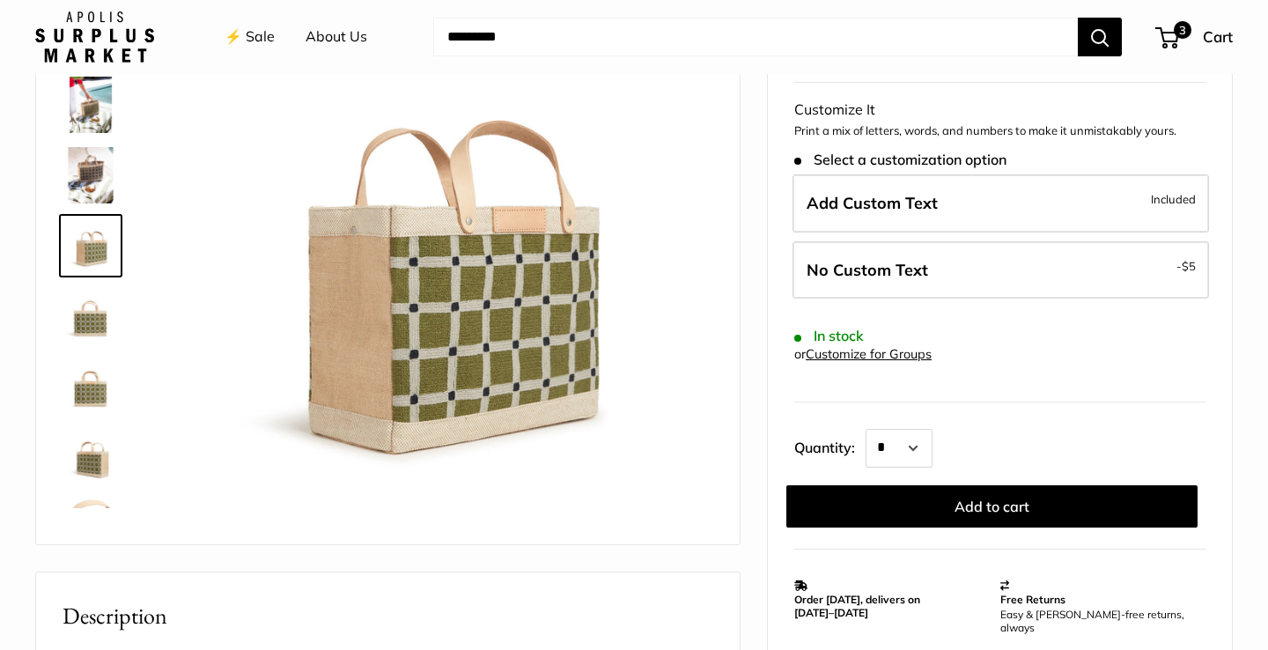
click at [96, 394] on img at bounding box center [91, 386] width 56 height 56
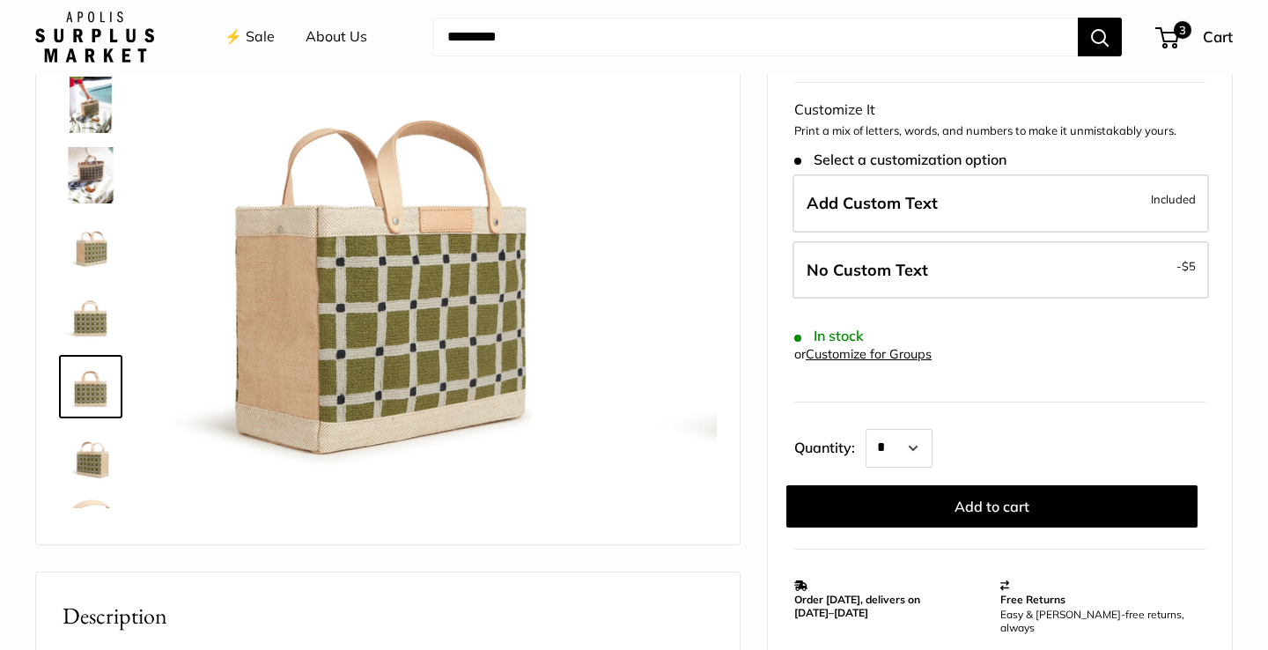
scroll to position [113, 0]
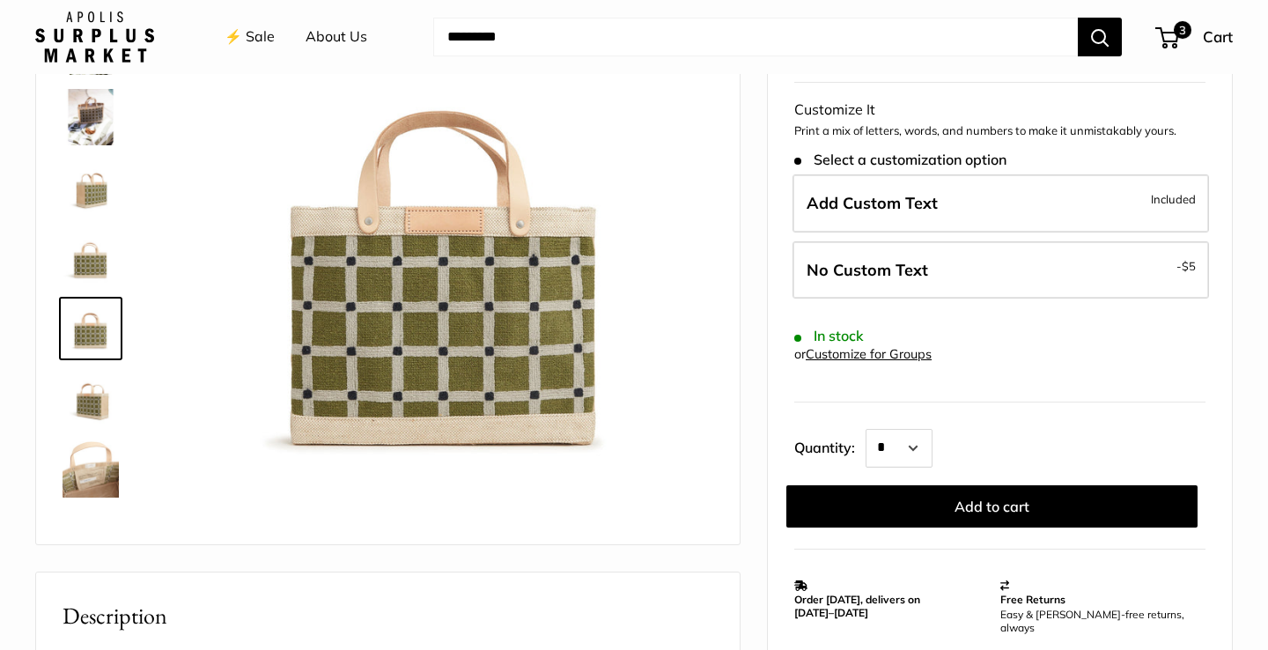
click at [96, 457] on img at bounding box center [91, 469] width 56 height 56
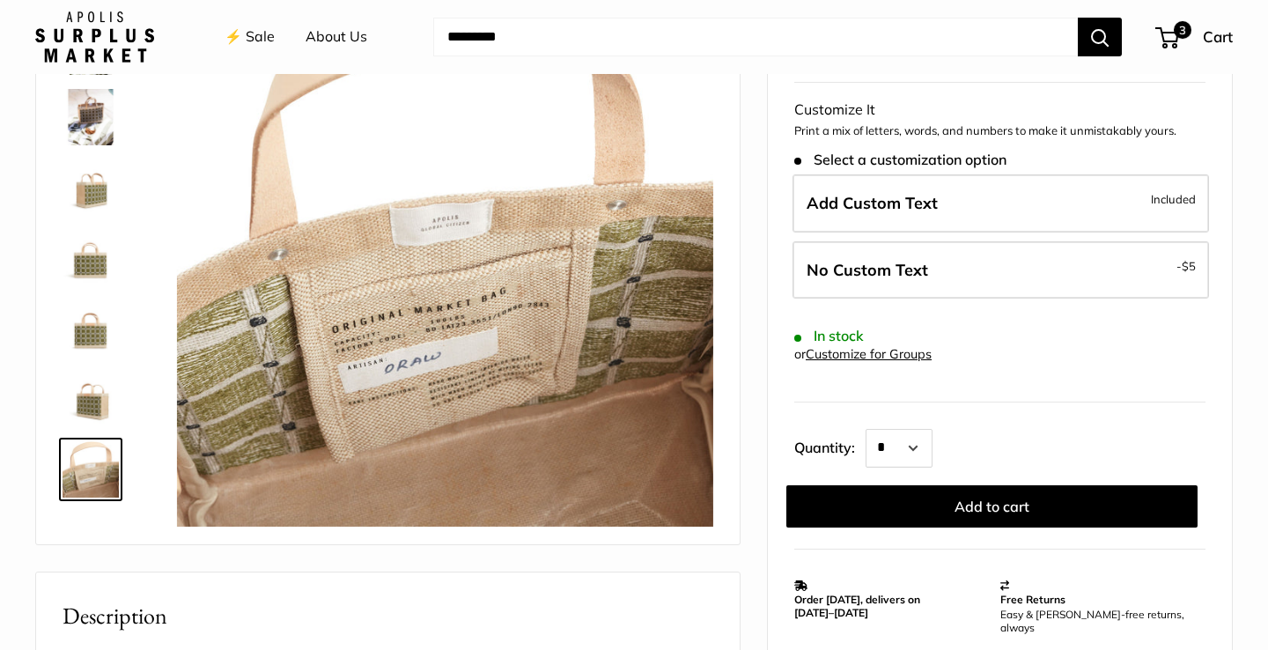
click at [99, 328] on img at bounding box center [91, 328] width 56 height 56
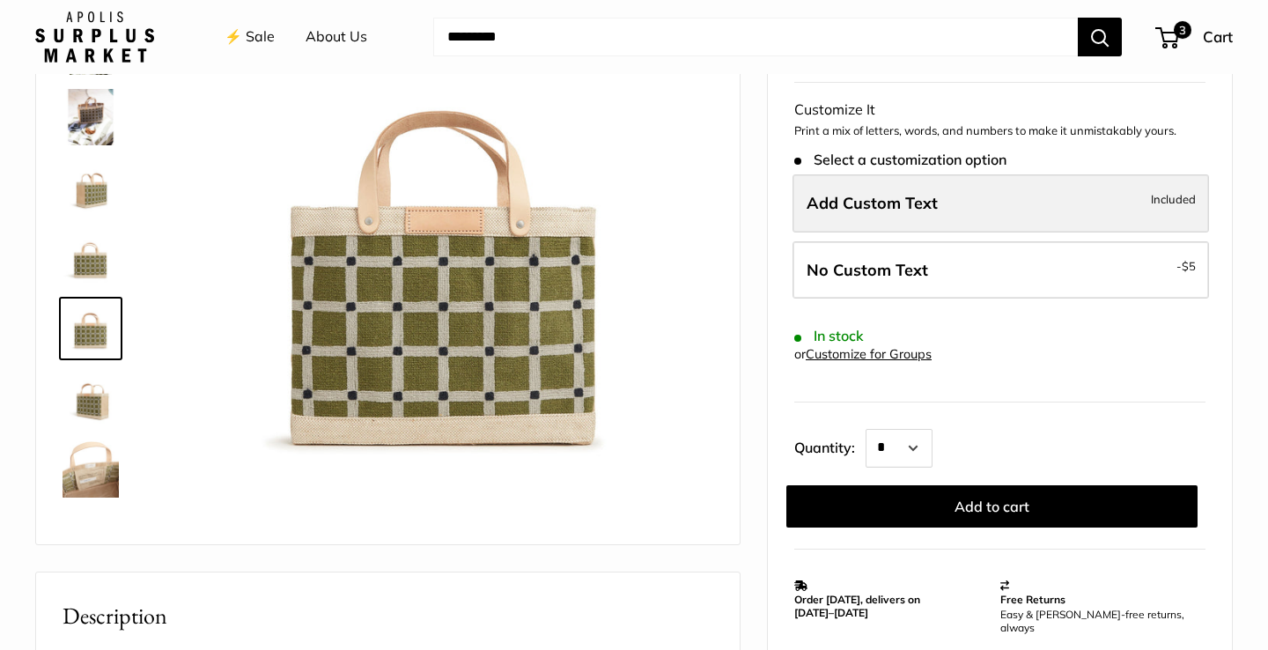
click at [893, 210] on label "Add Custom Text Included" at bounding box center [1001, 203] width 417 height 58
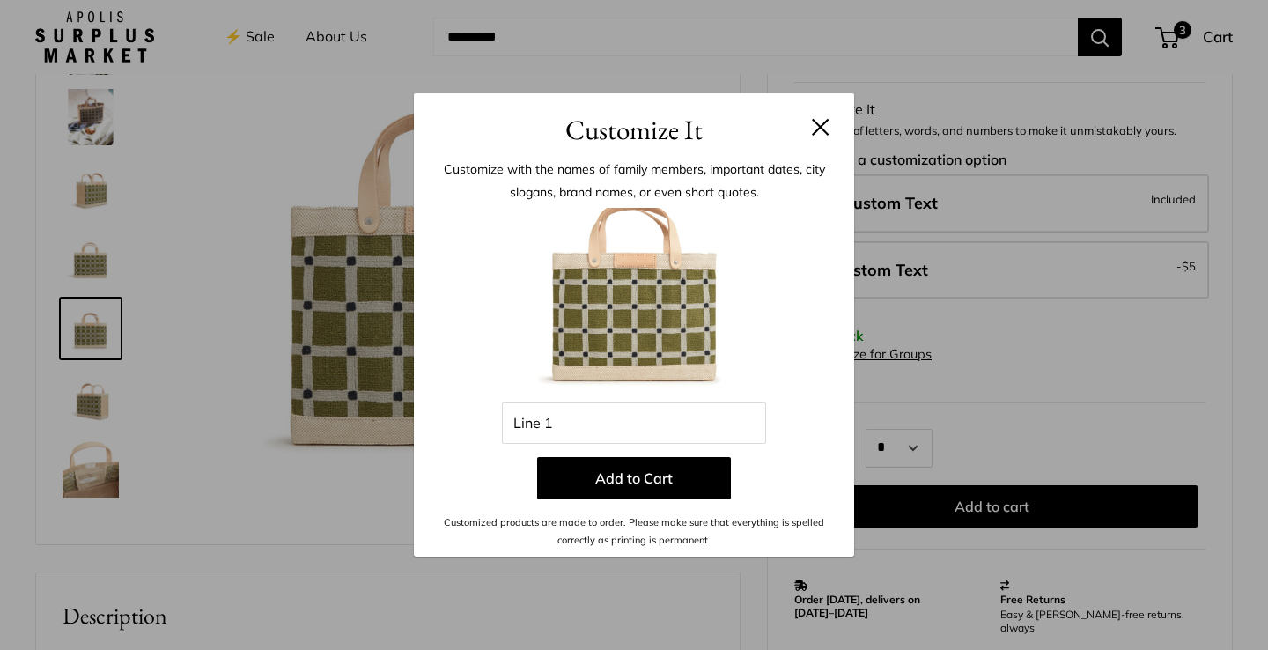
click at [823, 124] on button at bounding box center [821, 127] width 18 height 18
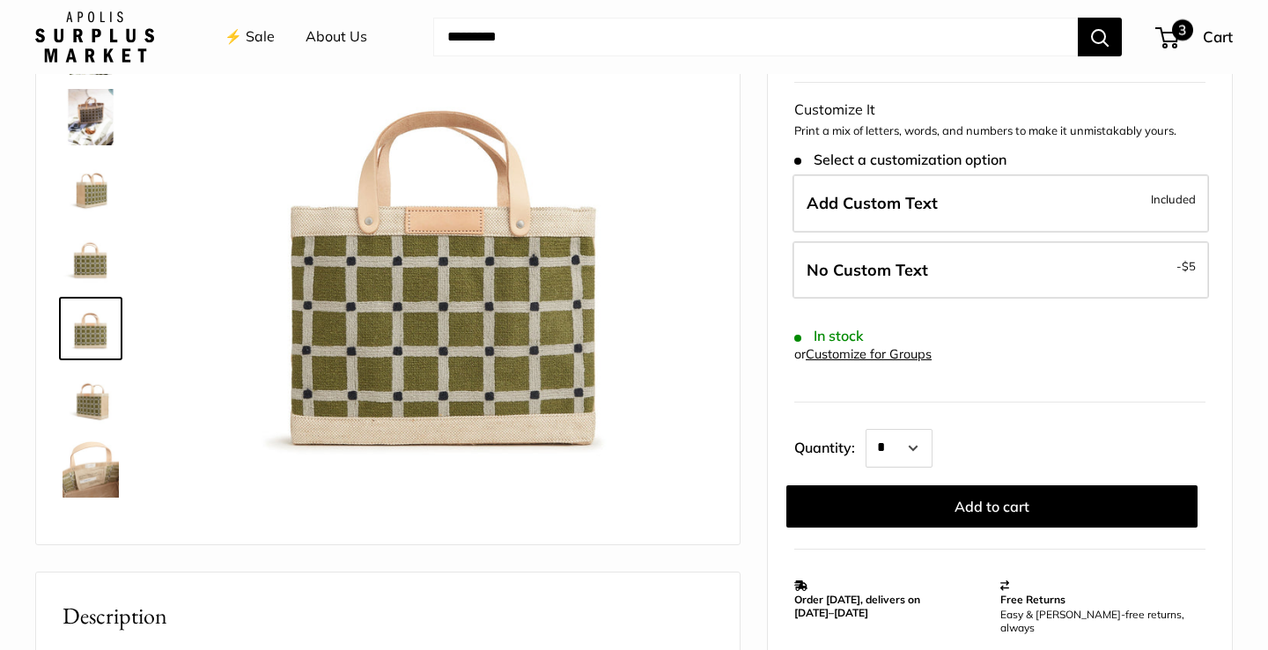
click at [1183, 38] on span "3" at bounding box center [1182, 29] width 21 height 21
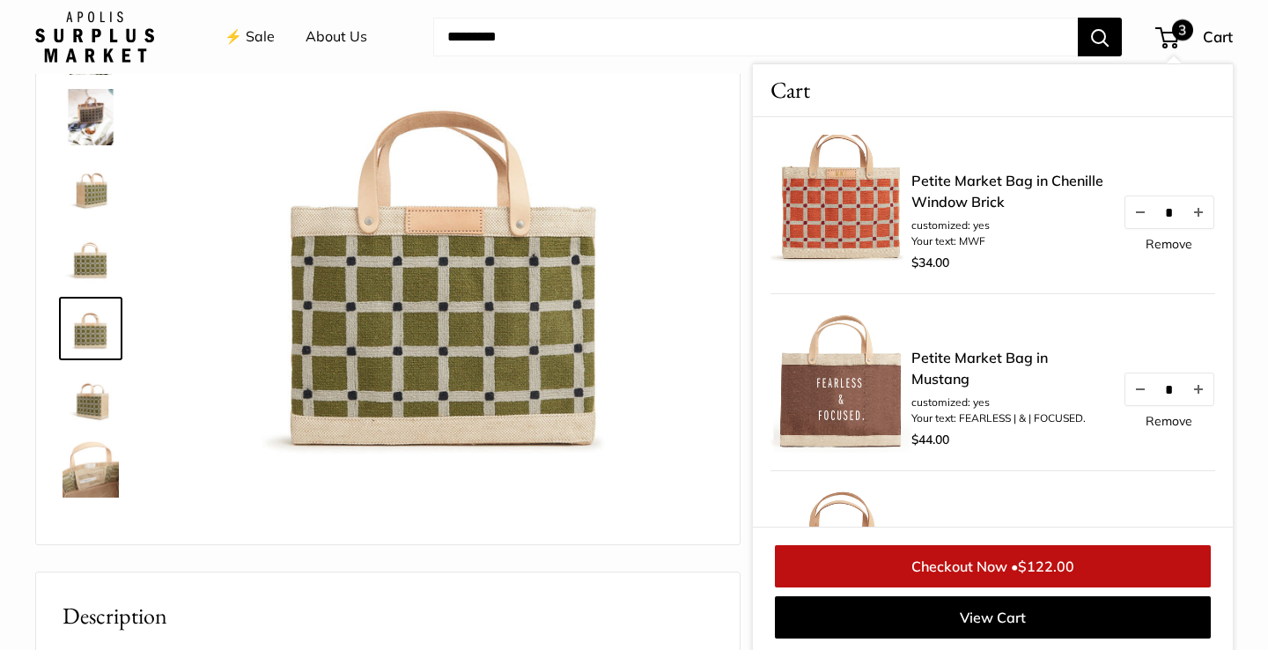
click at [1165, 247] on link "Remove" at bounding box center [1169, 244] width 47 height 12
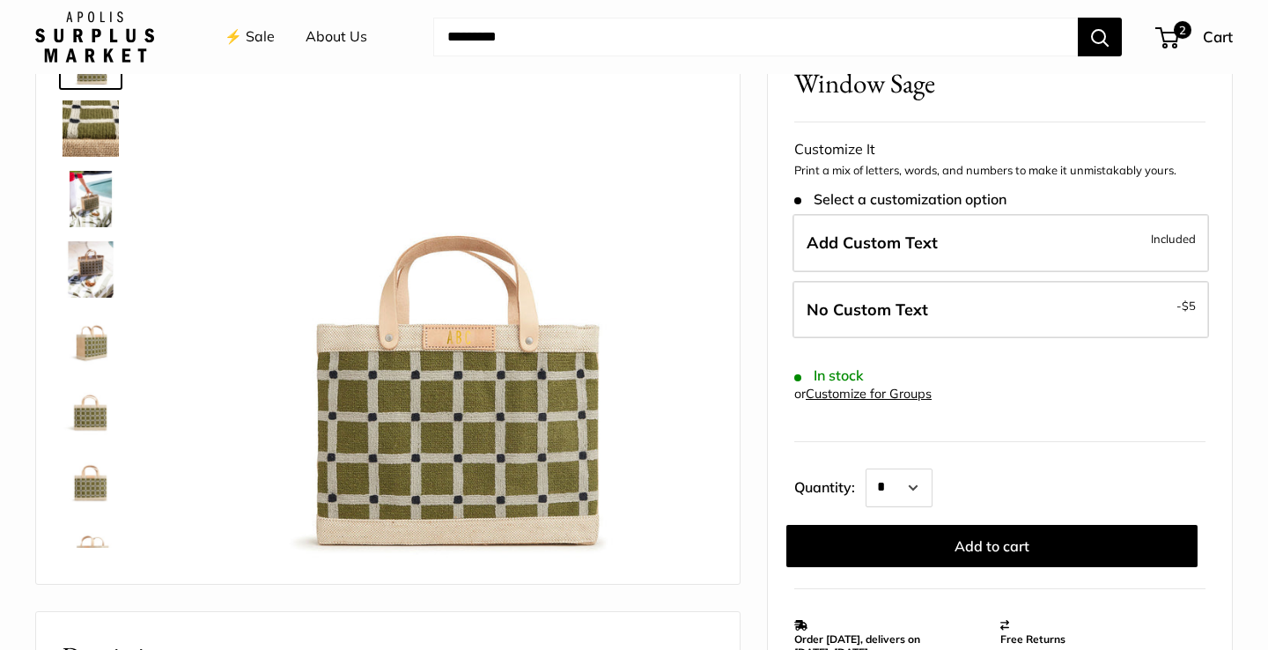
scroll to position [200, 0]
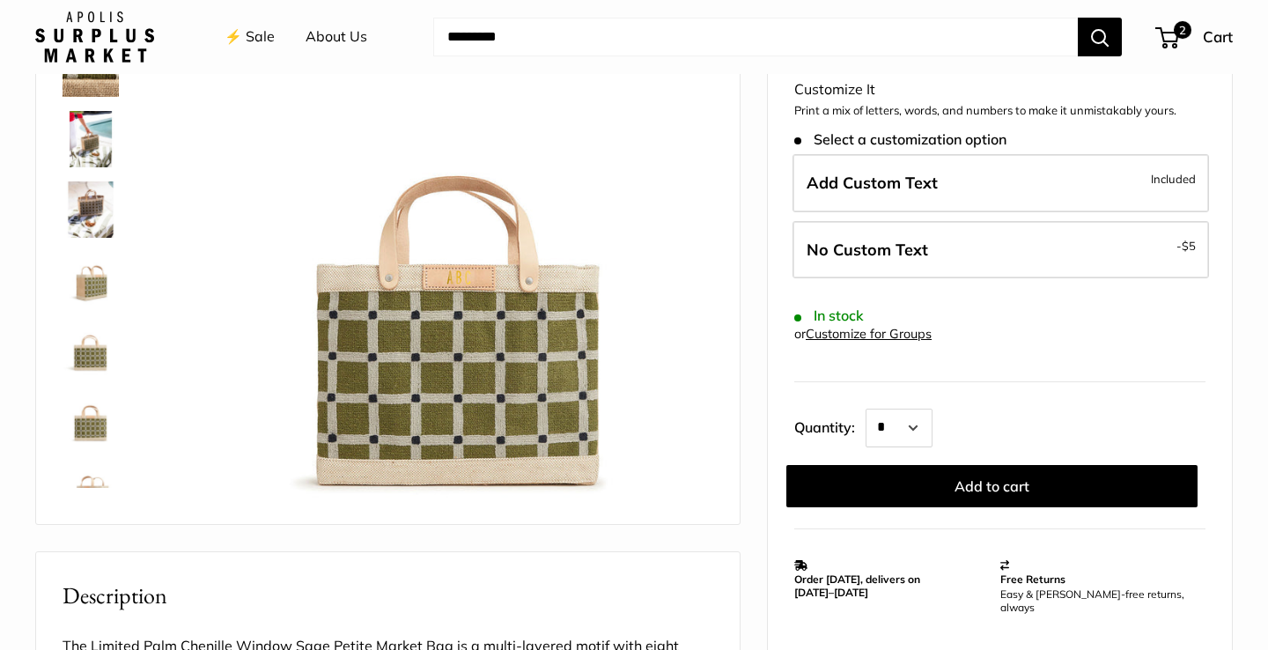
click at [99, 197] on img at bounding box center [91, 209] width 56 height 56
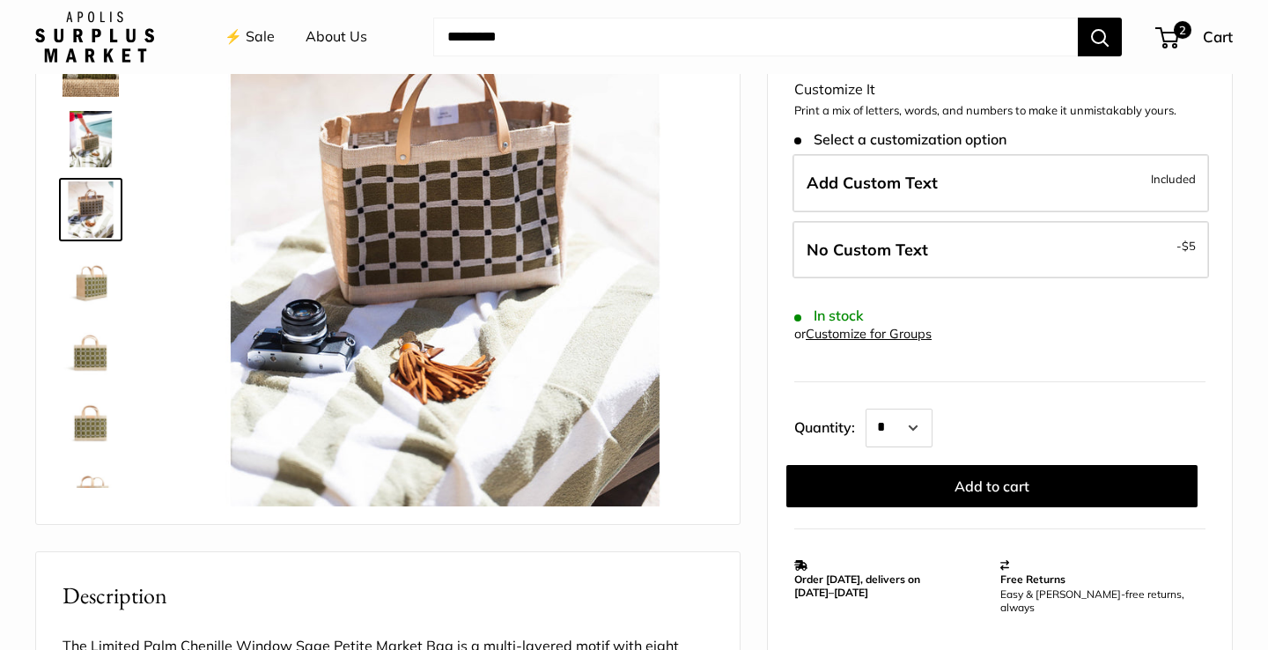
click at [89, 276] on img at bounding box center [91, 280] width 56 height 56
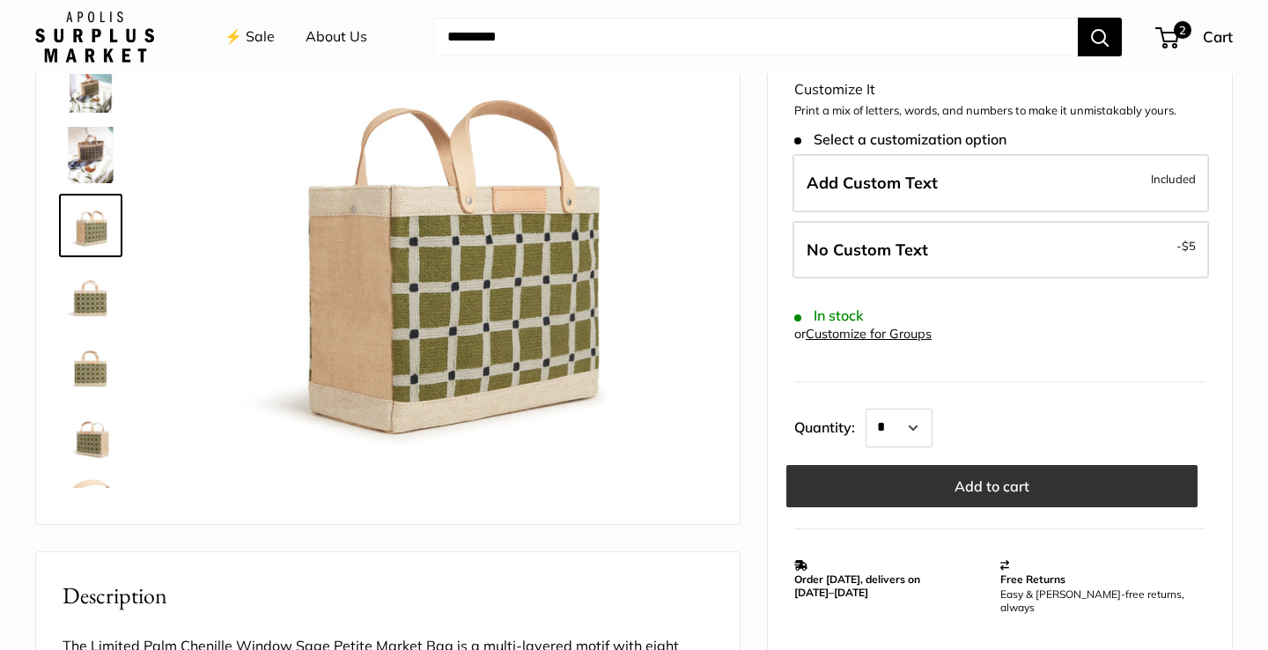
click at [915, 490] on button "Add to cart" at bounding box center [991, 486] width 411 height 42
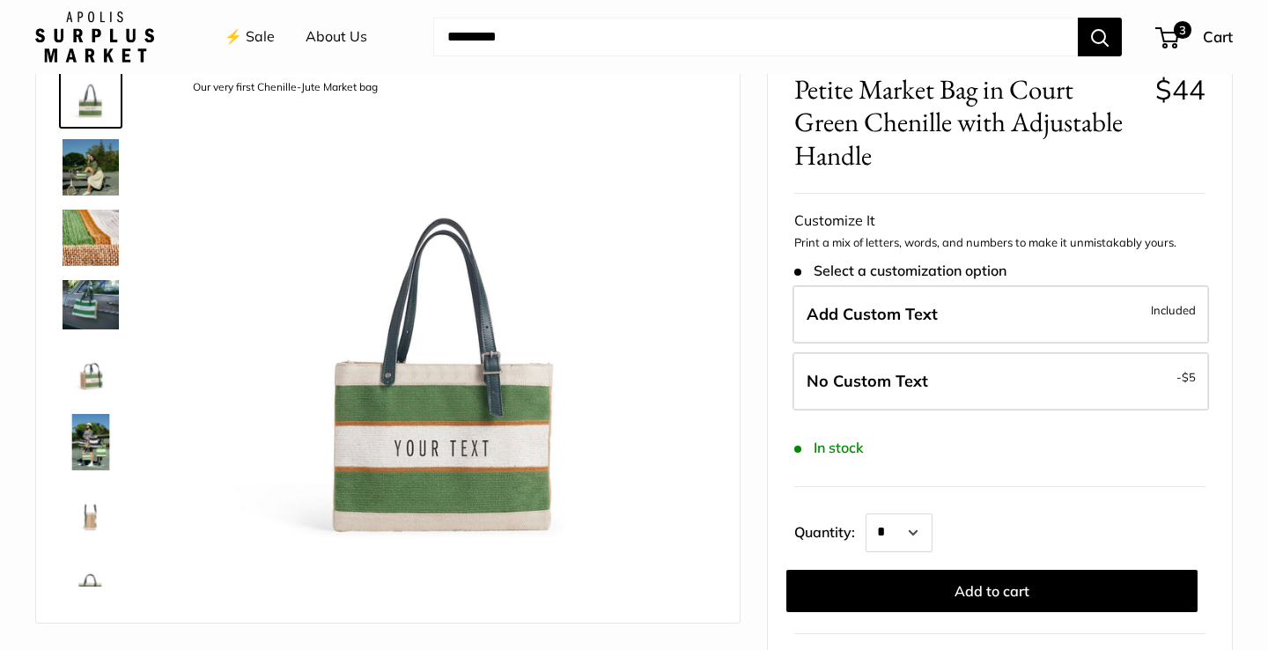
scroll to position [101, 0]
click at [102, 365] on img at bounding box center [91, 371] width 56 height 56
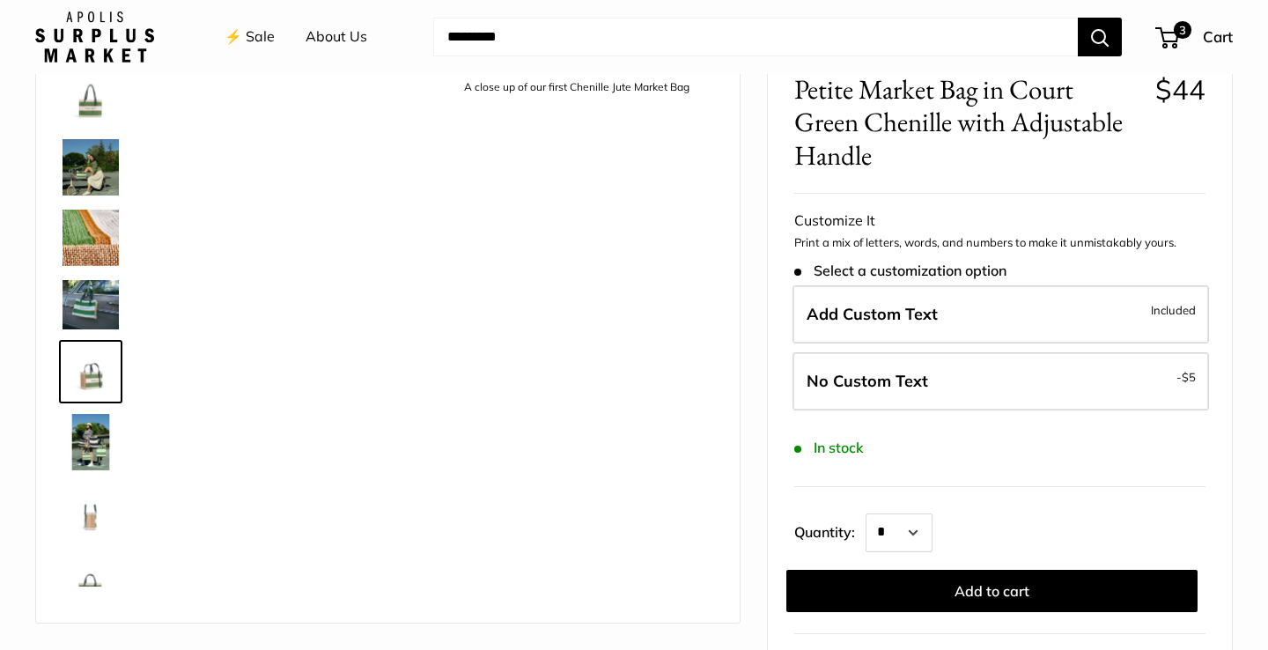
scroll to position [47, 0]
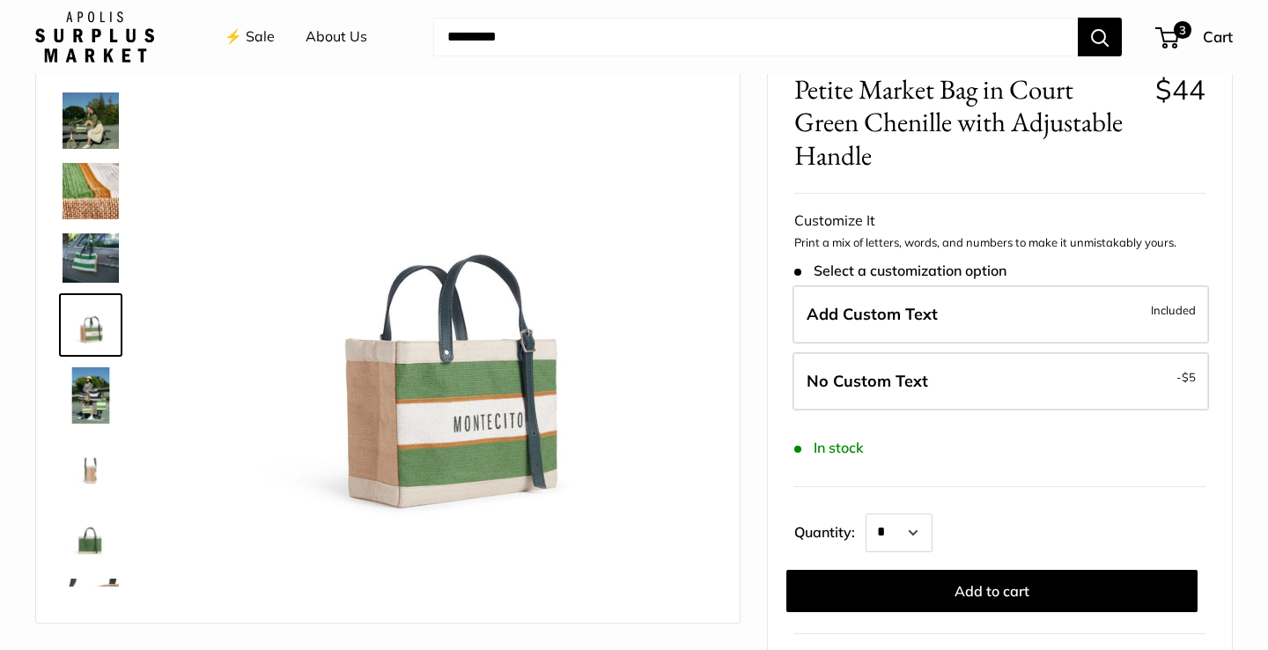
click at [101, 424] on link at bounding box center [90, 395] width 63 height 63
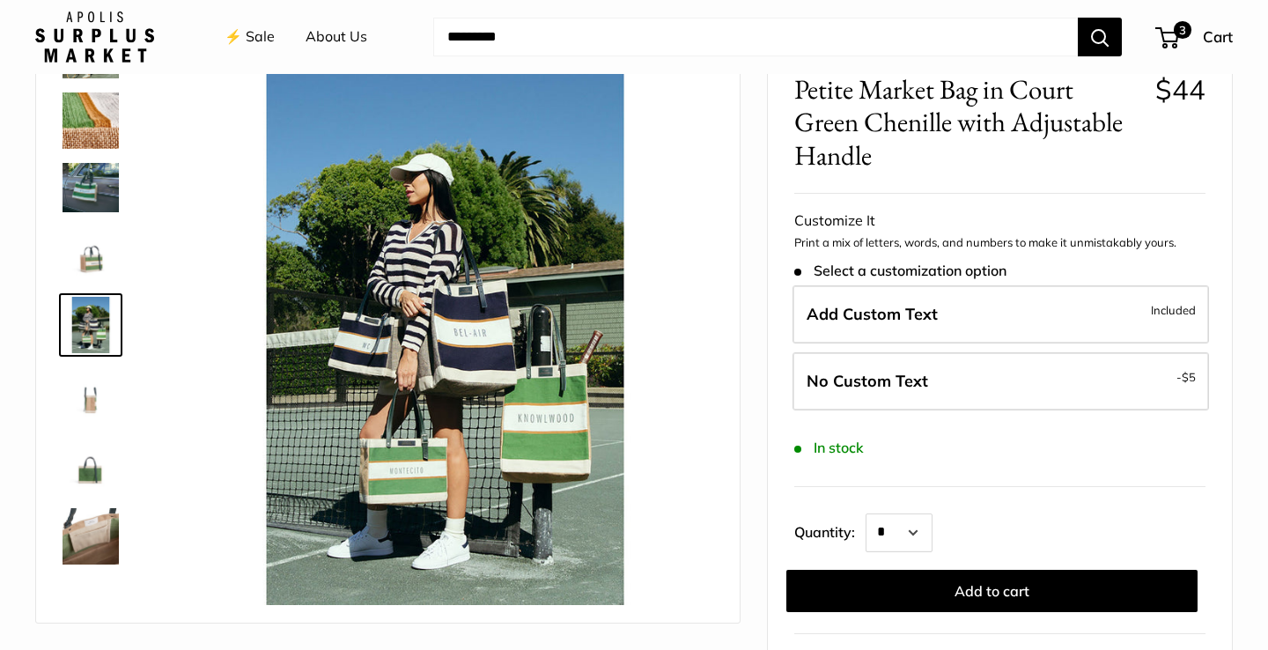
click at [92, 483] on img at bounding box center [91, 466] width 56 height 56
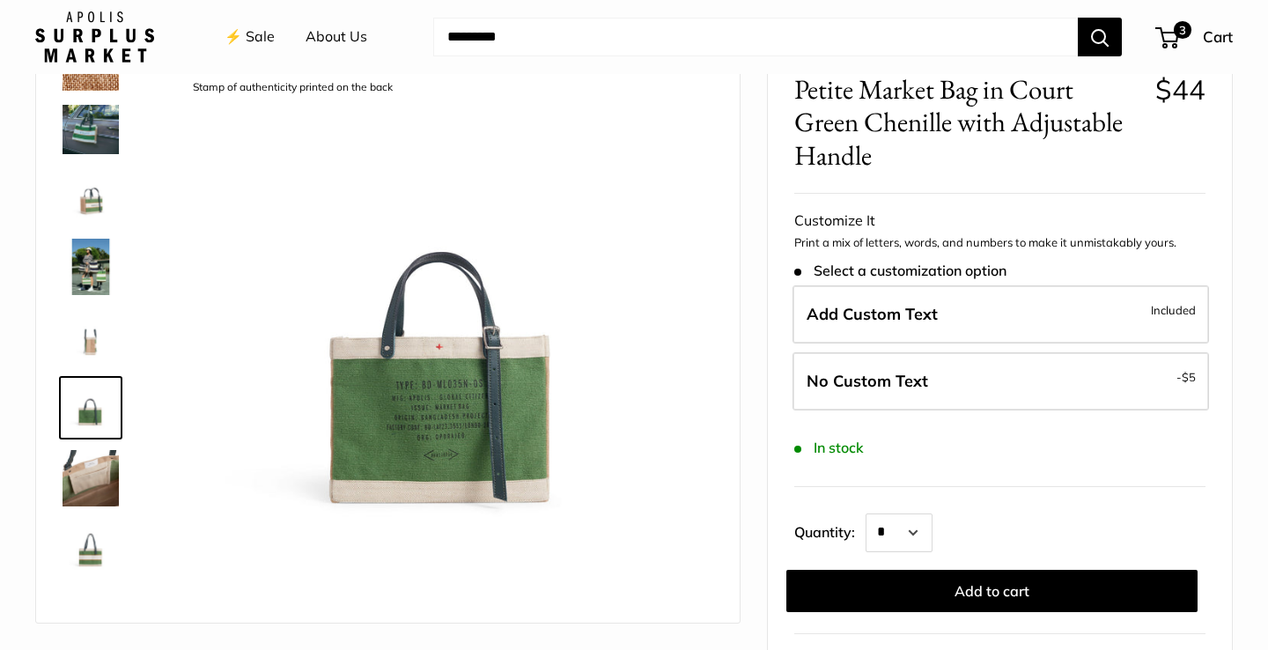
click at [85, 360] on img at bounding box center [91, 337] width 56 height 56
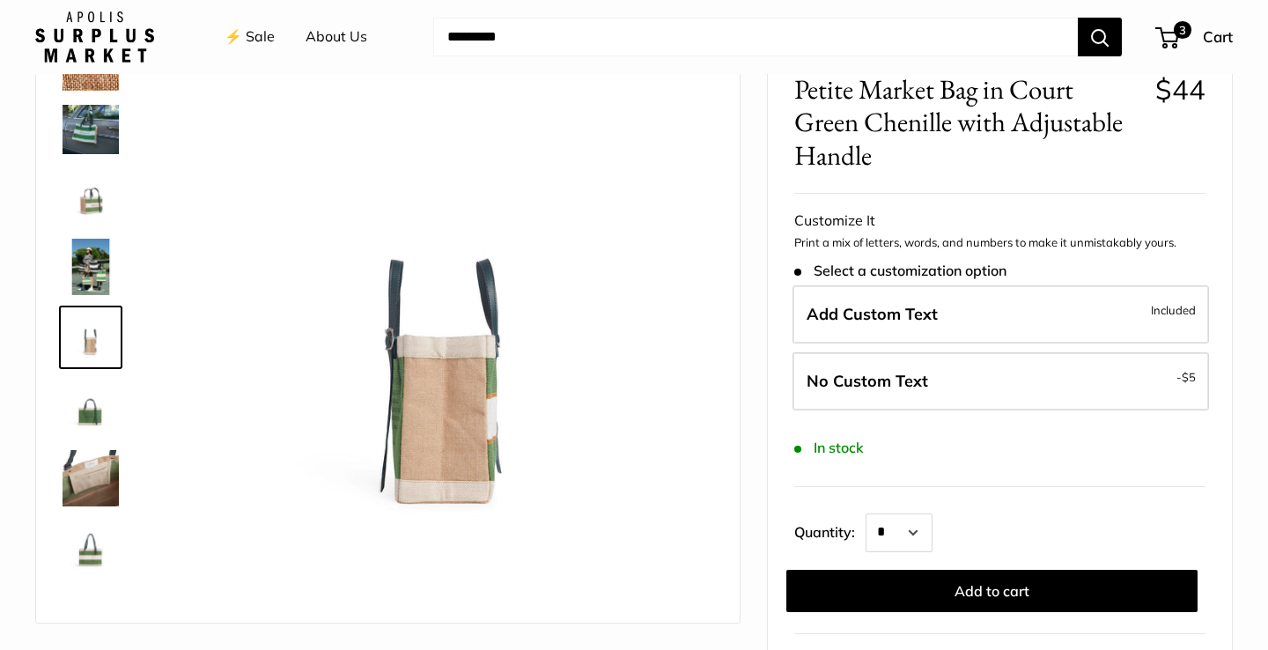
click at [91, 214] on img at bounding box center [91, 196] width 56 height 56
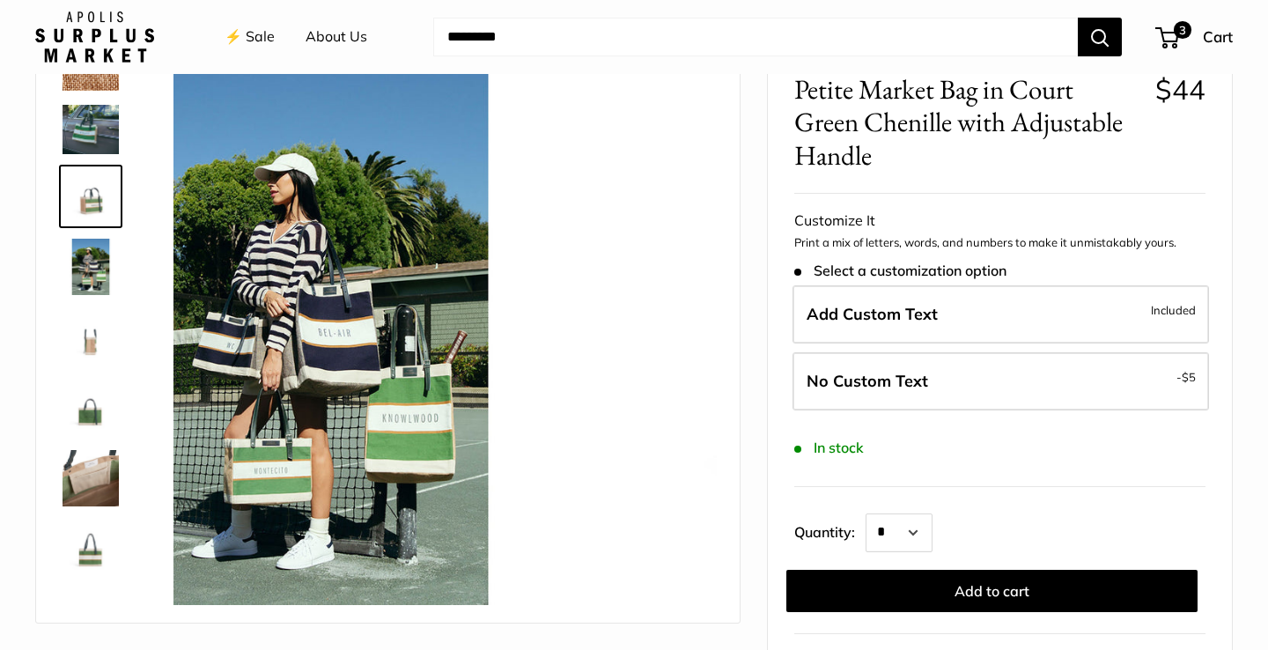
scroll to position [47, 0]
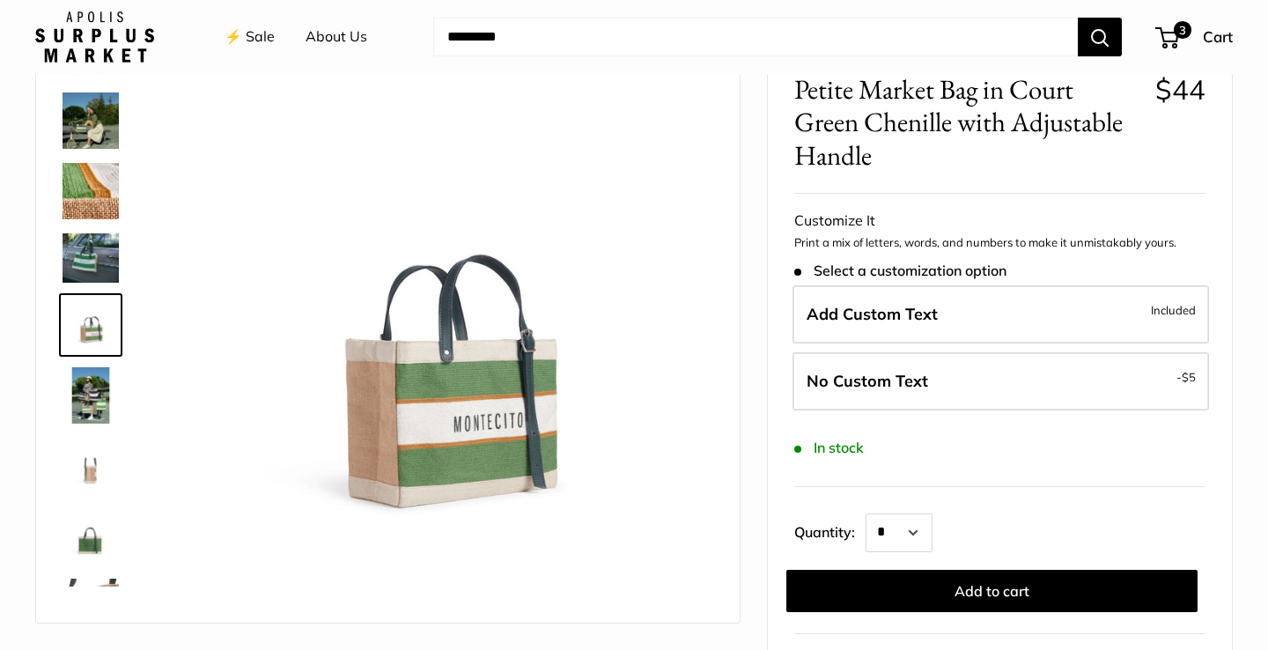
click at [90, 139] on img at bounding box center [91, 120] width 56 height 56
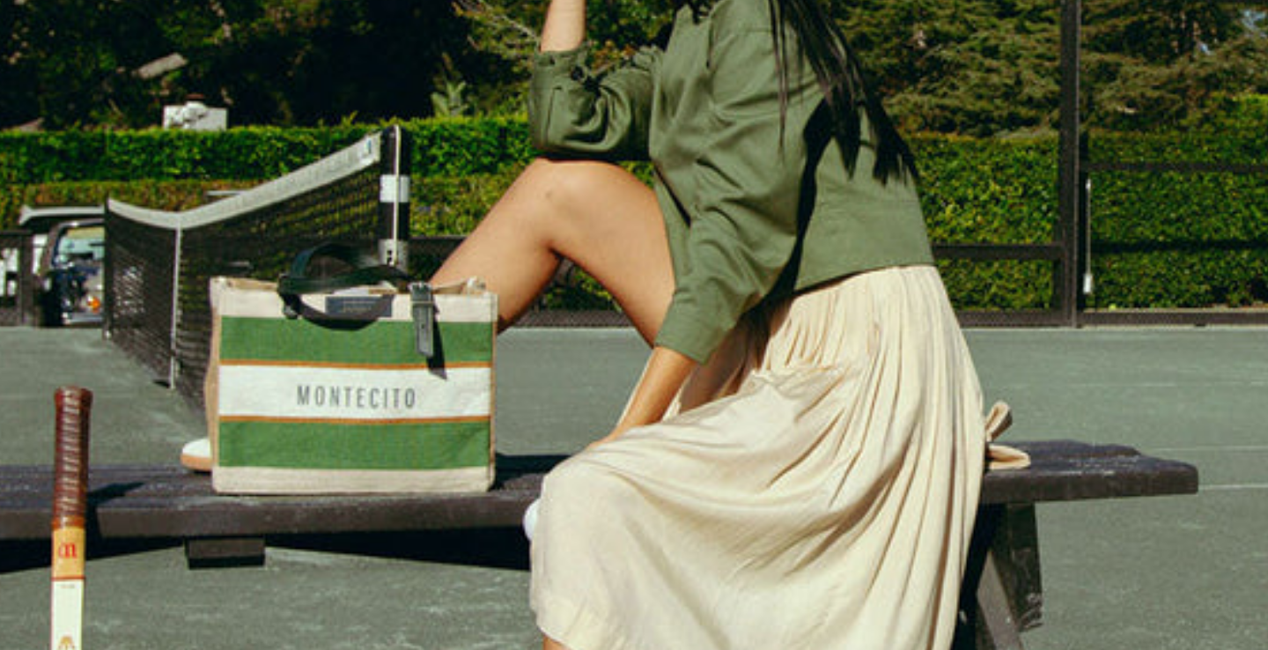
scroll to position [101, 0]
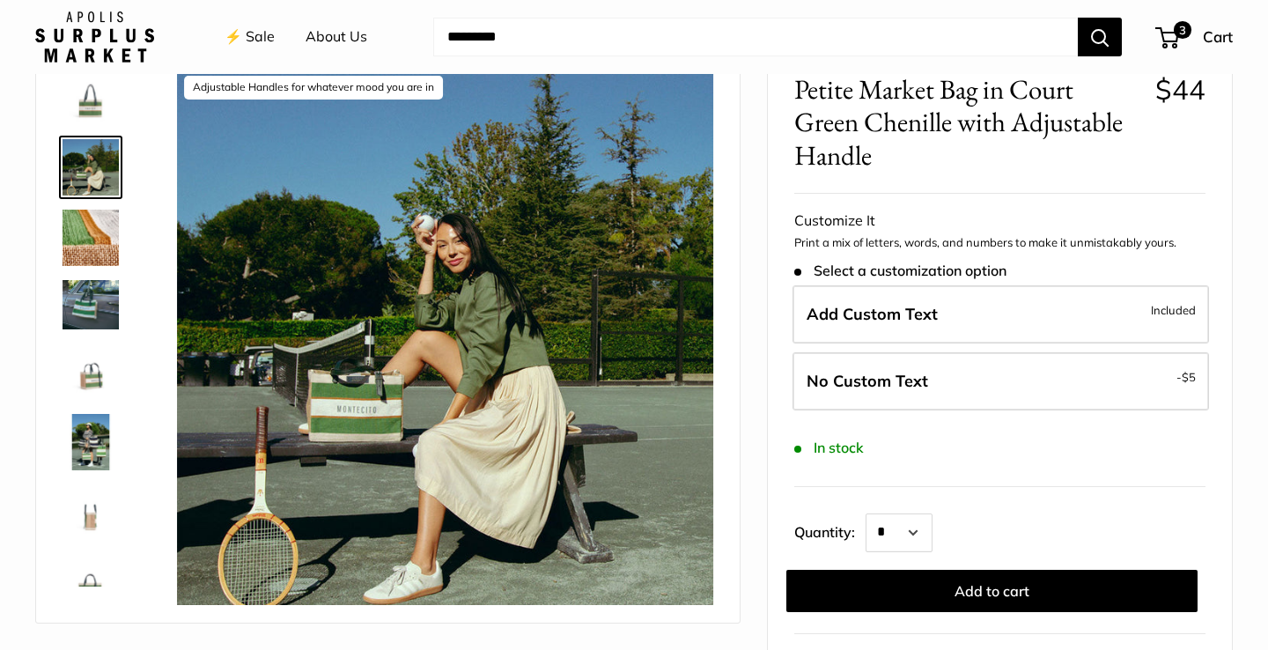
click at [105, 247] on img at bounding box center [91, 238] width 56 height 56
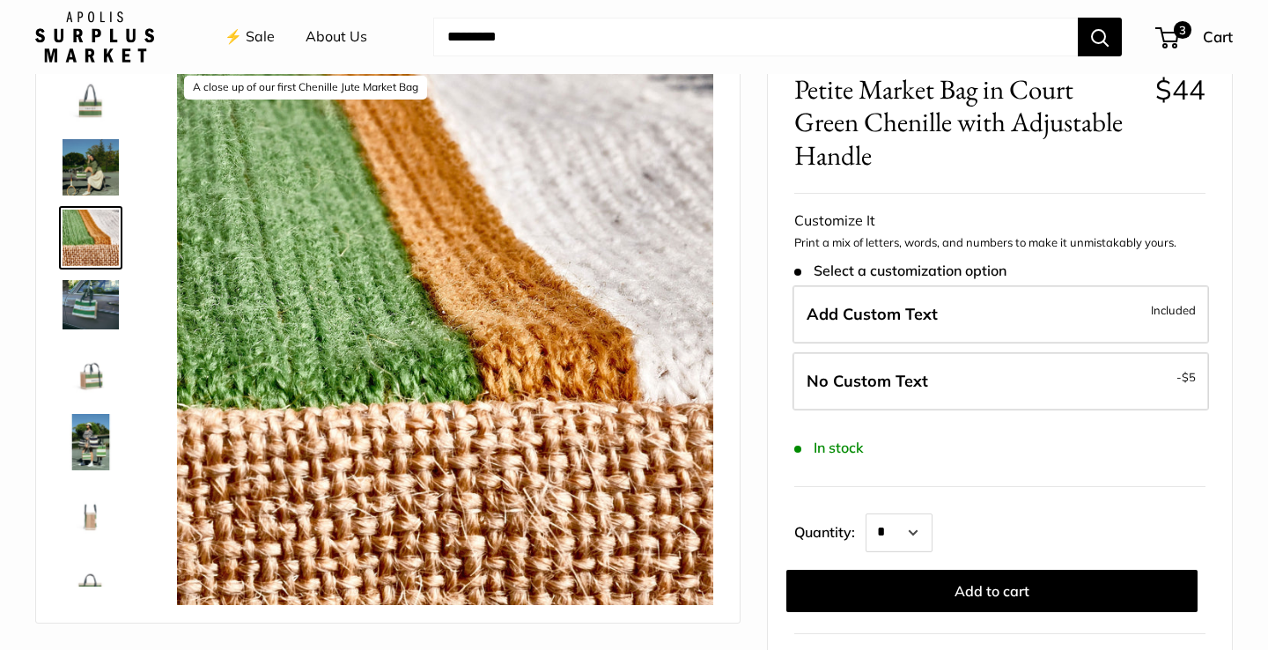
click at [100, 296] on img at bounding box center [91, 304] width 56 height 48
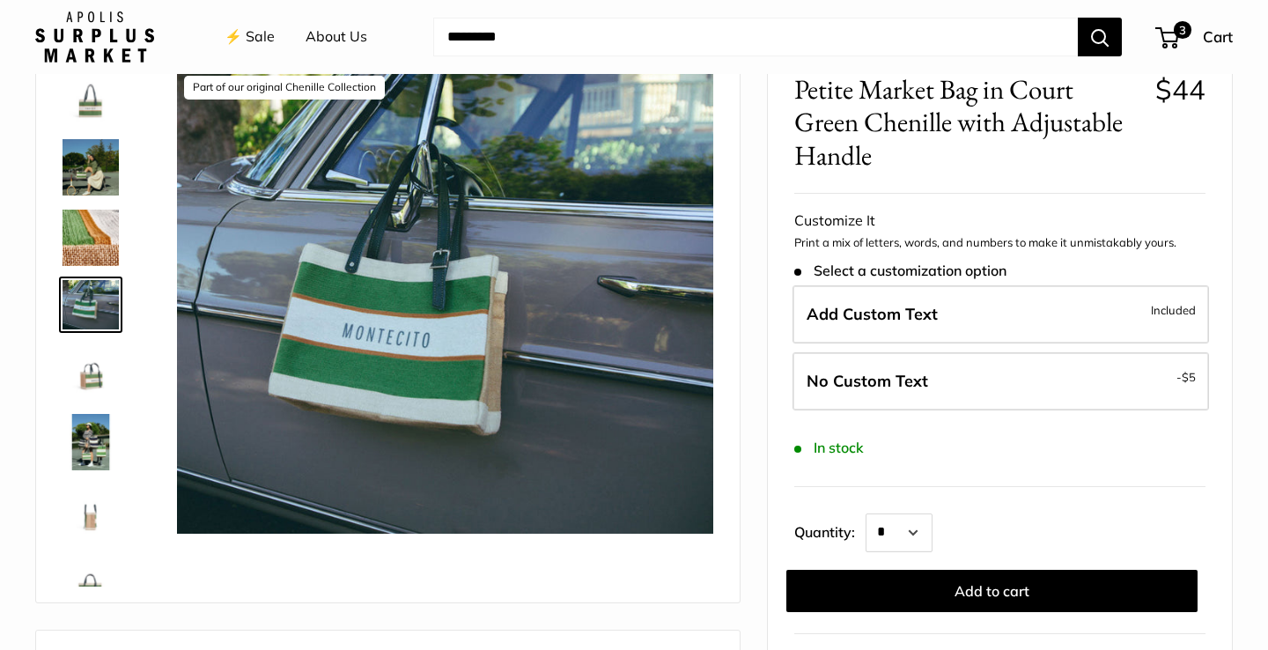
click at [98, 380] on img at bounding box center [91, 371] width 56 height 56
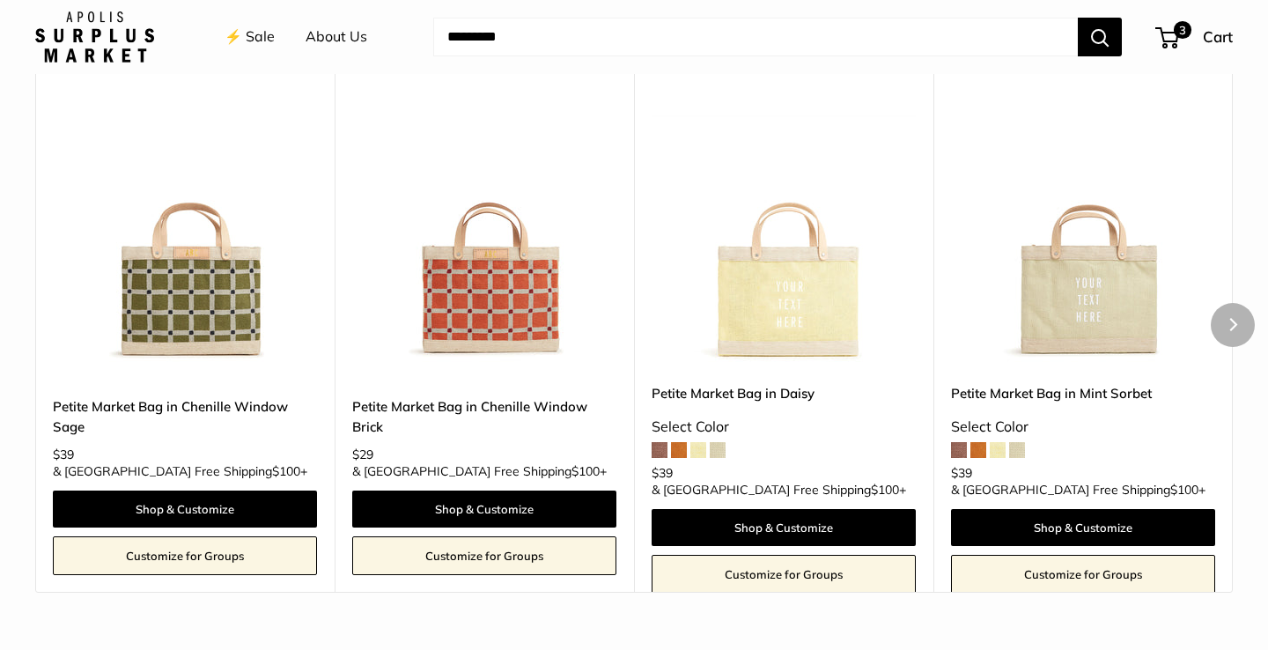
scroll to position [2192, 0]
click at [0, 0] on img at bounding box center [0, 0] width 0 height 0
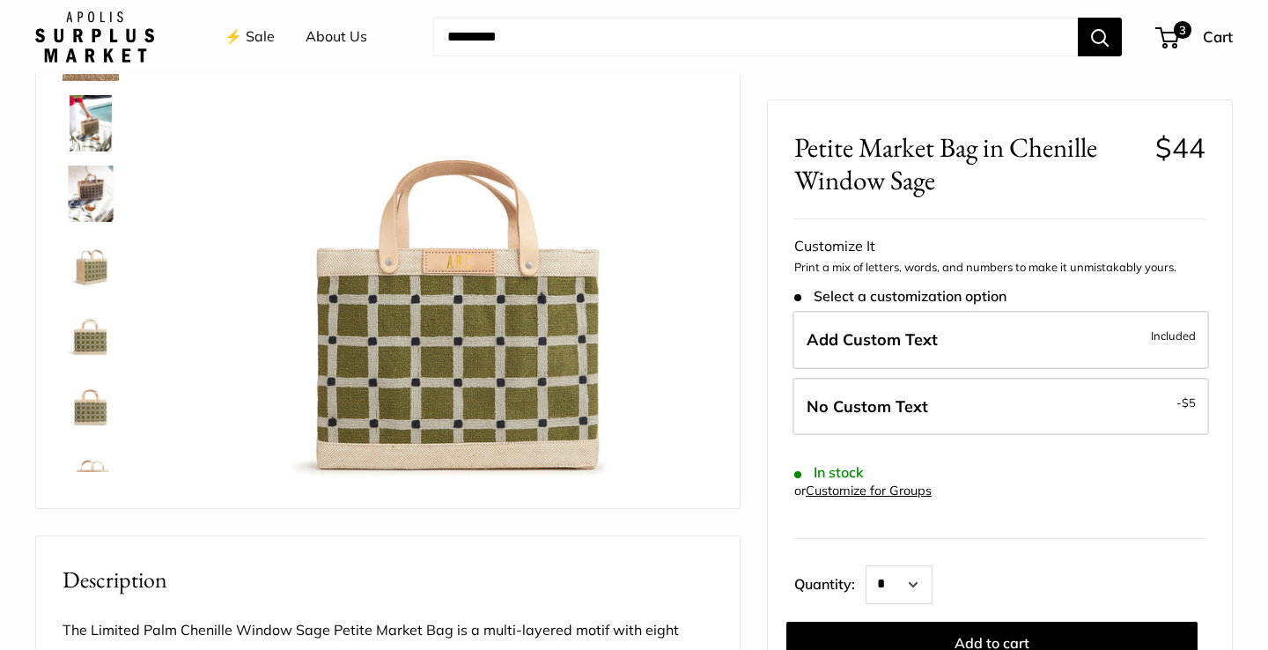
scroll to position [55, 0]
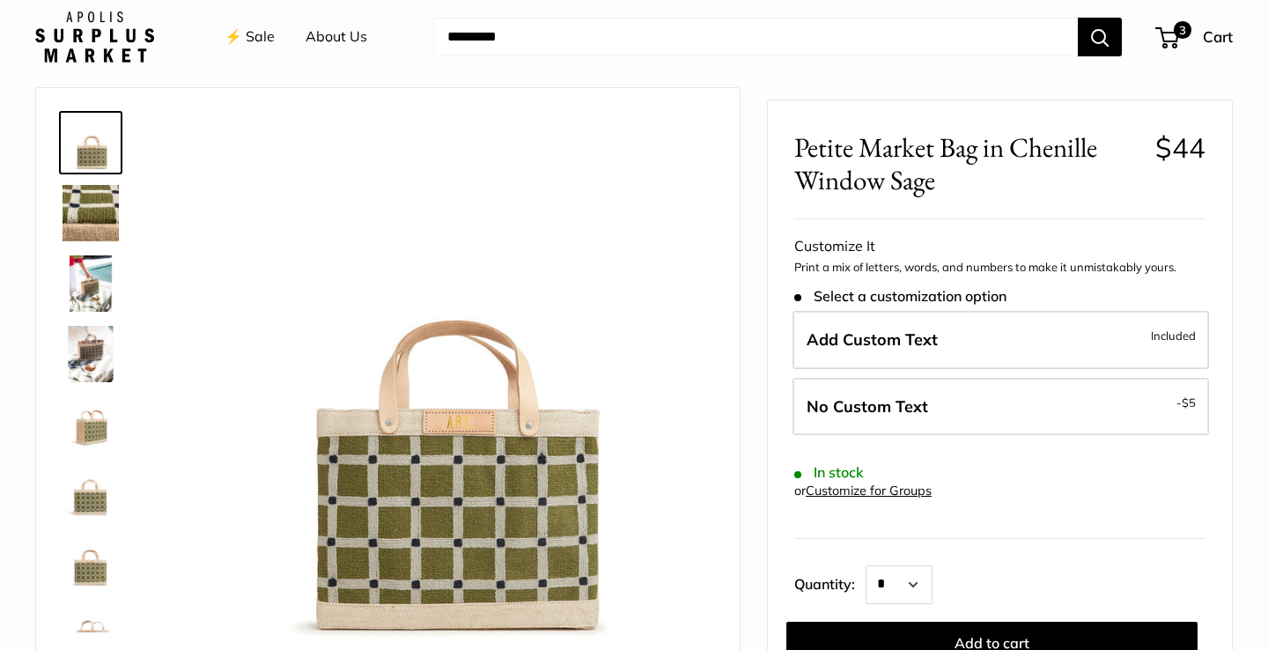
click at [101, 370] on img at bounding box center [91, 354] width 56 height 56
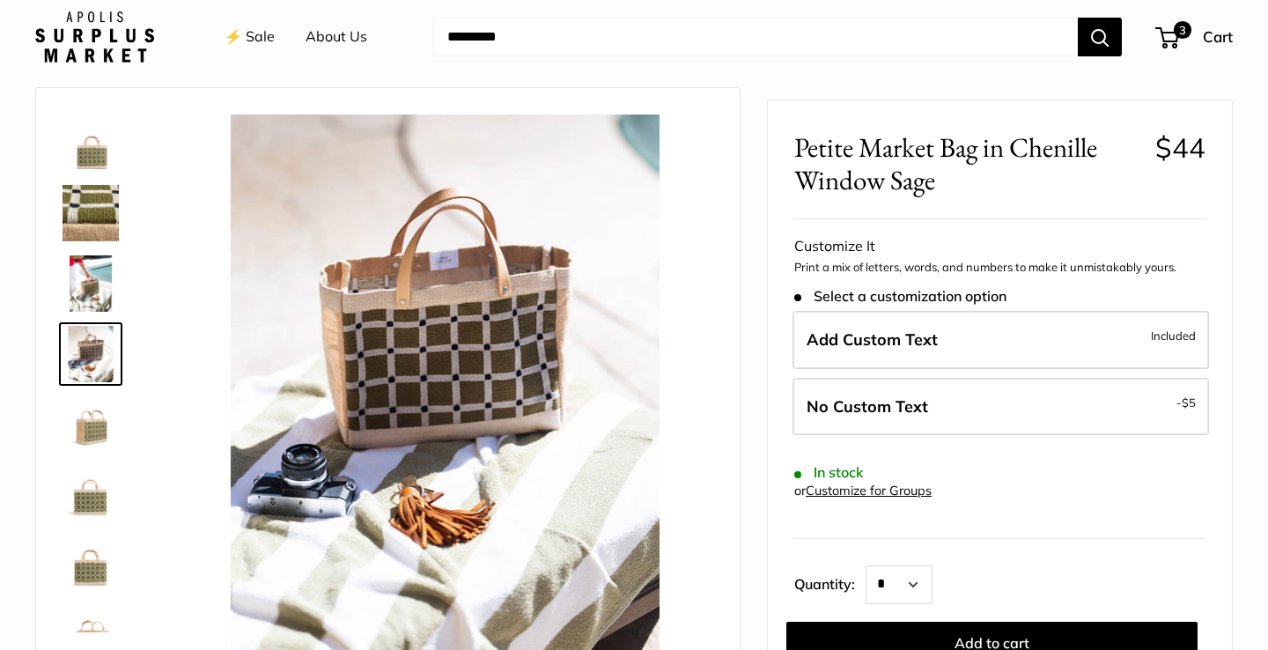
click at [101, 439] on img at bounding box center [91, 424] width 56 height 56
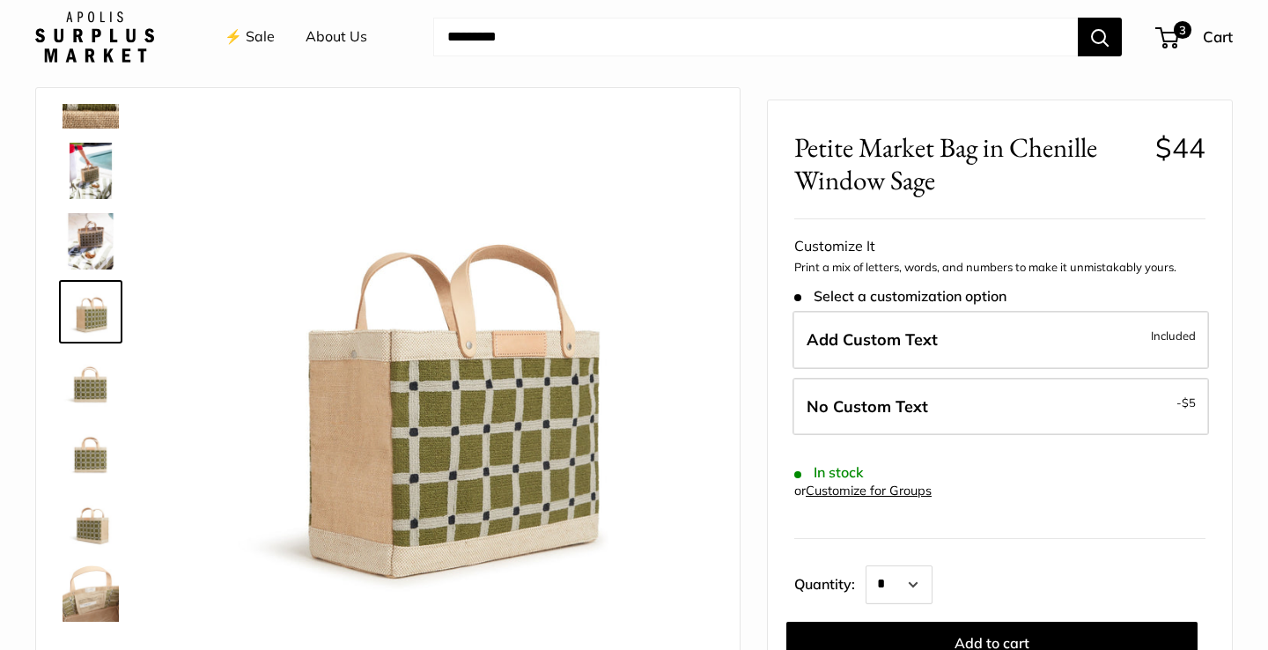
scroll to position [113, 0]
click at [98, 476] on img at bounding box center [91, 452] width 56 height 56
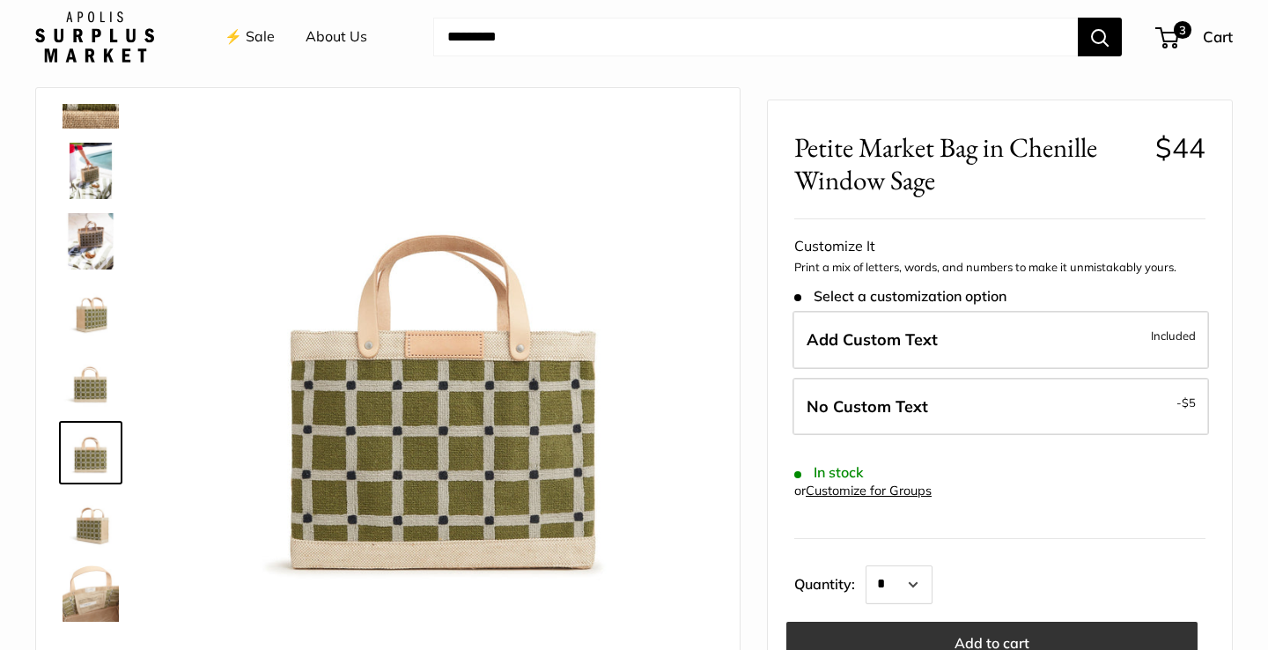
click at [846, 625] on button "Add to cart" at bounding box center [991, 642] width 411 height 42
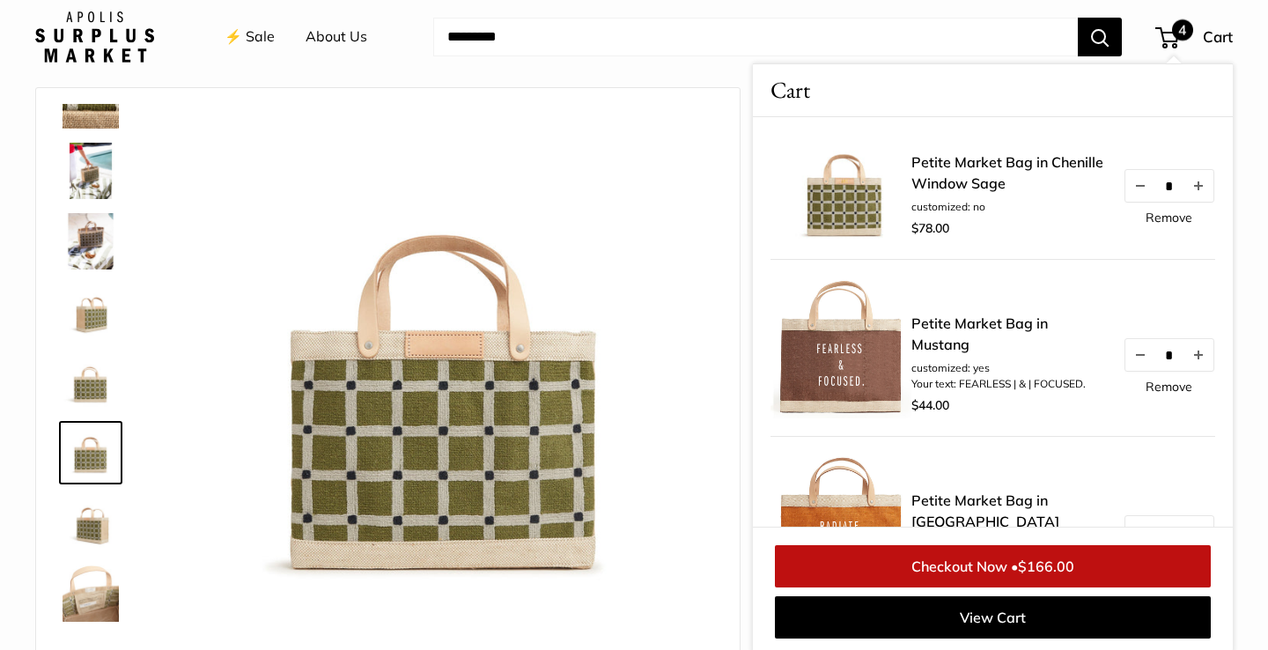
scroll to position [48, 0]
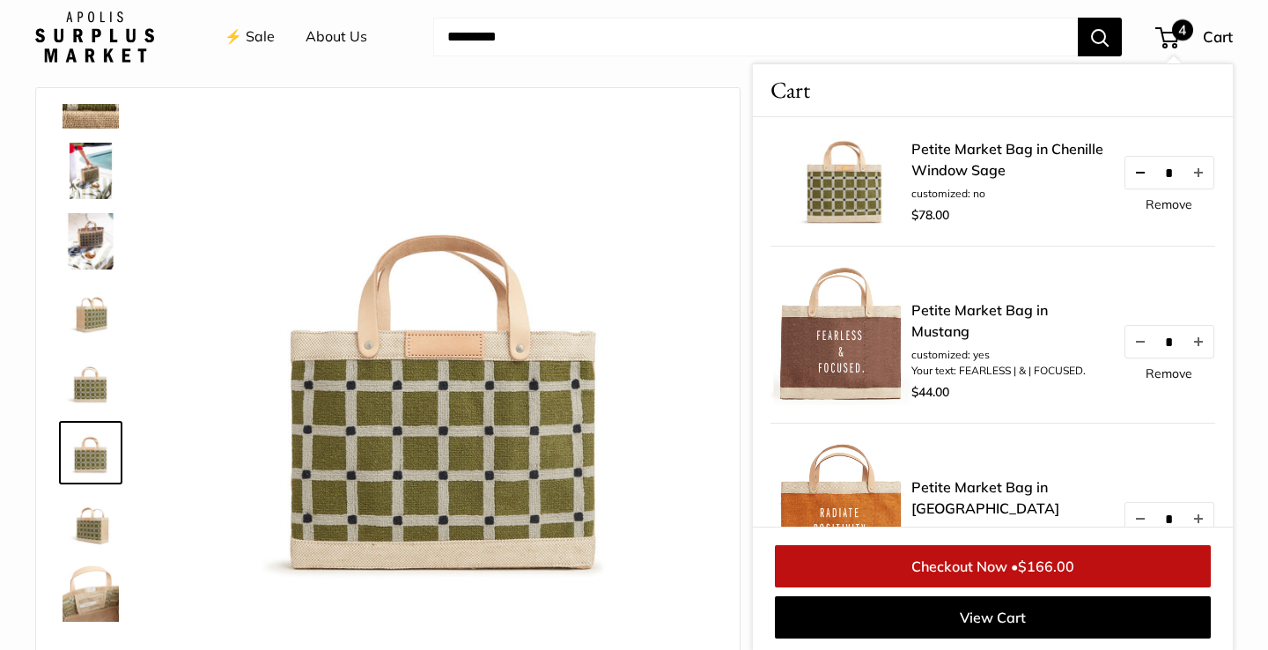
click at [1141, 176] on button "Decrease quantity by 1" at bounding box center [1140, 173] width 30 height 32
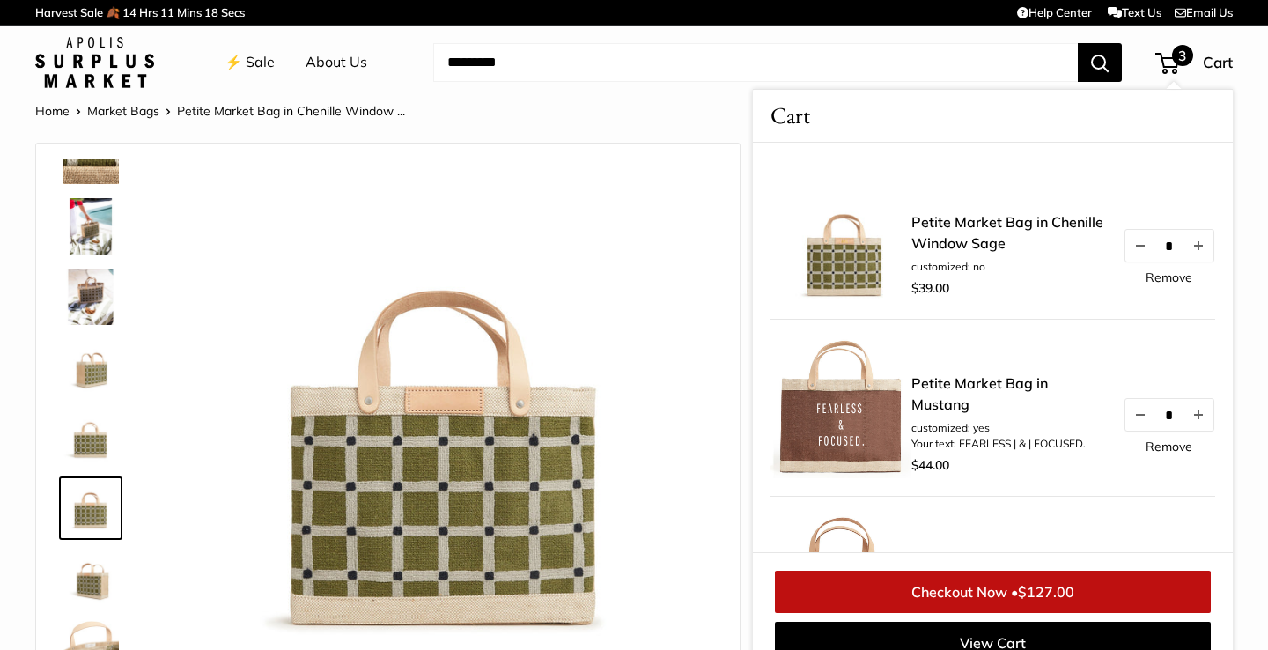
scroll to position [0, 0]
click at [258, 55] on link "⚡️ Sale" at bounding box center [250, 62] width 50 height 26
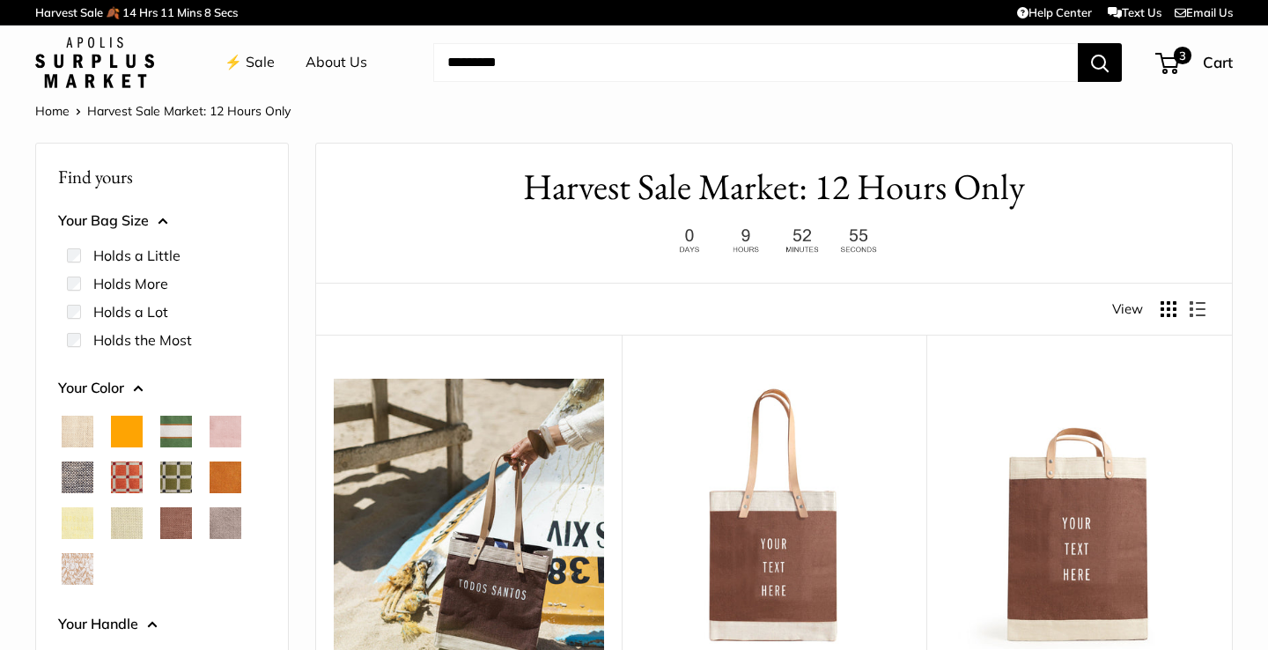
click at [224, 526] on span "Taupe" at bounding box center [226, 523] width 32 height 32
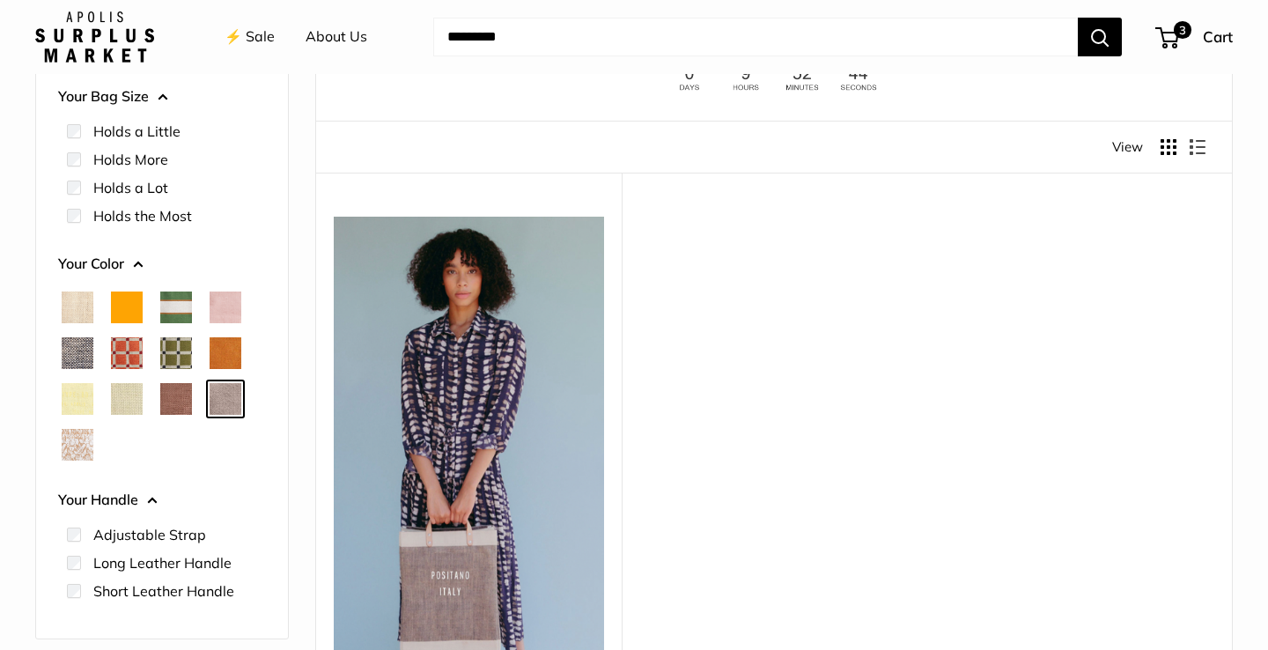
scroll to position [162, 0]
click at [173, 406] on span "Mustang" at bounding box center [176, 399] width 32 height 32
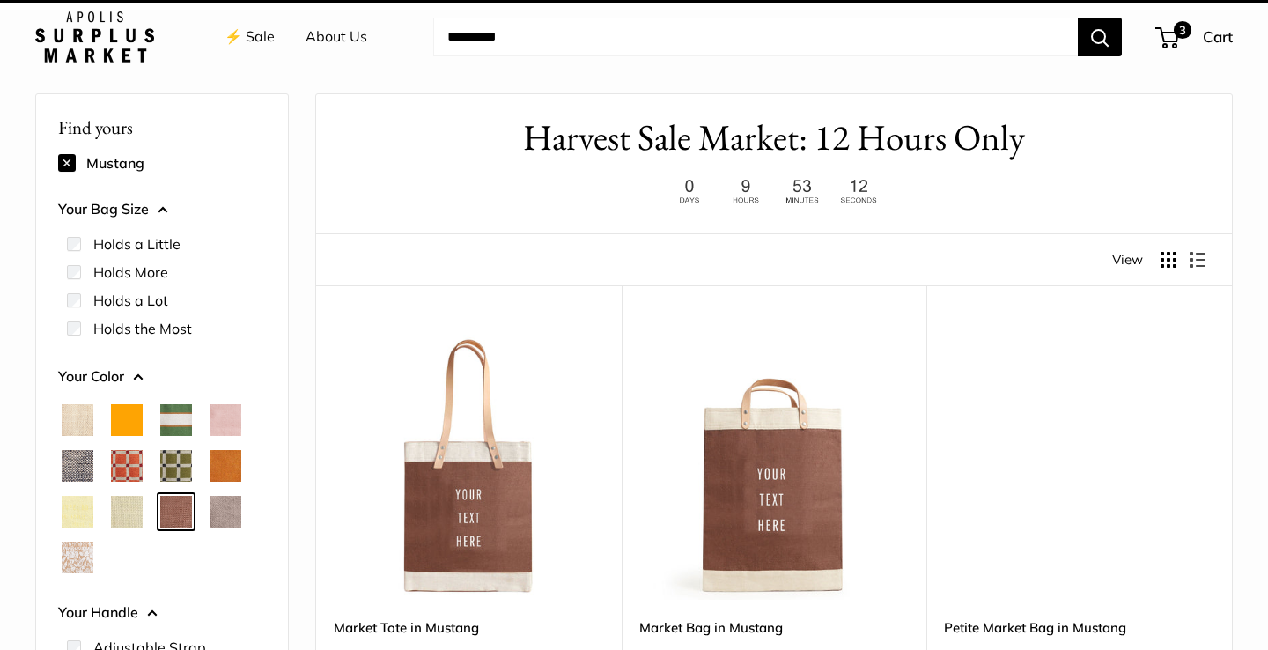
scroll to position [47, 0]
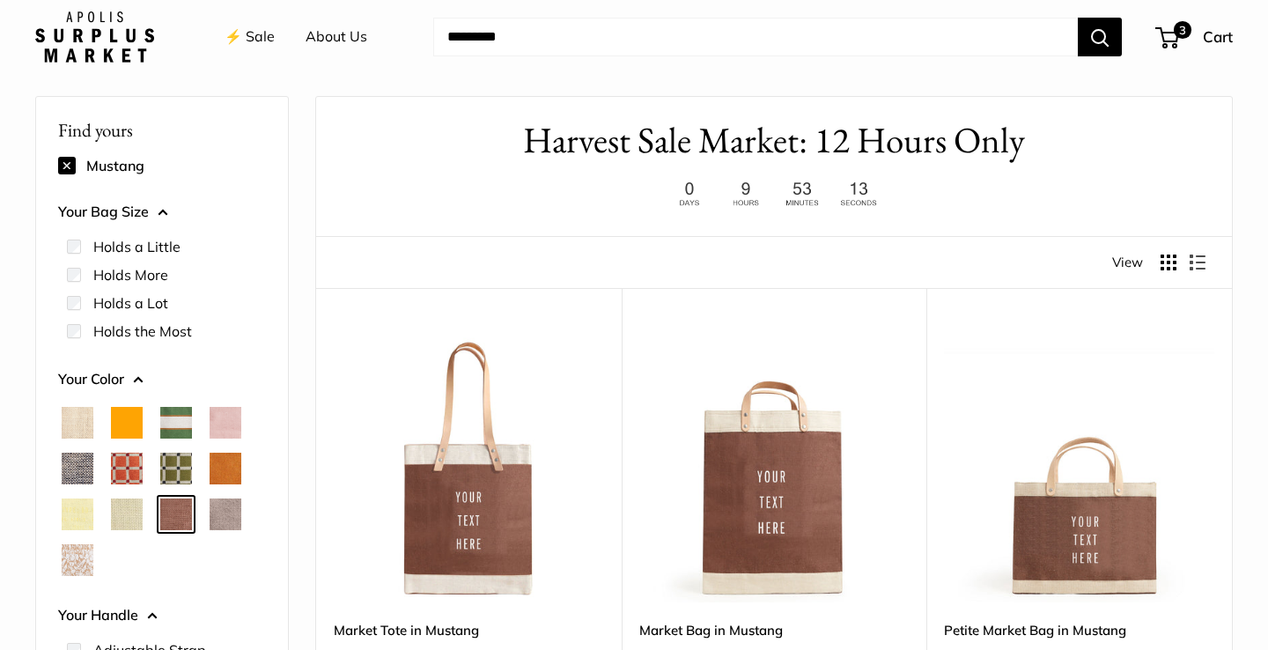
click at [237, 417] on span "Blush" at bounding box center [226, 423] width 32 height 32
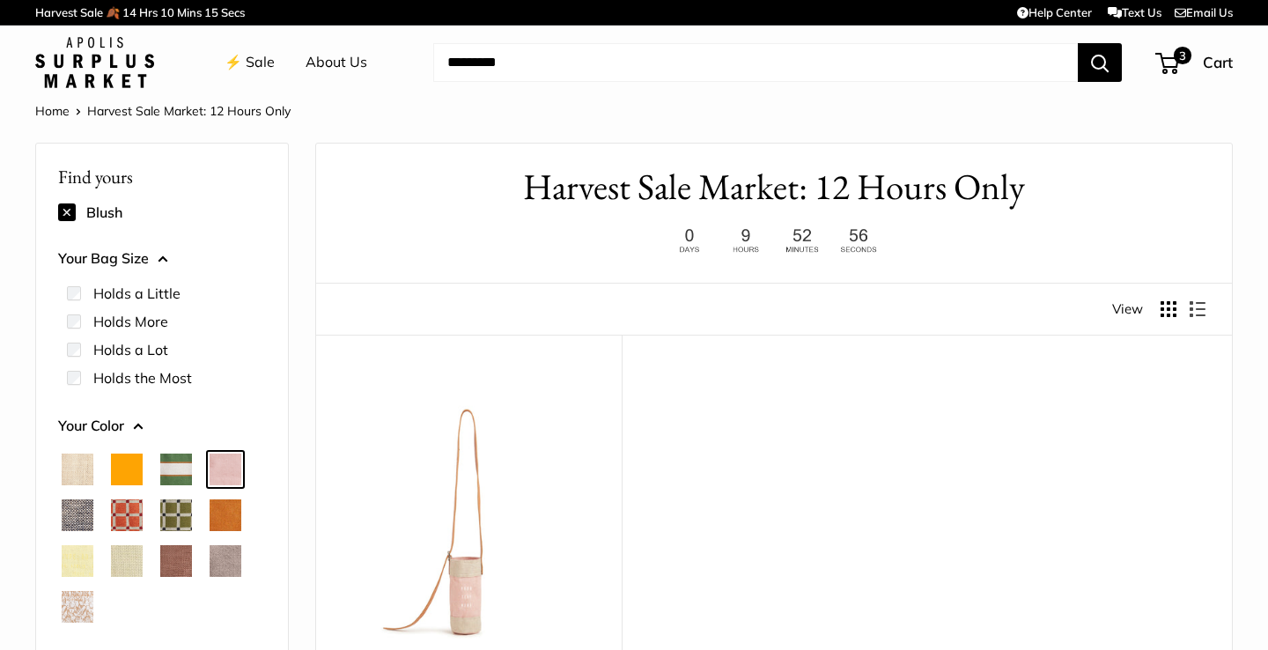
click at [258, 66] on link "⚡️ Sale" at bounding box center [250, 62] width 50 height 26
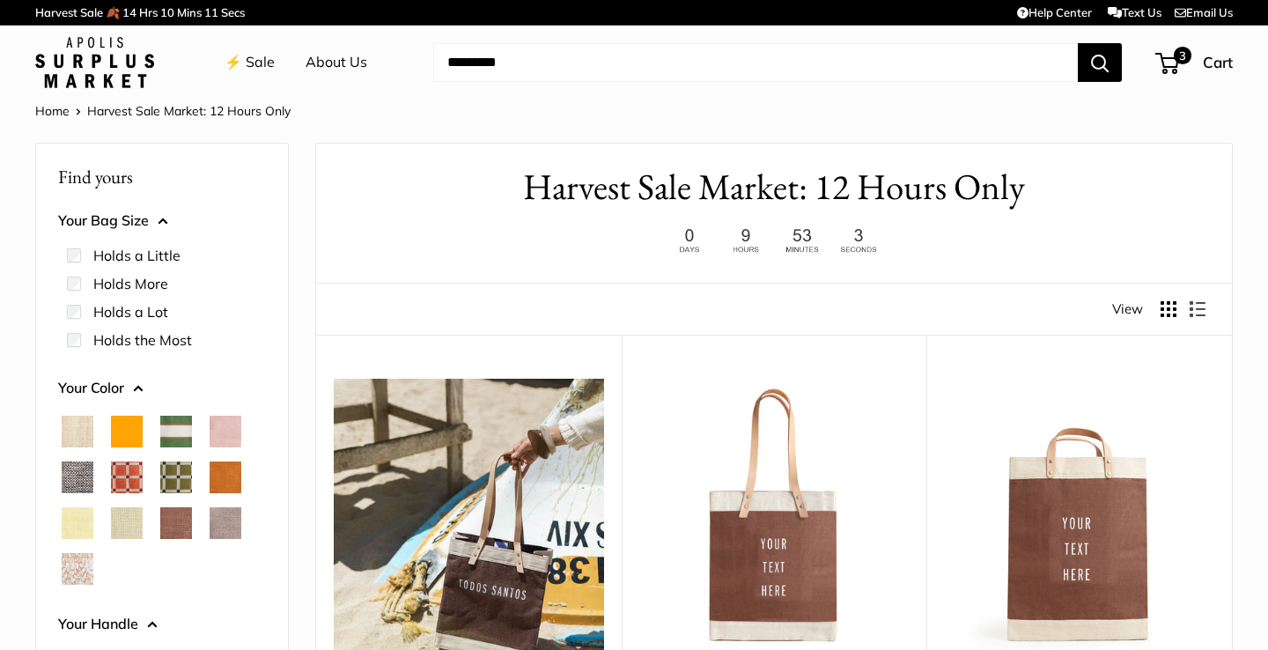
click at [122, 426] on span "Orange" at bounding box center [127, 432] width 32 height 32
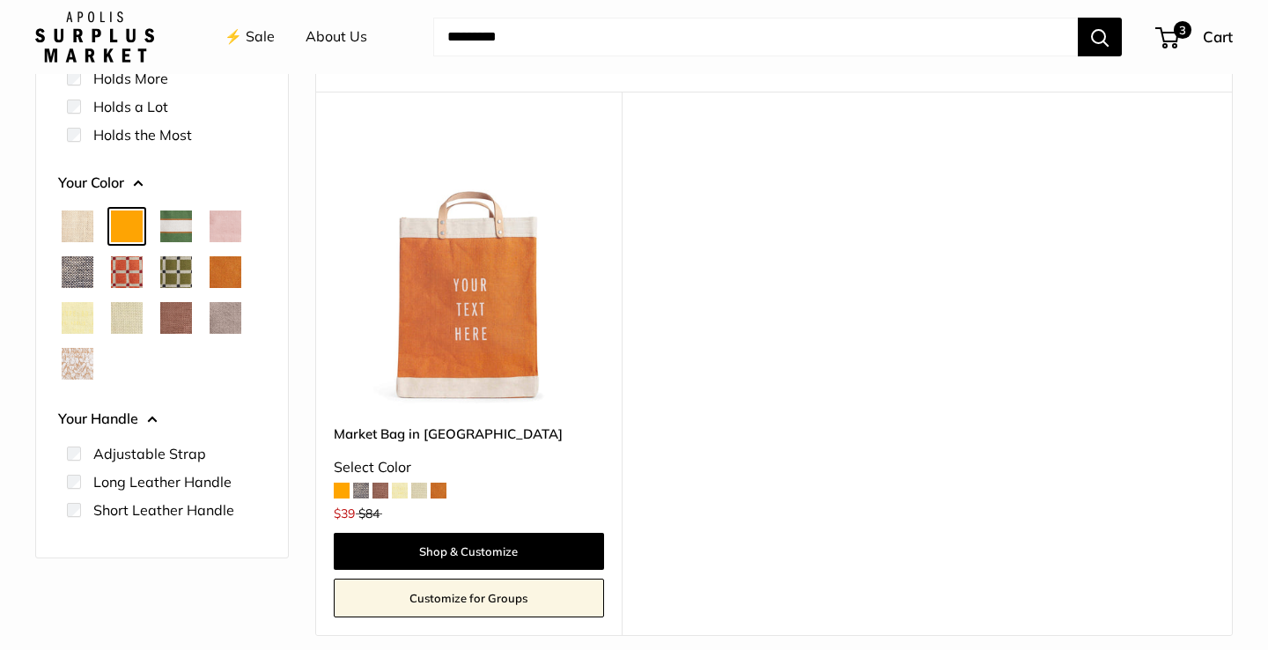
scroll to position [240, 0]
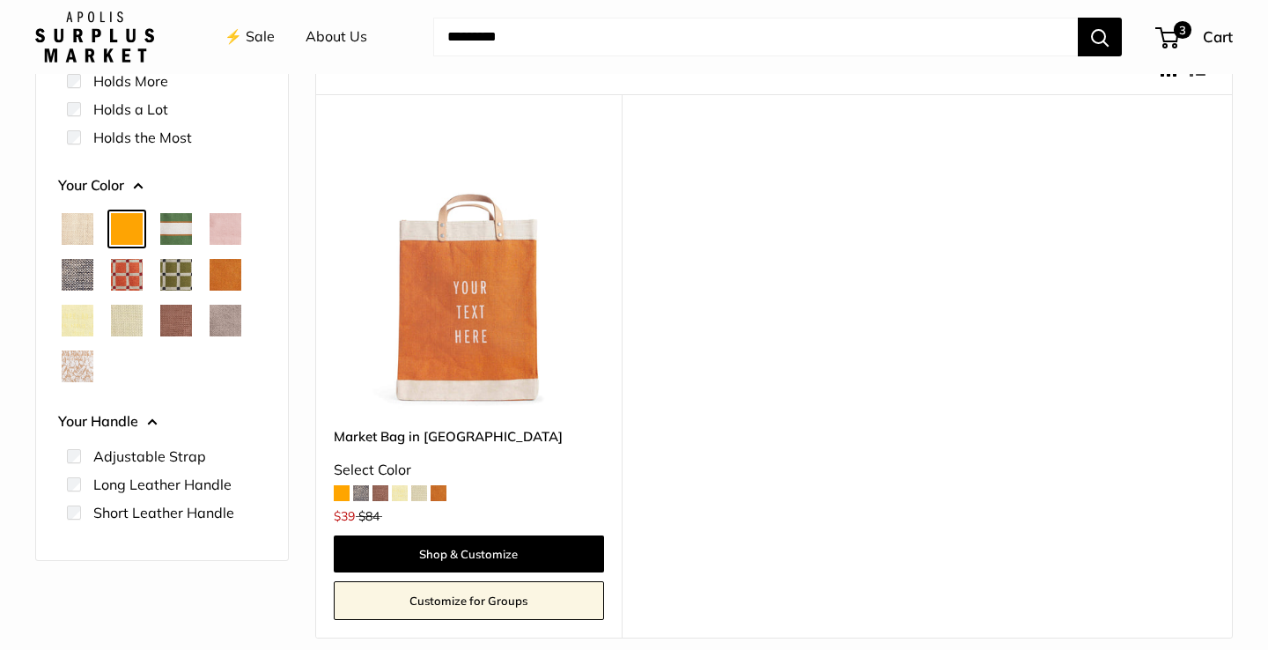
click at [232, 281] on span "Cognac" at bounding box center [226, 275] width 32 height 32
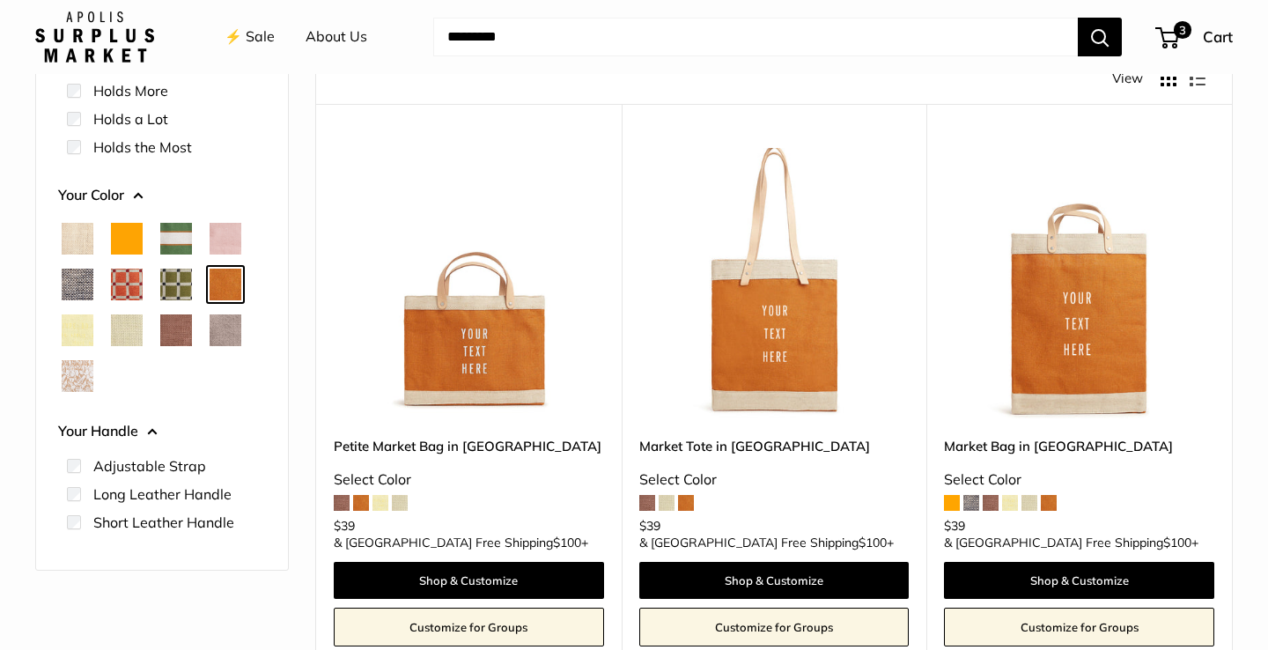
scroll to position [259, 0]
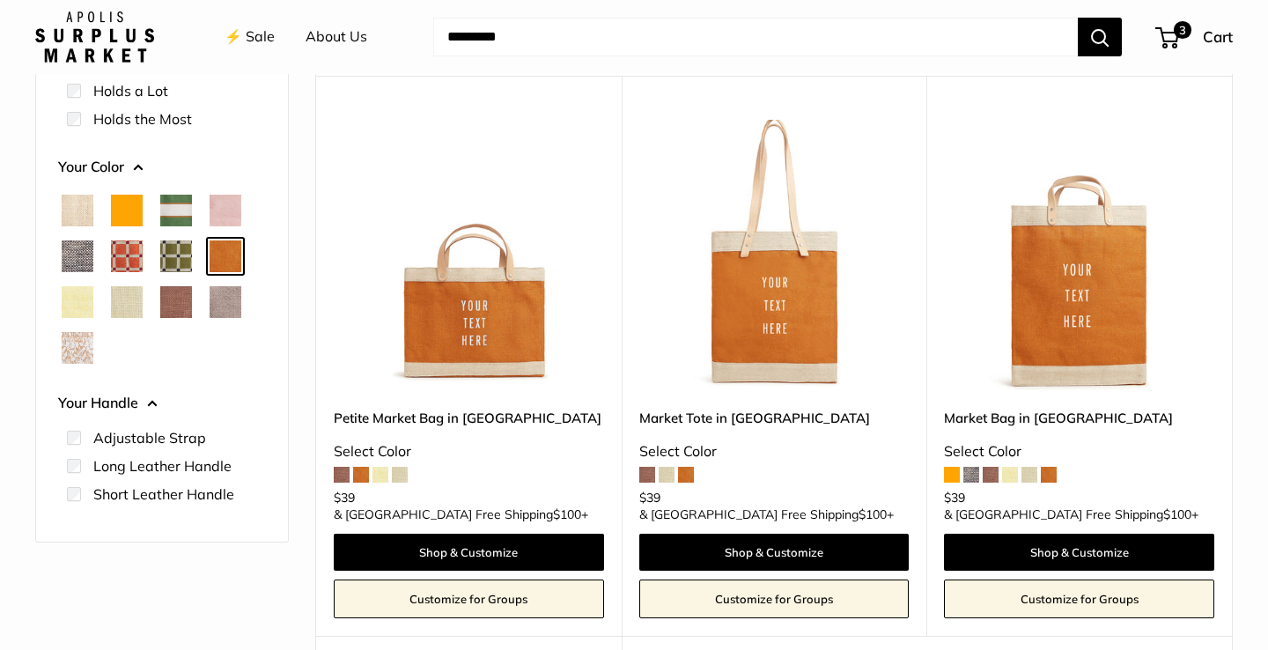
click at [183, 305] on span "Mustang" at bounding box center [176, 302] width 32 height 32
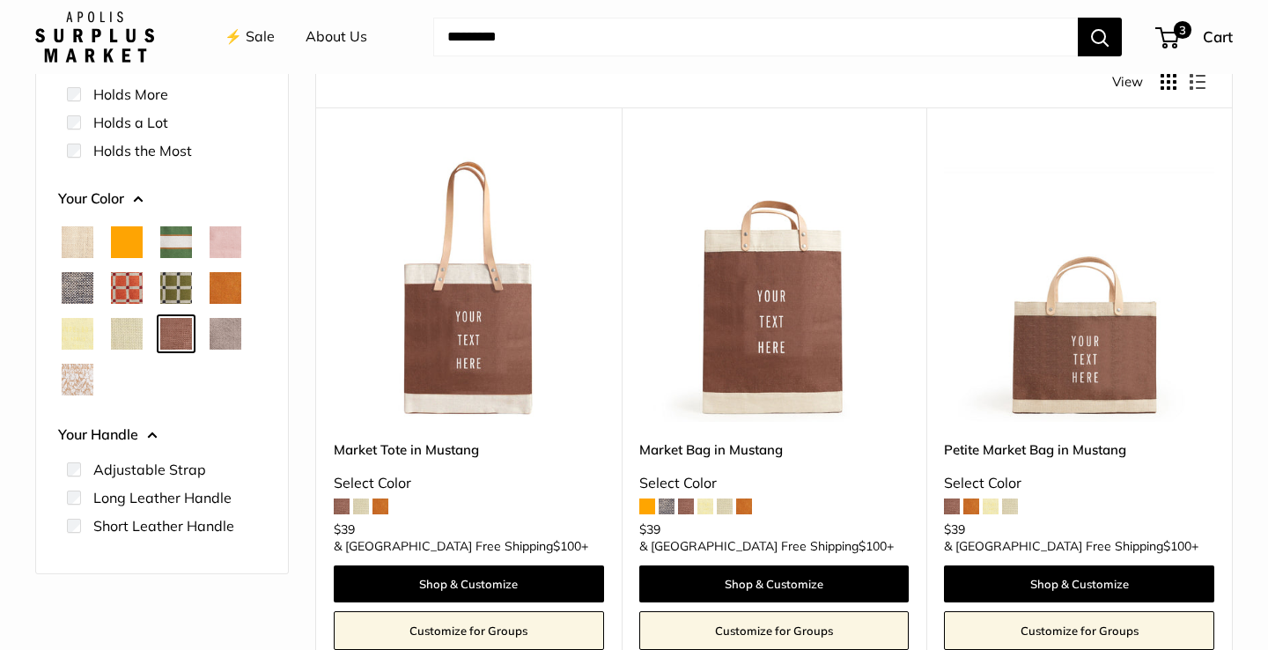
scroll to position [342, 0]
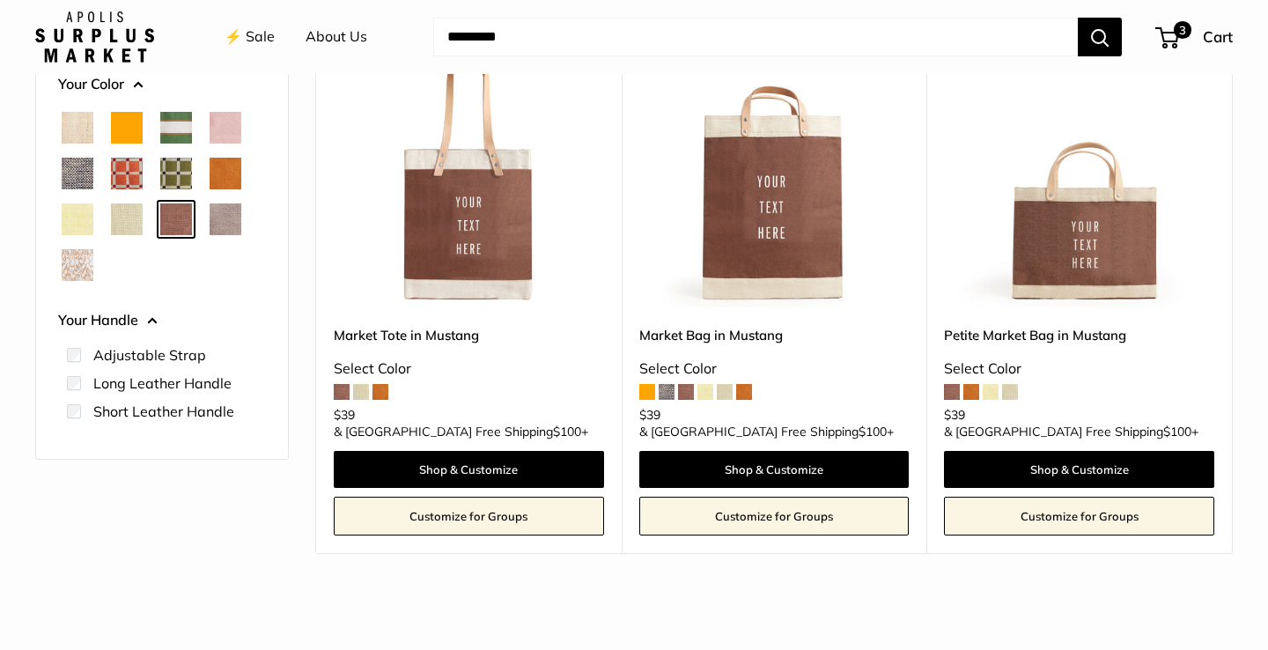
click at [235, 170] on span "Cognac" at bounding box center [226, 174] width 32 height 32
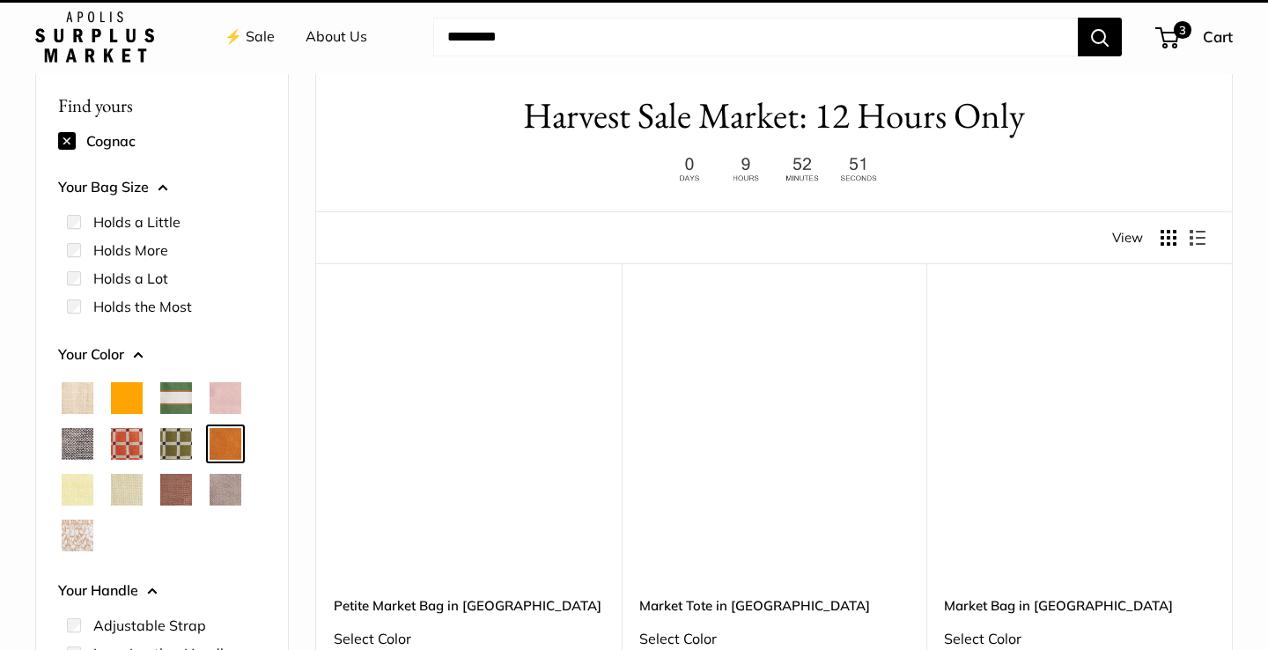
scroll to position [47, 0]
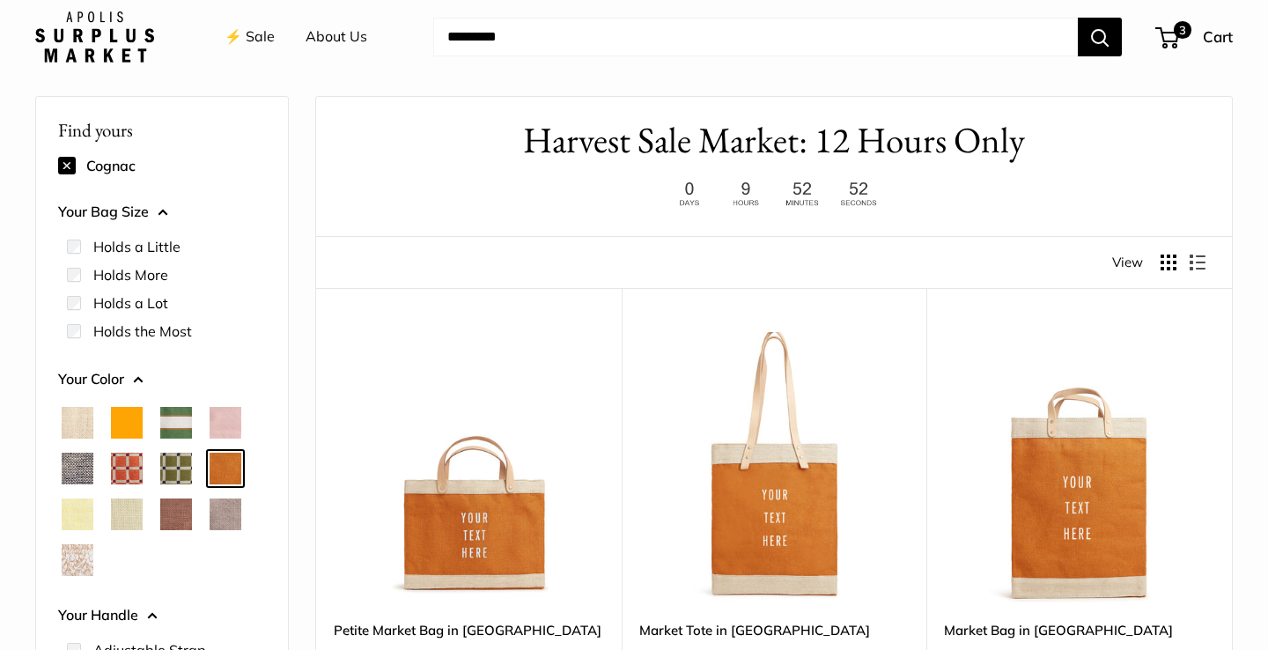
click at [74, 420] on span "Natural" at bounding box center [78, 423] width 32 height 32
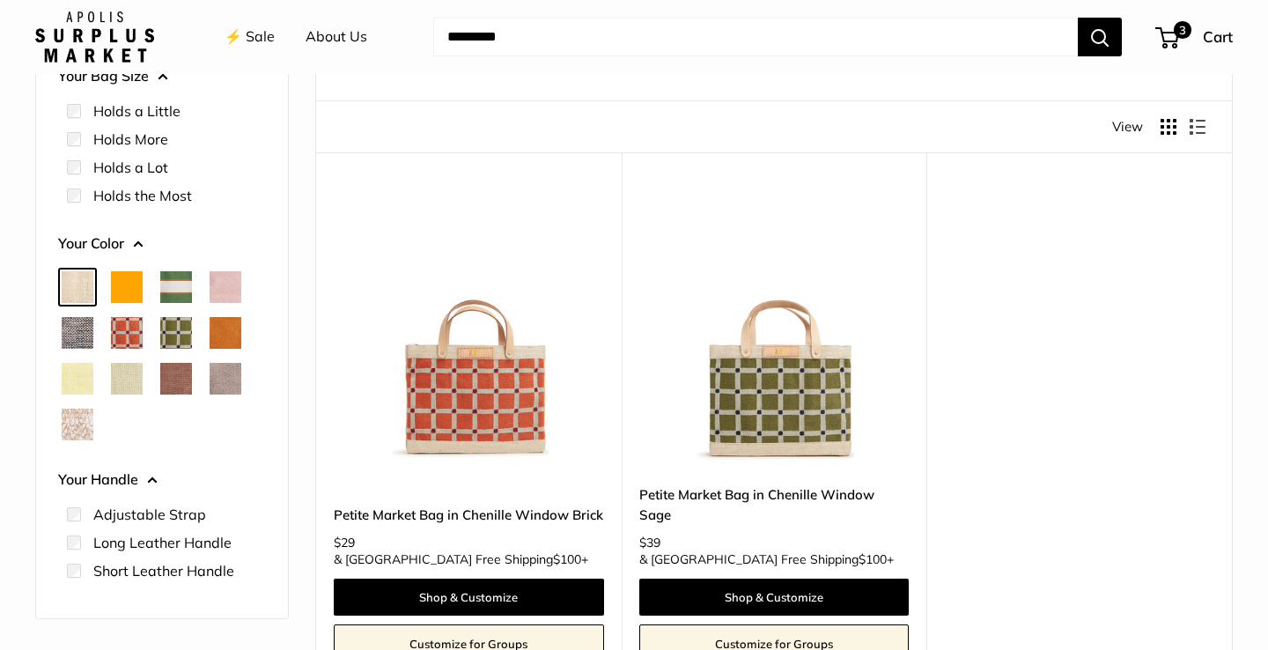
scroll to position [181, 0]
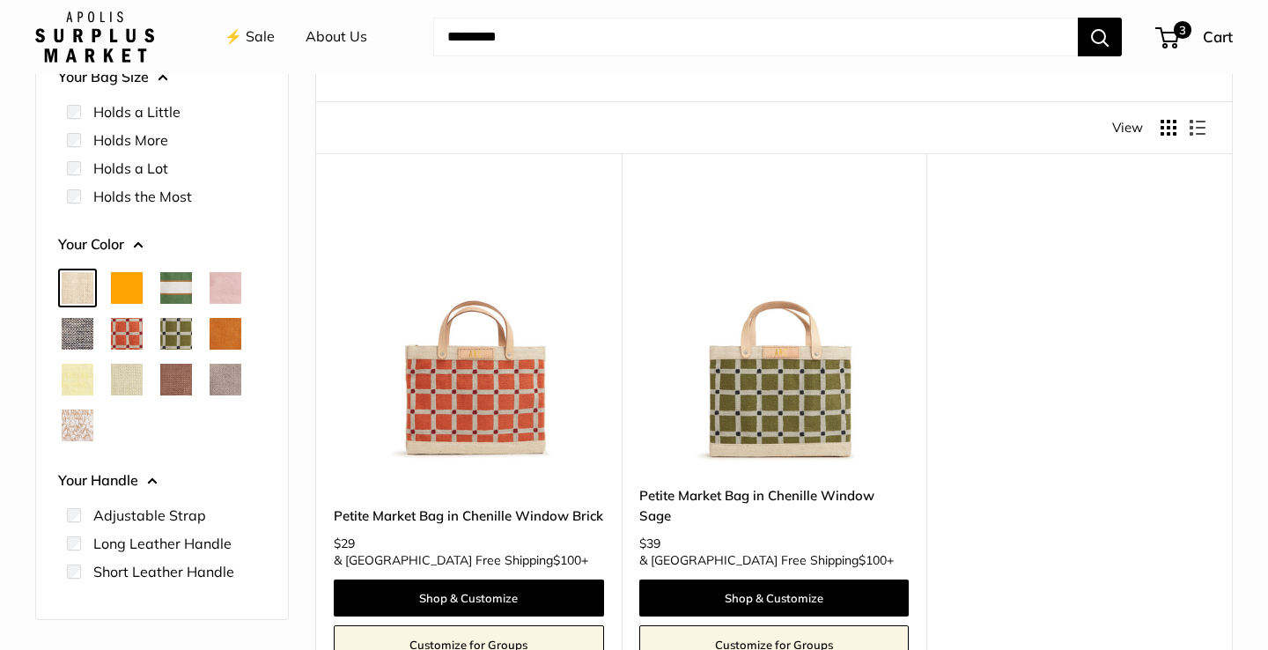
click at [232, 337] on span "Cognac" at bounding box center [226, 334] width 32 height 32
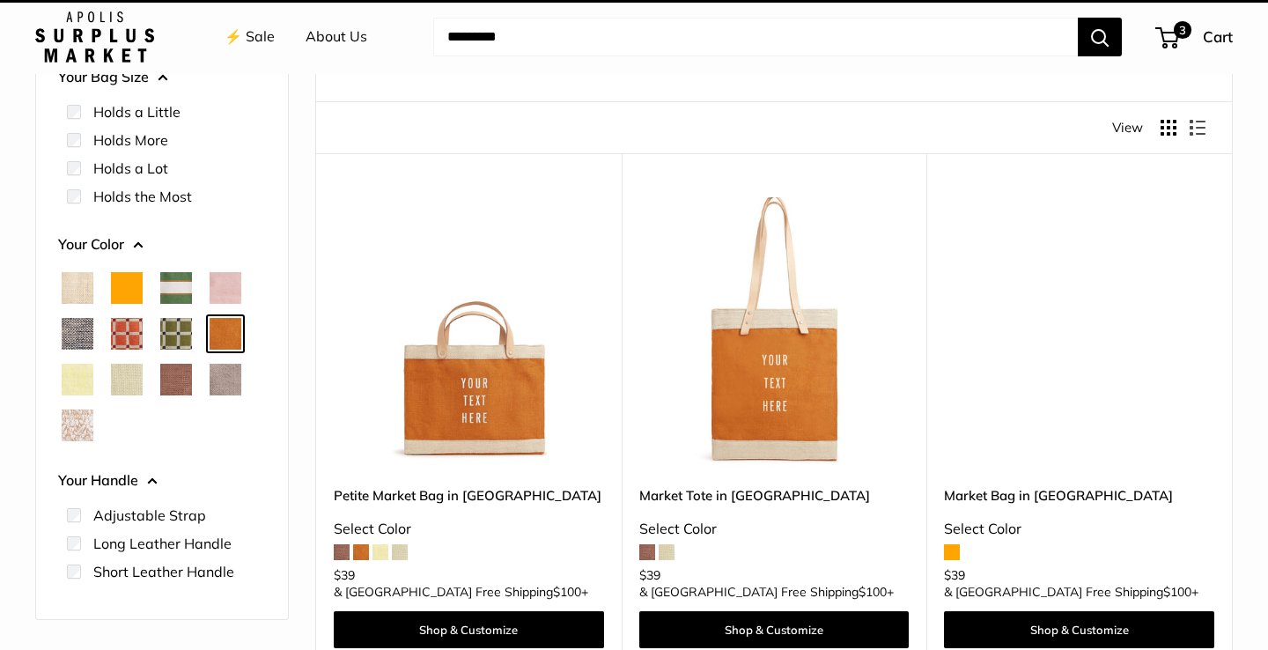
scroll to position [47, 0]
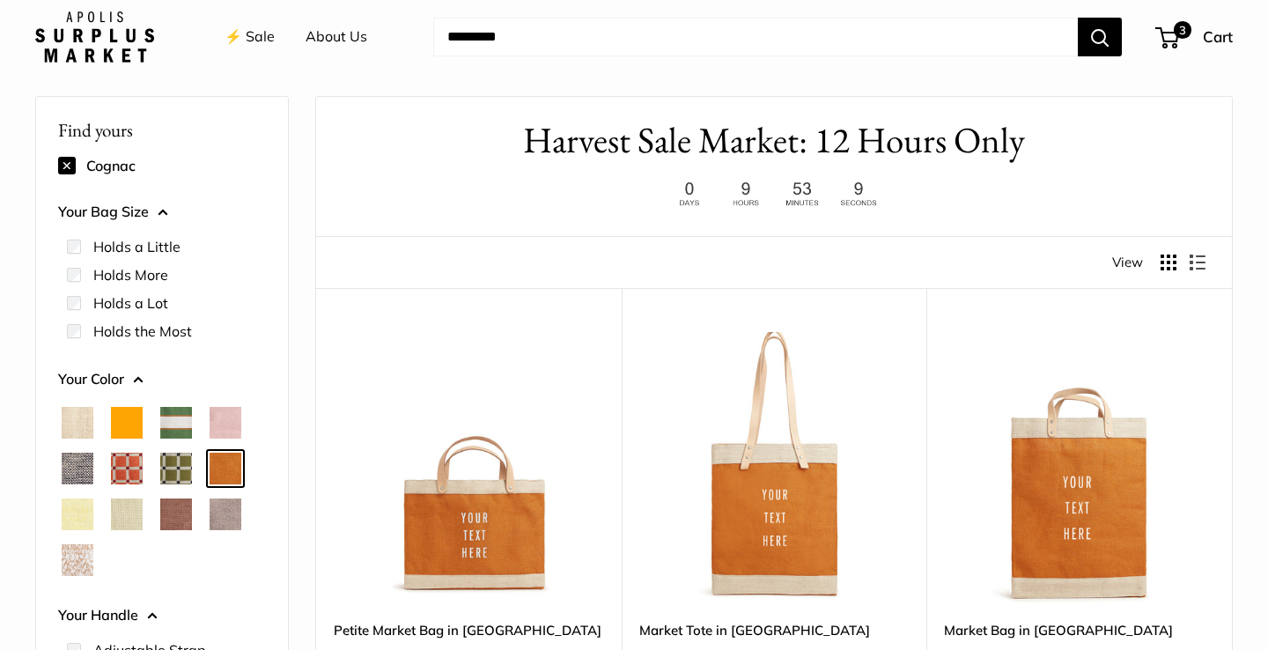
click at [0, 0] on img at bounding box center [0, 0] width 0 height 0
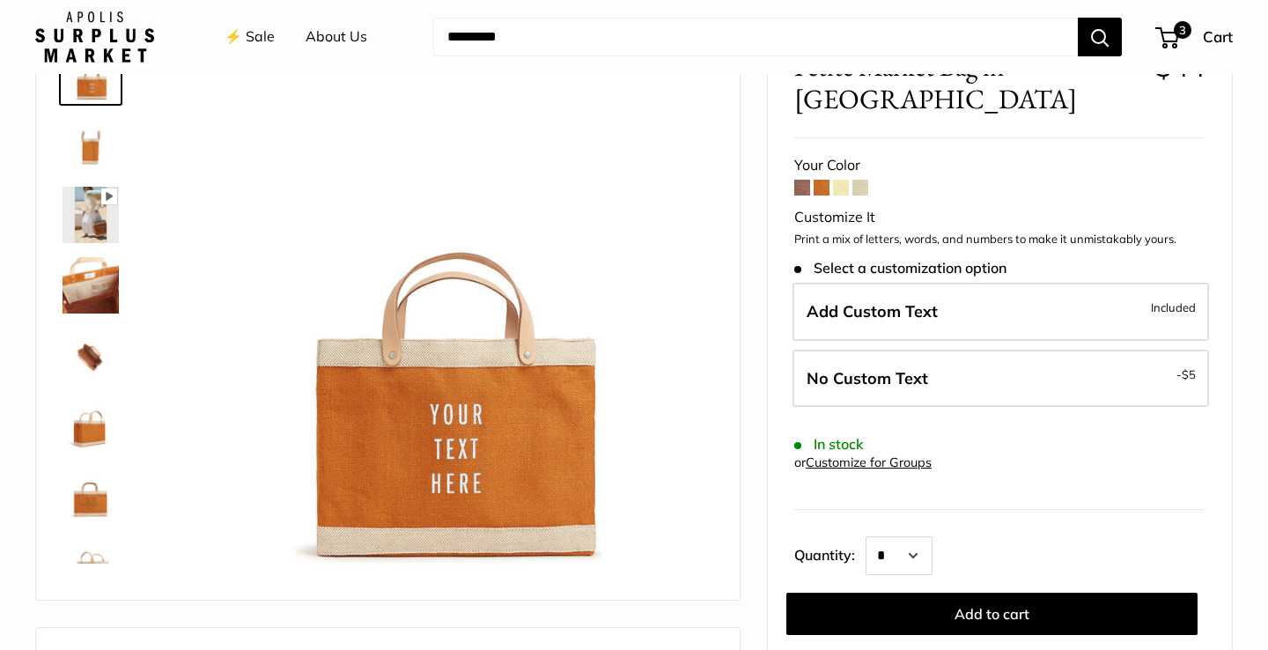
scroll to position [182, 0]
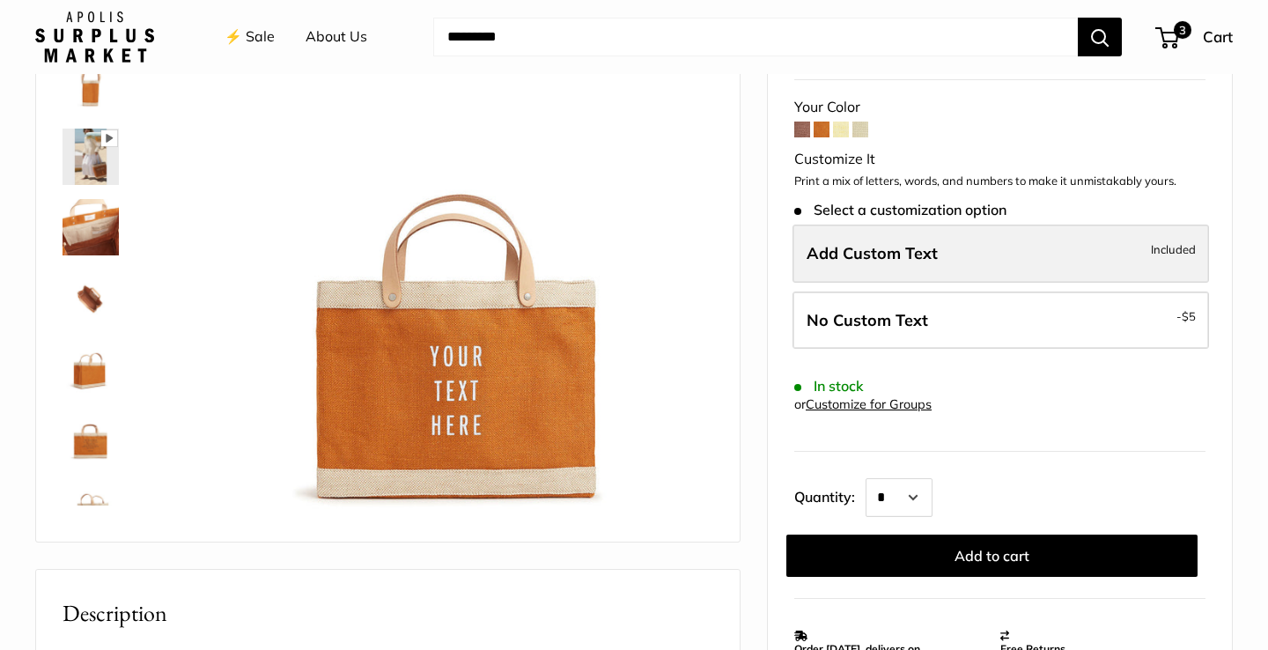
click at [855, 243] on span "Add Custom Text" at bounding box center [872, 253] width 131 height 20
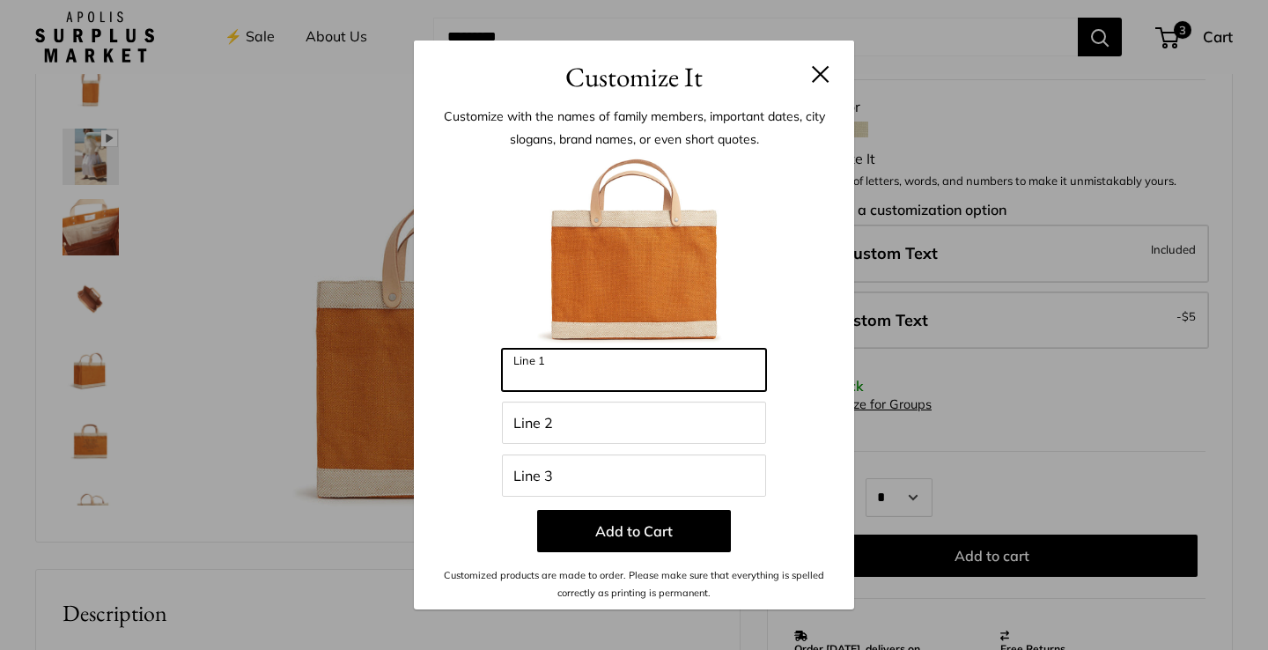
click at [649, 368] on input "Line 1" at bounding box center [634, 370] width 264 height 42
paste input "**********"
type input "**********"
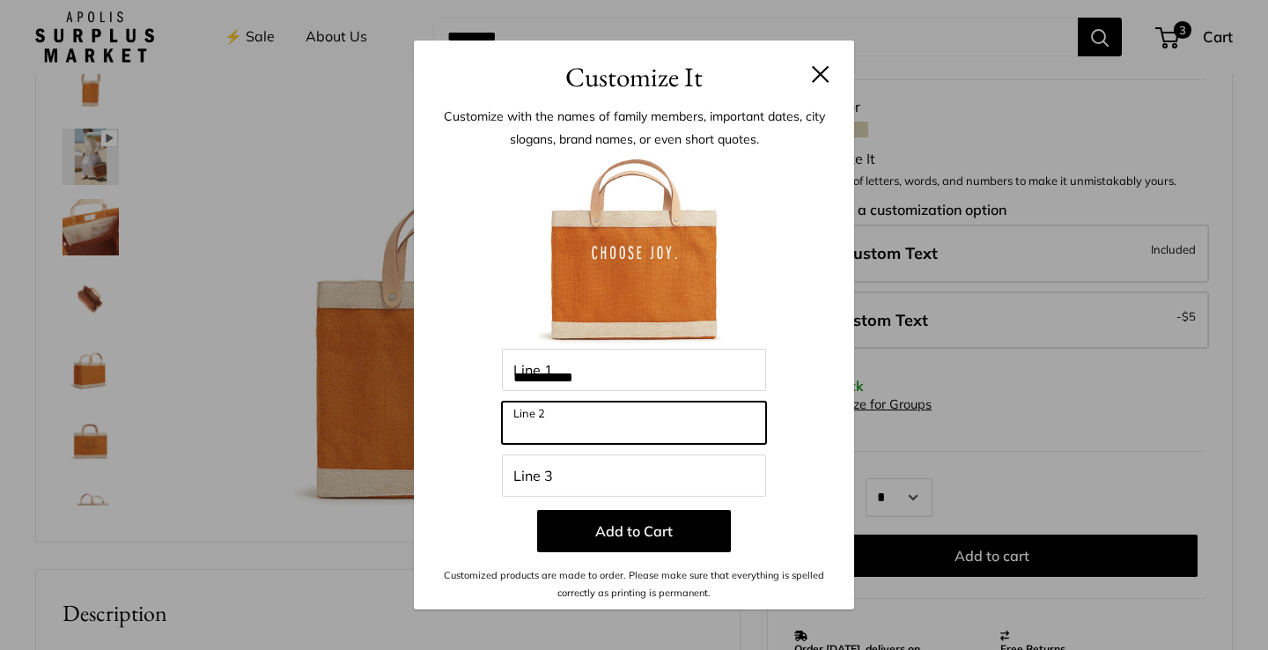
click at [561, 435] on input "Line 2" at bounding box center [634, 423] width 264 height 42
paste input "**********"
type input "**********"
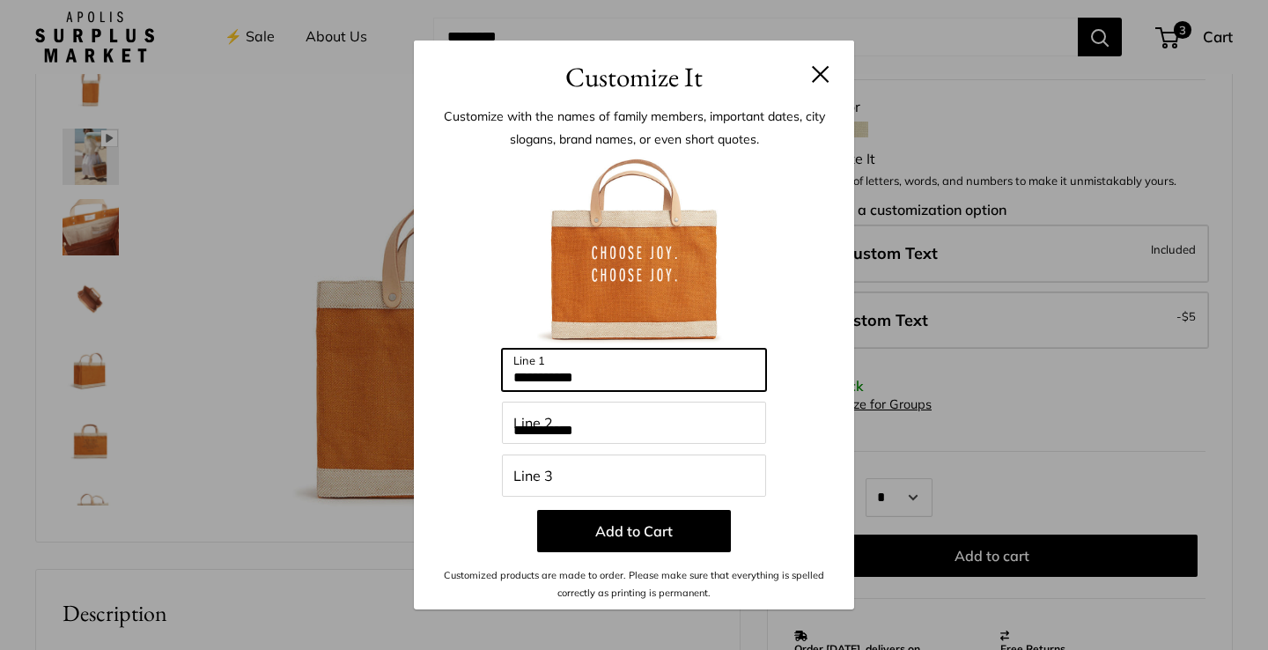
drag, startPoint x: 623, startPoint y: 374, endPoint x: 456, endPoint y: 353, distance: 167.8
click at [456, 353] on div "**********" at bounding box center [633, 378] width 387 height 447
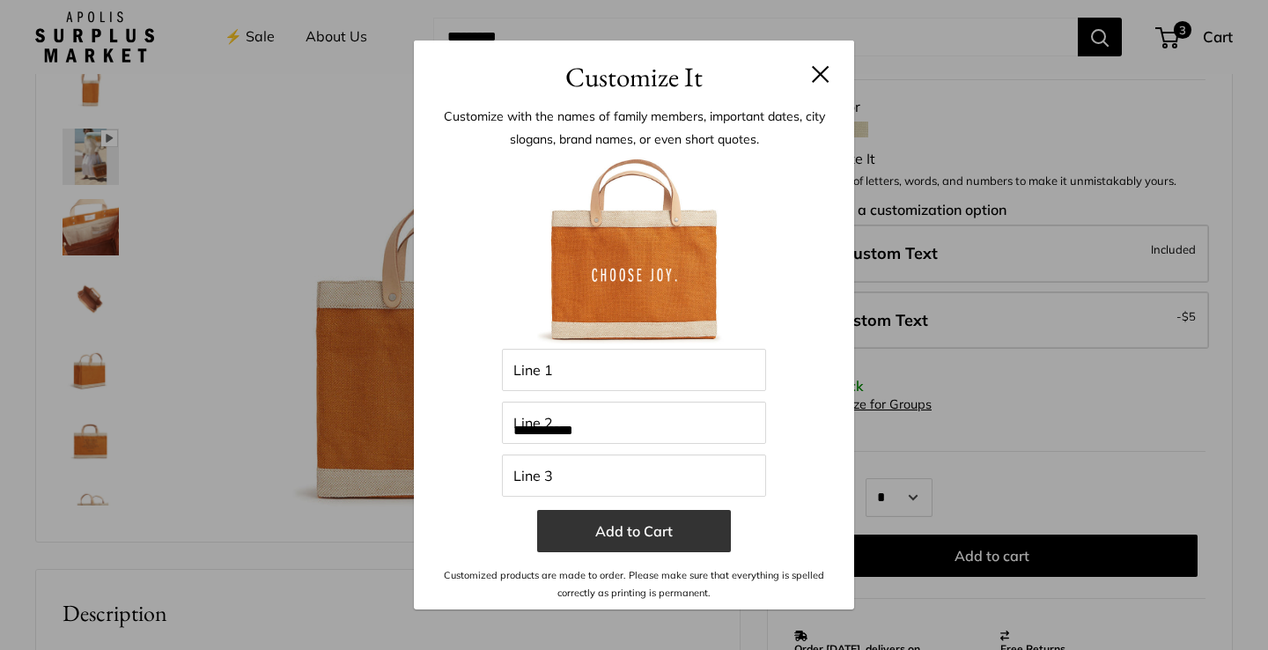
click at [696, 523] on button "Add to Cart" at bounding box center [634, 531] width 194 height 42
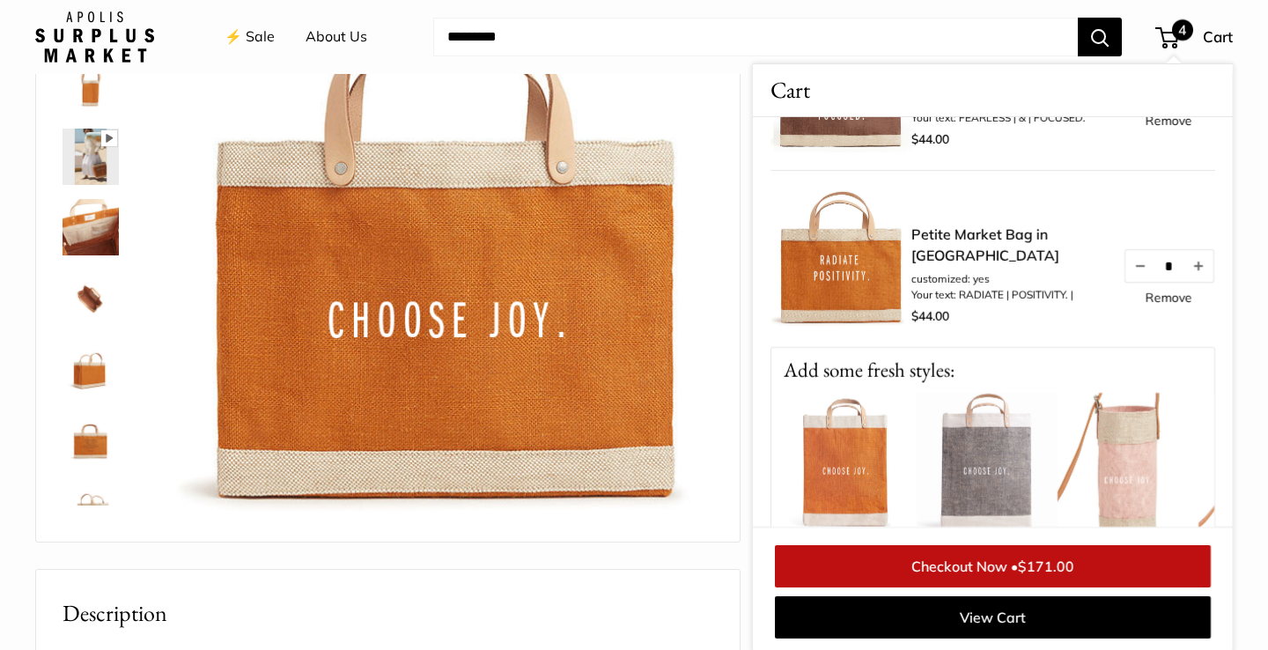
scroll to position [480, 0]
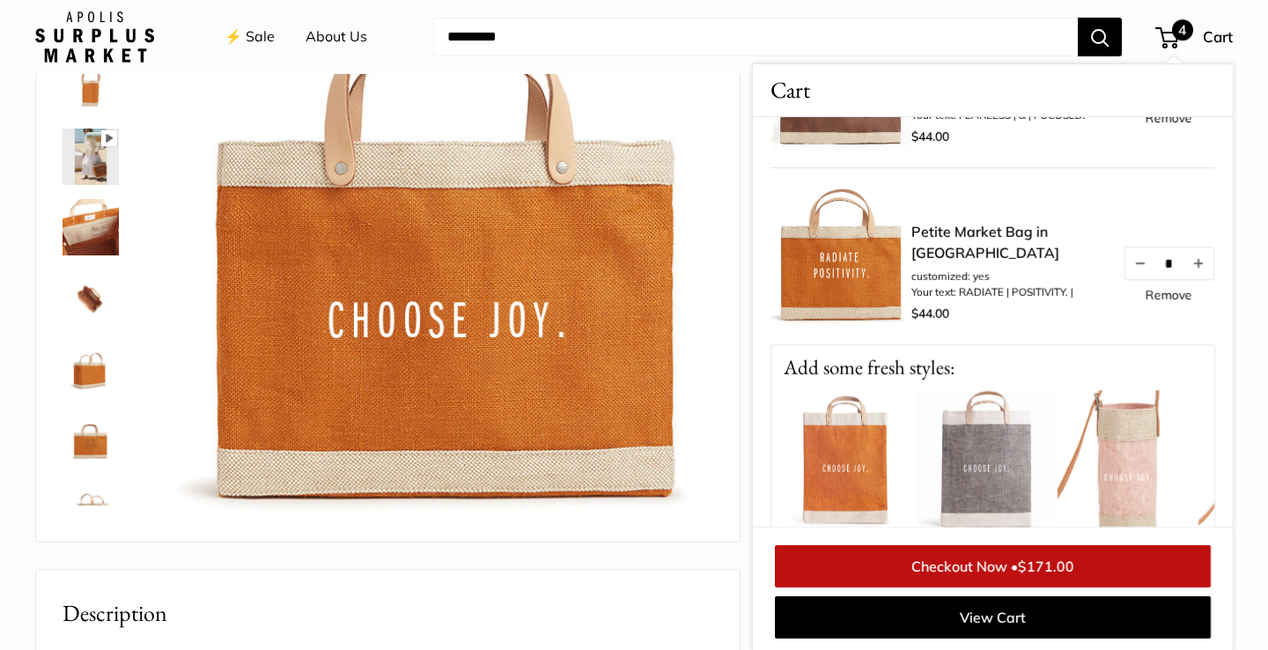
click at [836, 300] on img at bounding box center [841, 256] width 141 height 141
click at [1168, 297] on link "Remove" at bounding box center [1169, 295] width 47 height 12
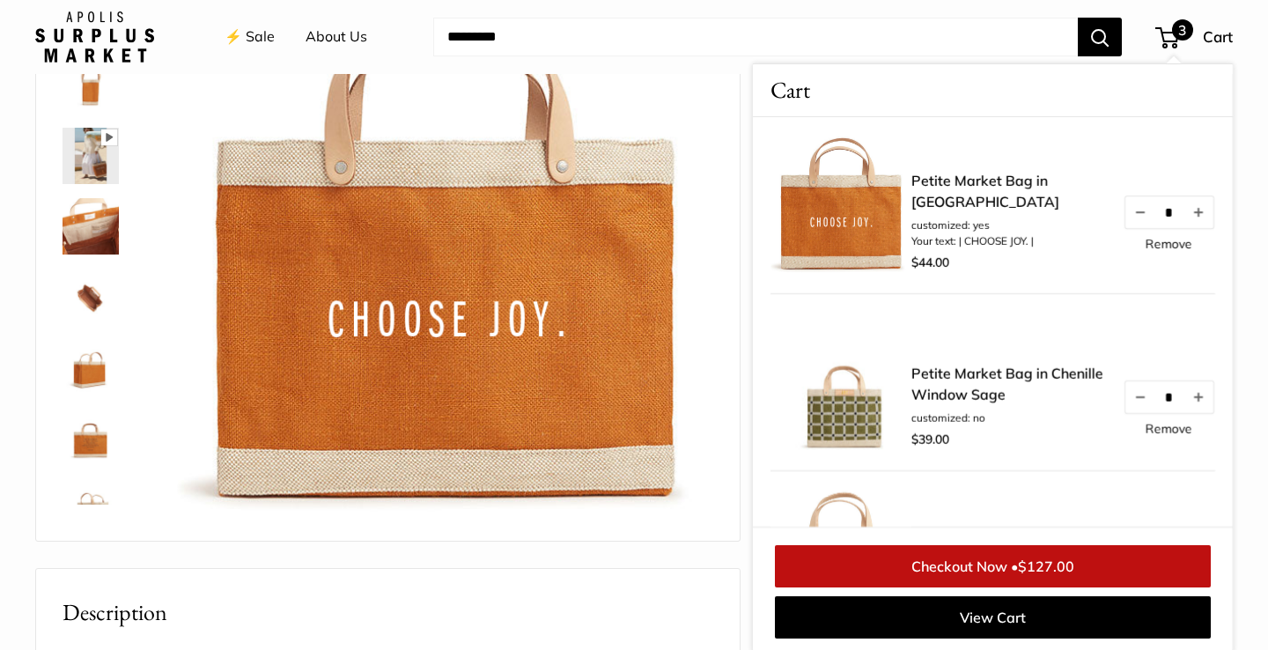
click at [685, 106] on img at bounding box center [445, 255] width 536 height 536
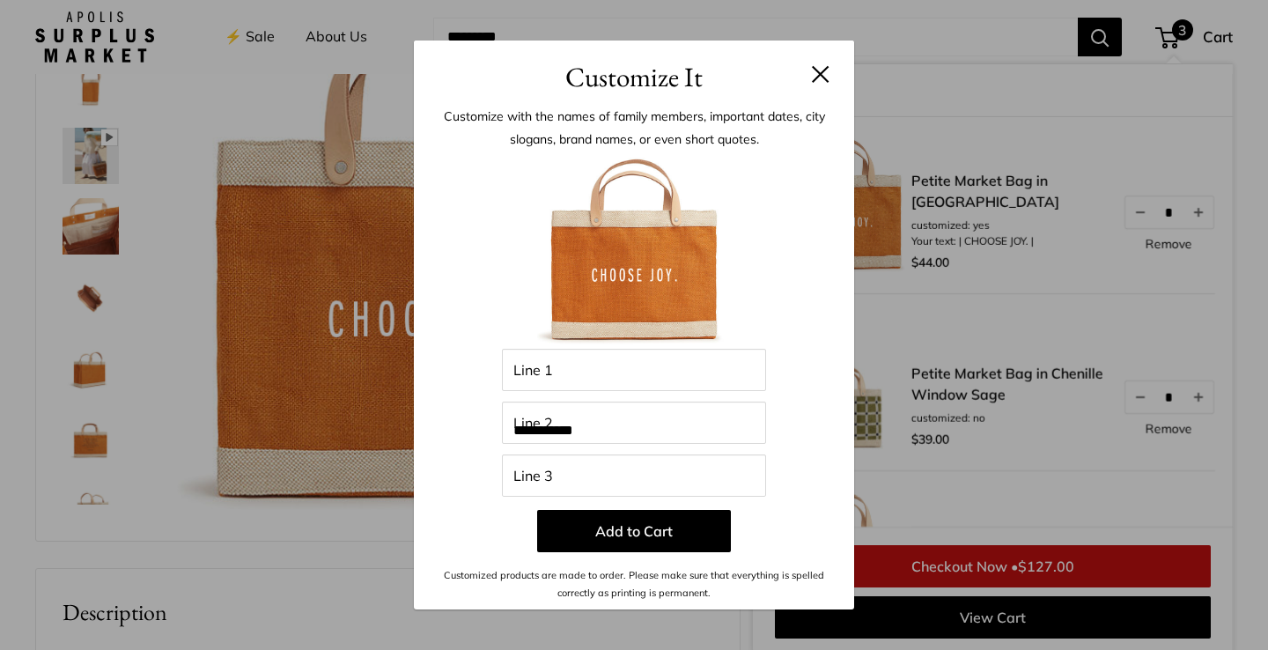
scroll to position [184, 0]
click at [825, 76] on button at bounding box center [821, 74] width 18 height 18
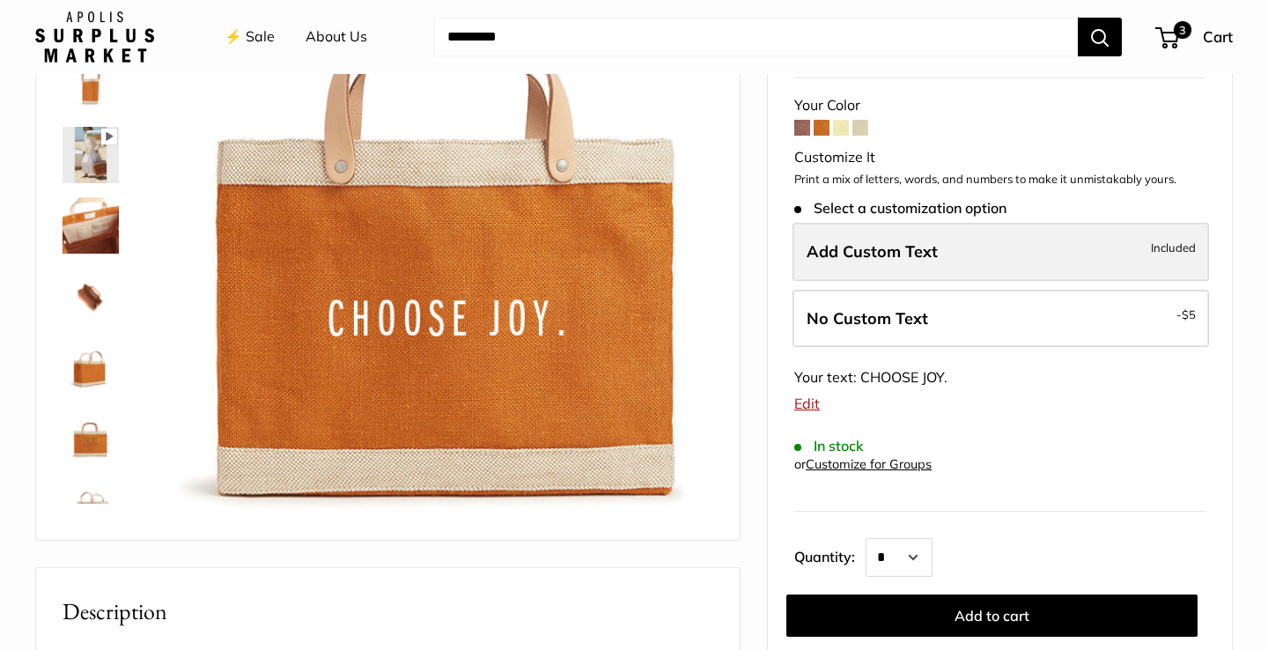
click at [970, 225] on label "Add Custom Text Included" at bounding box center [1001, 252] width 417 height 58
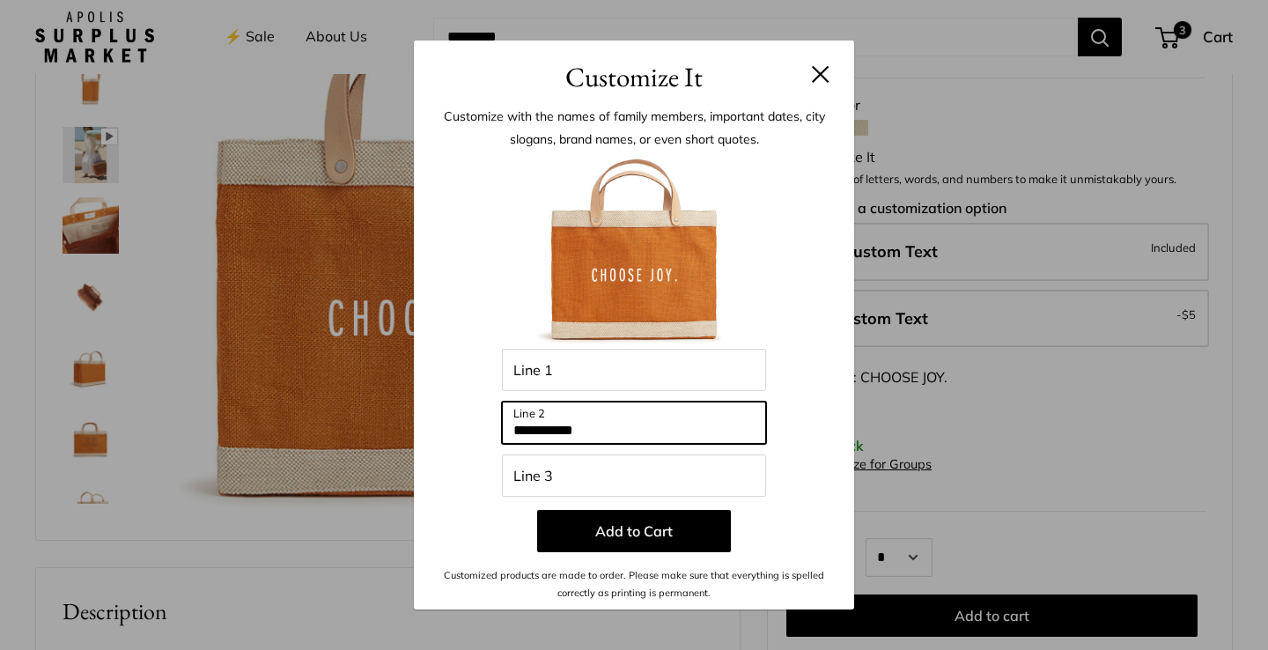
drag, startPoint x: 609, startPoint y: 432, endPoint x: 416, endPoint y: 420, distance: 193.3
click at [416, 420] on div "**********" at bounding box center [634, 354] width 440 height 512
paste input "*******"
type input "*******"
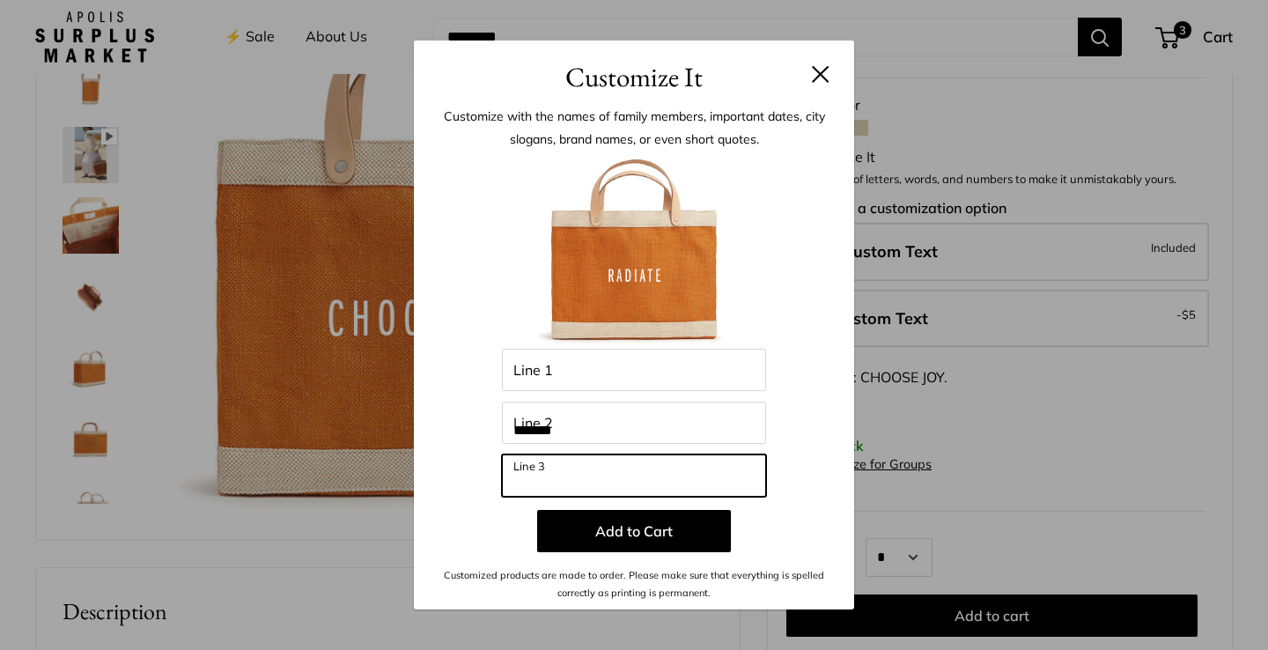
click at [535, 473] on input "Line 3" at bounding box center [634, 475] width 264 height 42
paste input "*******"
type input "*"
paste input "**********"
type input "**********"
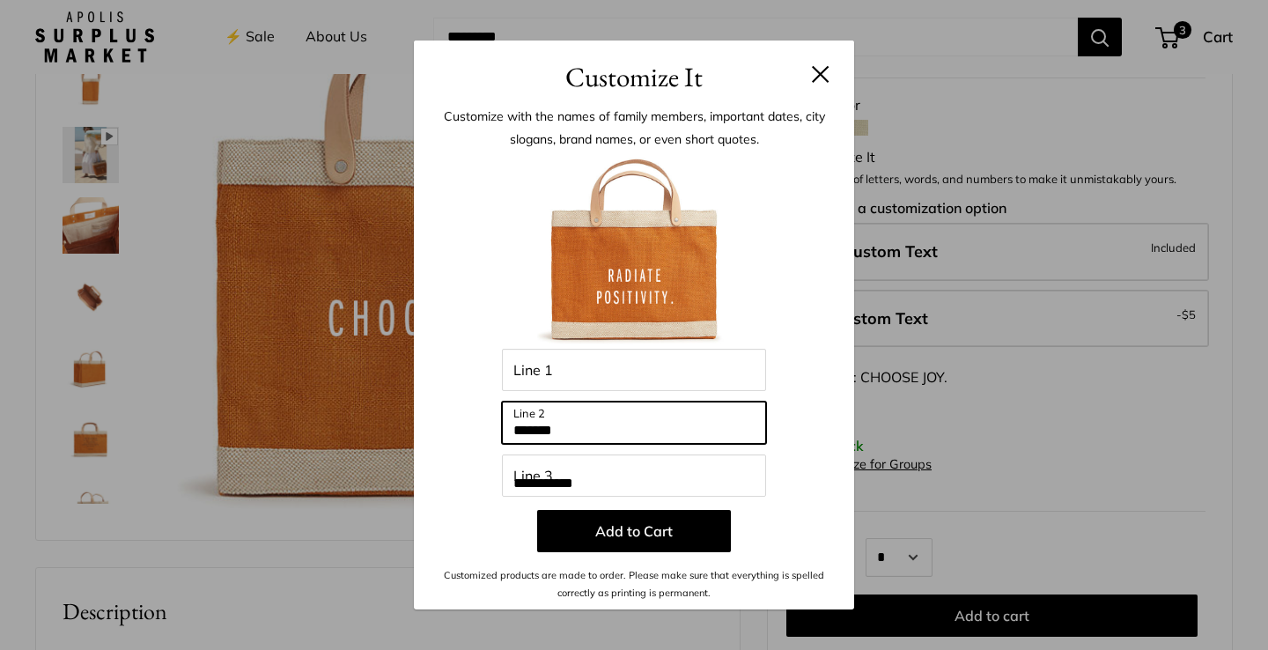
drag, startPoint x: 583, startPoint y: 436, endPoint x: 506, endPoint y: 426, distance: 77.2
click at [506, 426] on input "*******" at bounding box center [634, 423] width 264 height 42
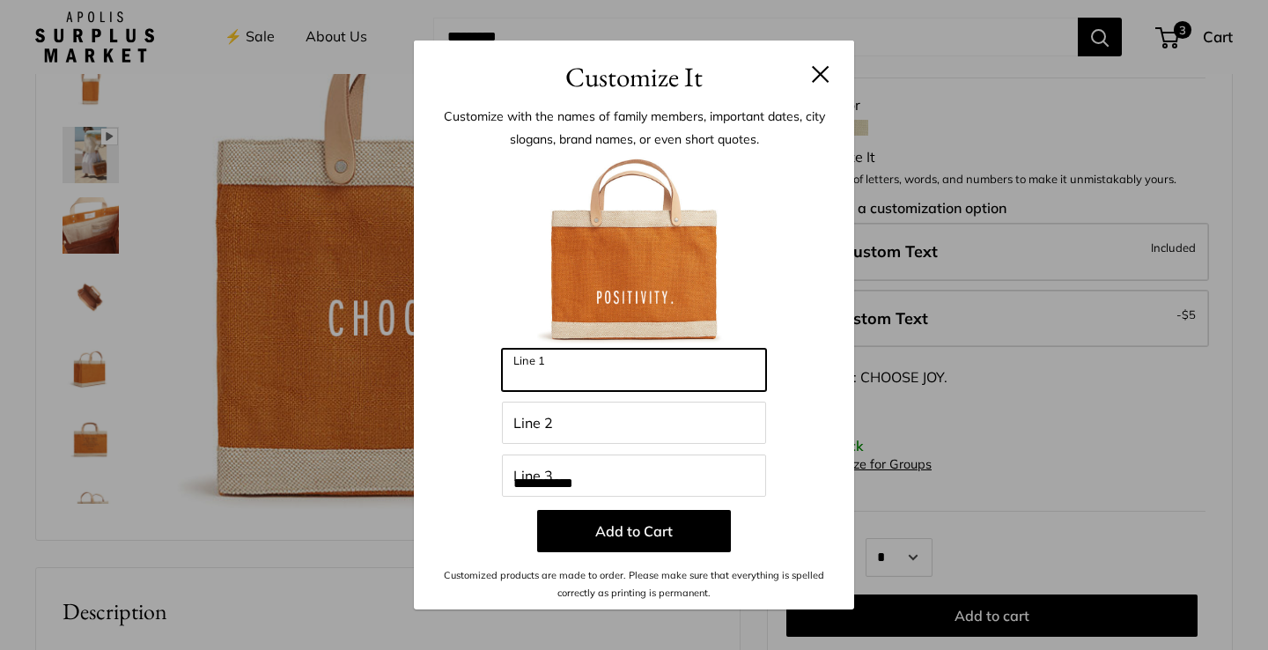
click at [565, 378] on input "Line 1" at bounding box center [634, 370] width 264 height 42
paste input "*******"
type input "*******"
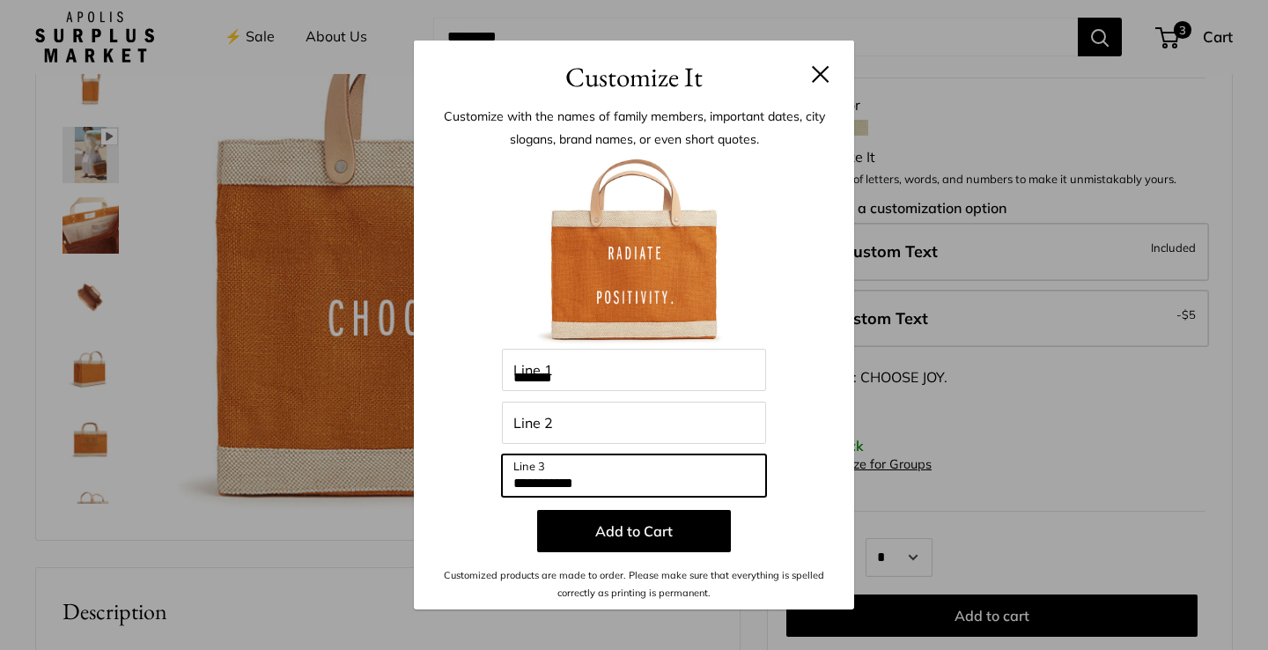
drag, startPoint x: 608, startPoint y: 483, endPoint x: 521, endPoint y: 466, distance: 88.1
click at [521, 466] on input "**********" at bounding box center [634, 475] width 264 height 42
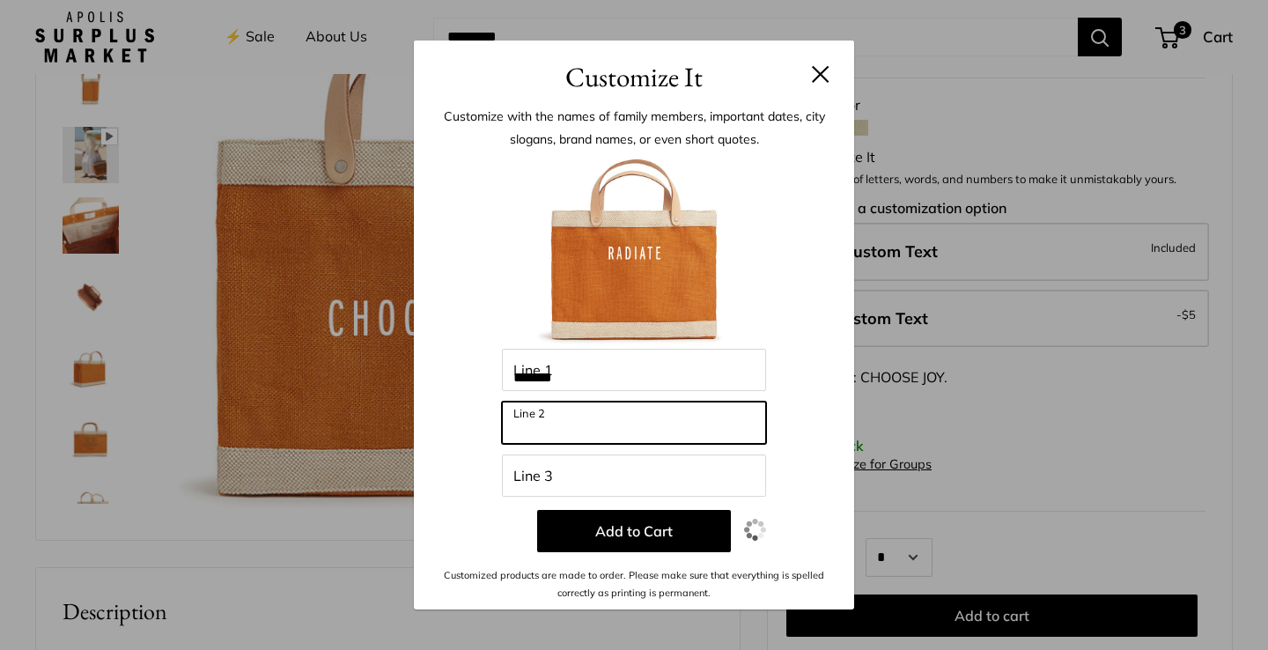
click at [570, 430] on input "Line 2" at bounding box center [634, 423] width 264 height 42
paste input "**********"
type input "**********"
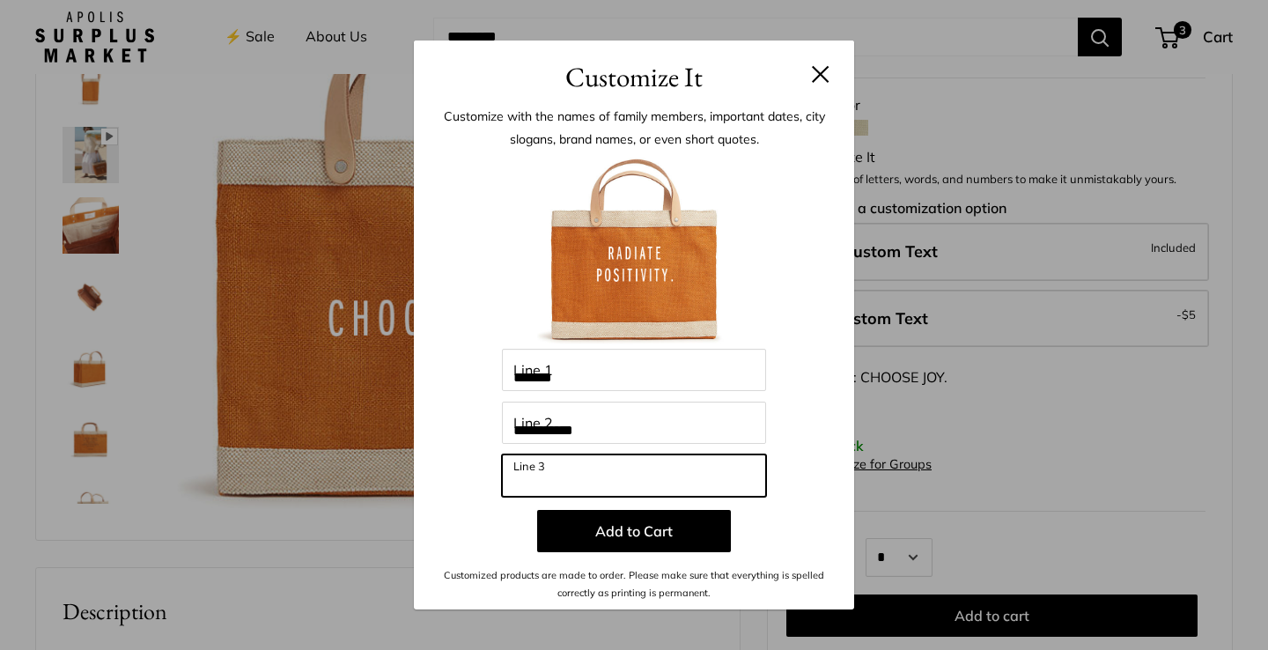
click at [542, 481] on input "Line 3" at bounding box center [634, 475] width 264 height 42
type input "*"
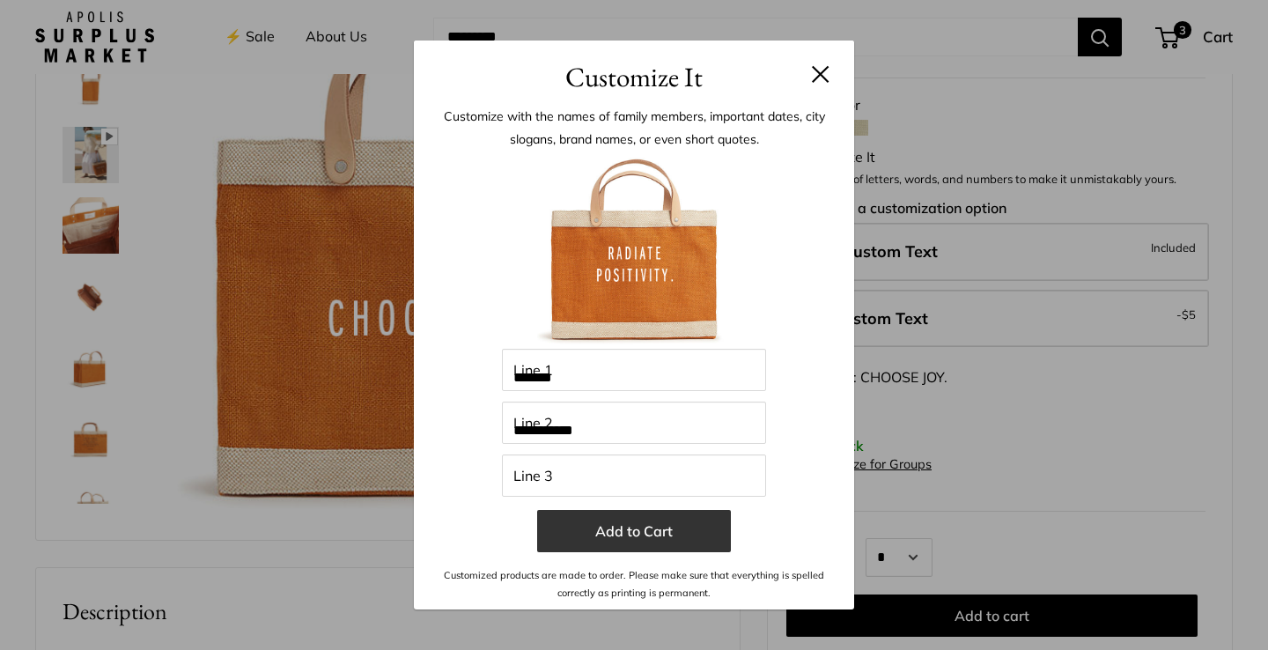
click at [638, 535] on button "Add to Cart" at bounding box center [634, 531] width 194 height 42
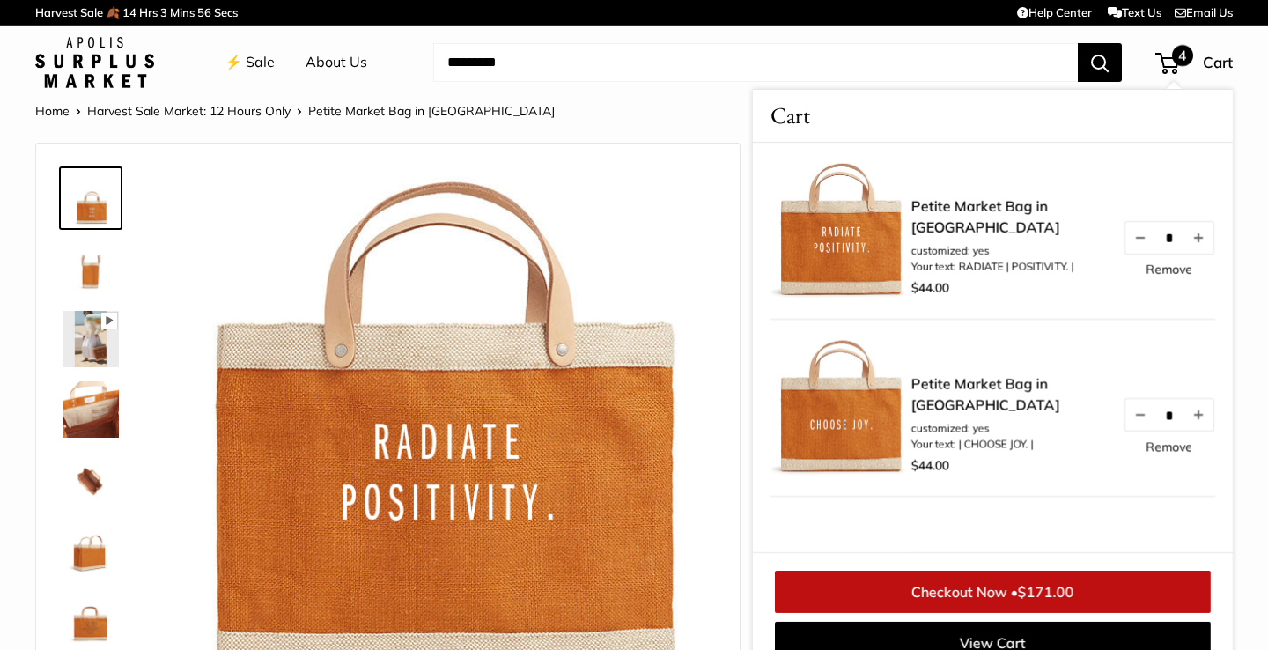
scroll to position [0, 0]
